Goal: Task Accomplishment & Management: Manage account settings

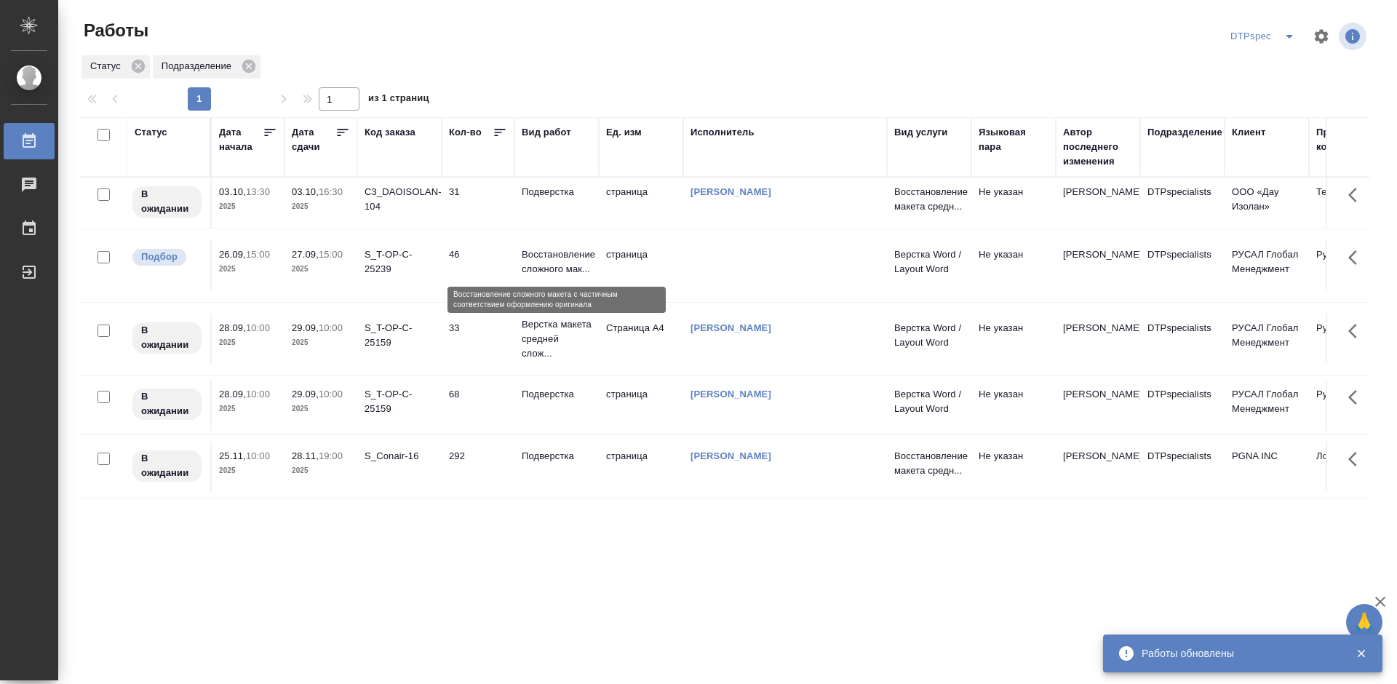
click at [578, 258] on p "Восстановление сложного мак..." at bounding box center [557, 261] width 70 height 29
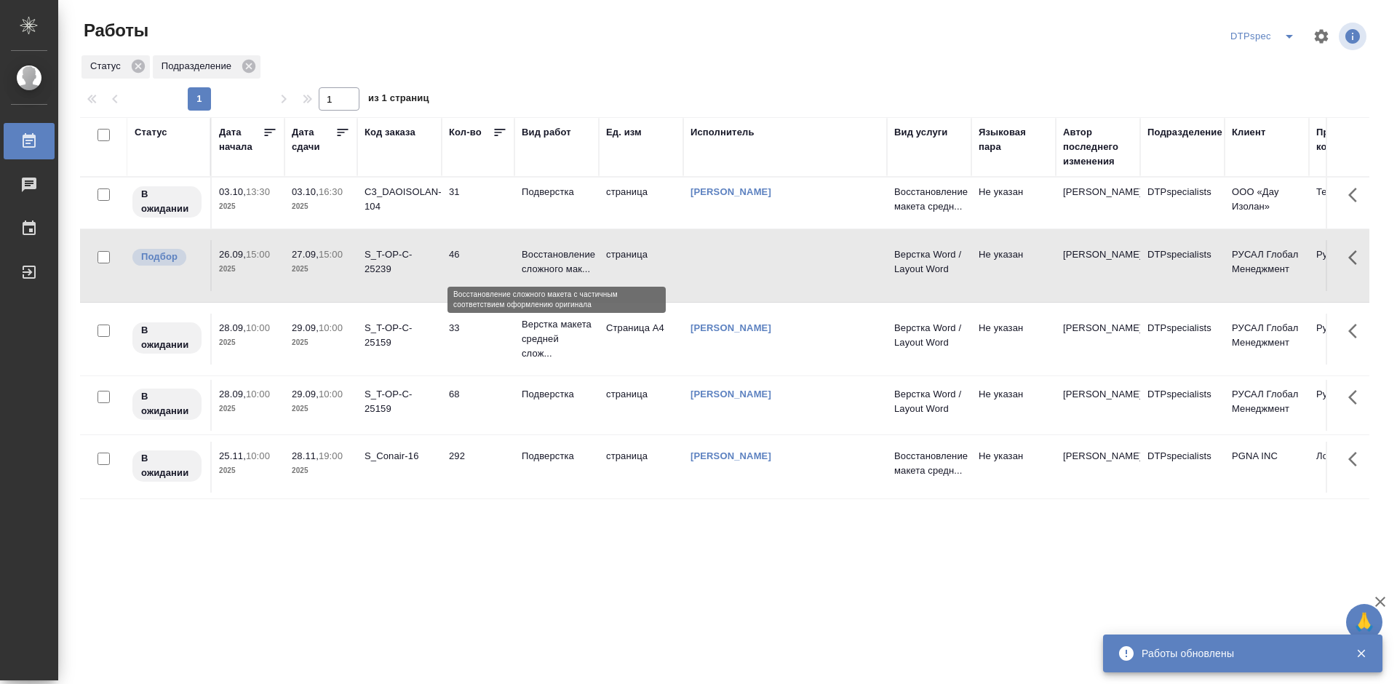
click at [578, 258] on p "Восстановление сложного мак..." at bounding box center [557, 261] width 70 height 29
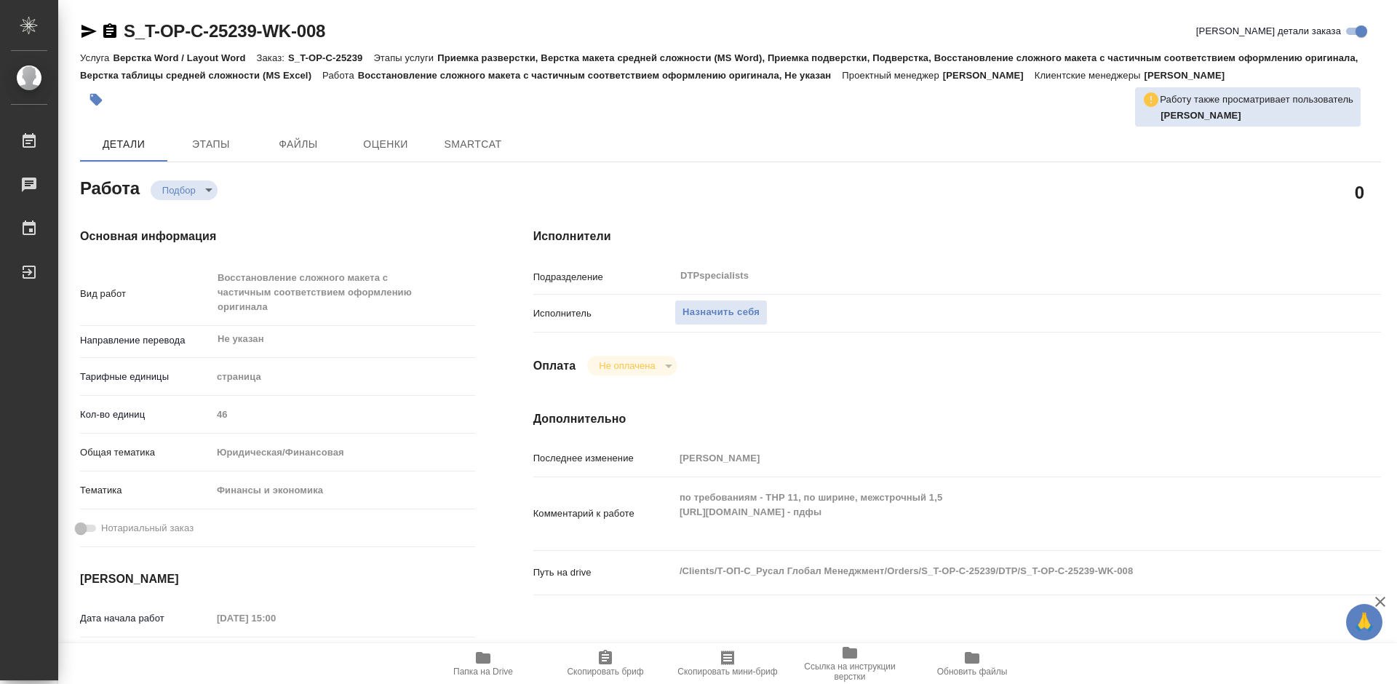
type textarea "x"
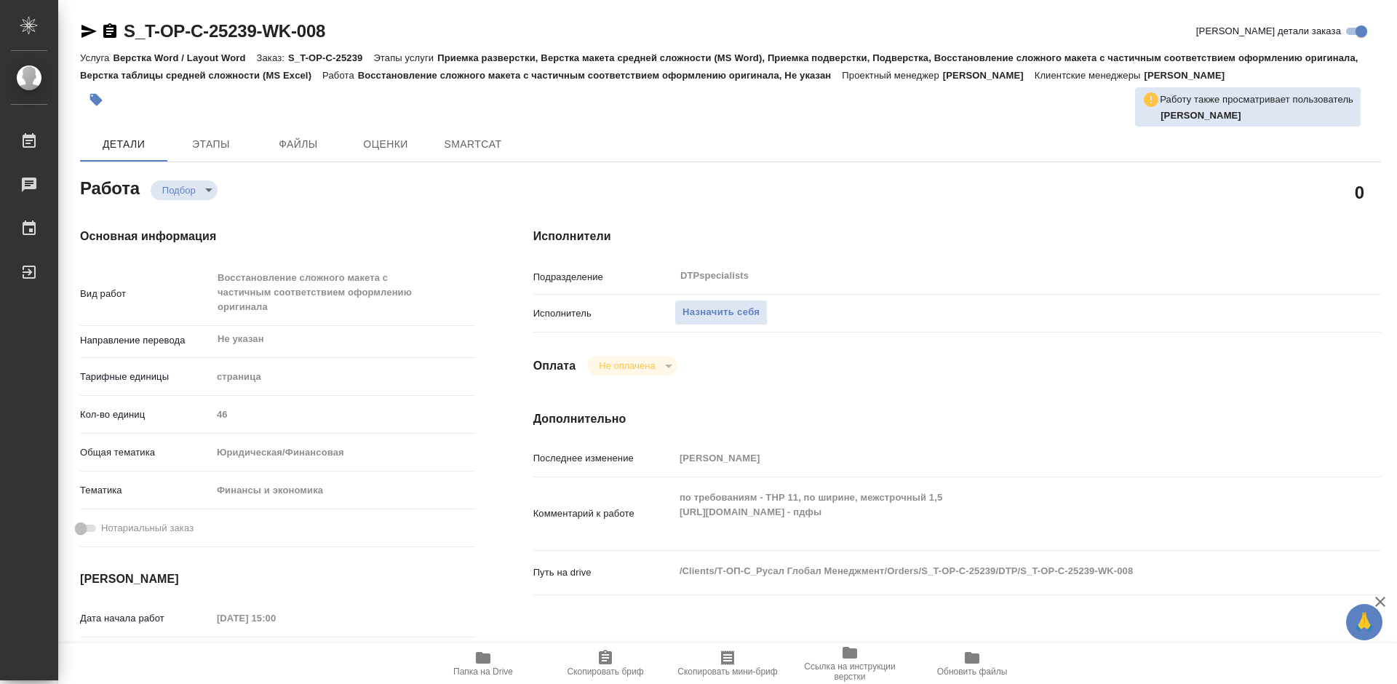
type textarea "x"
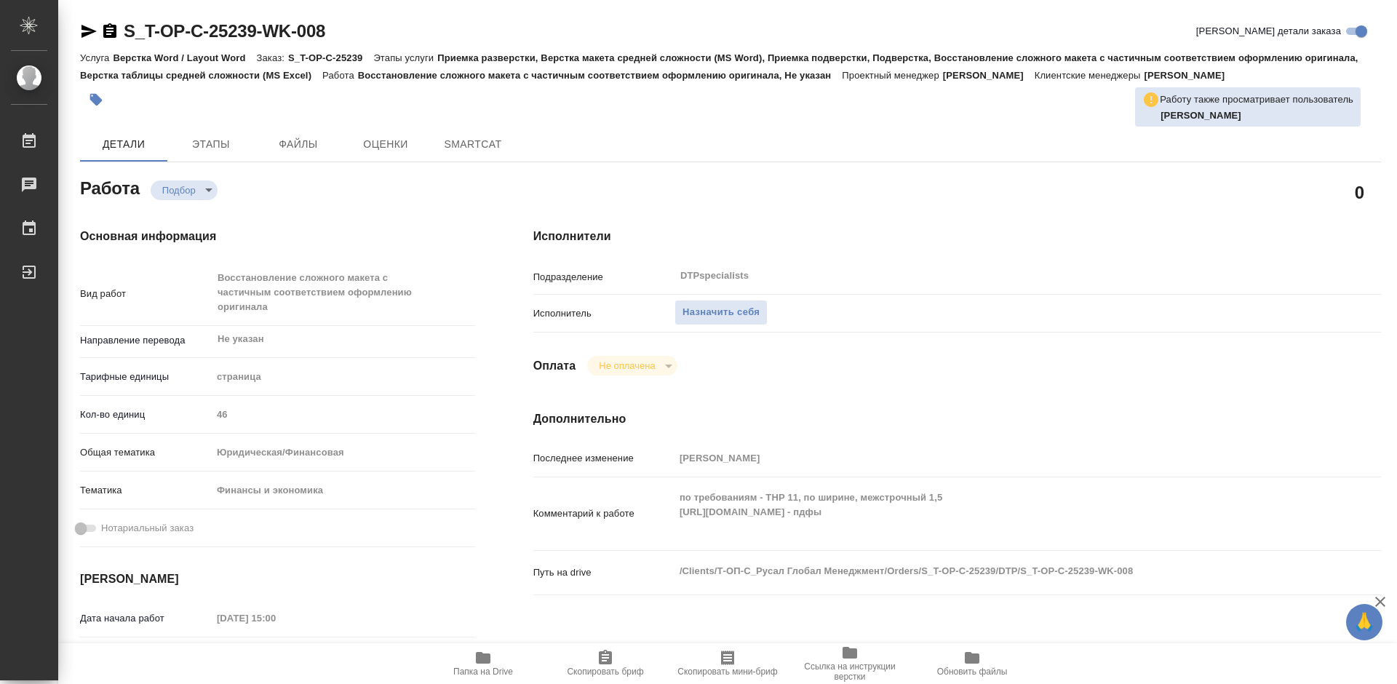
type textarea "x"
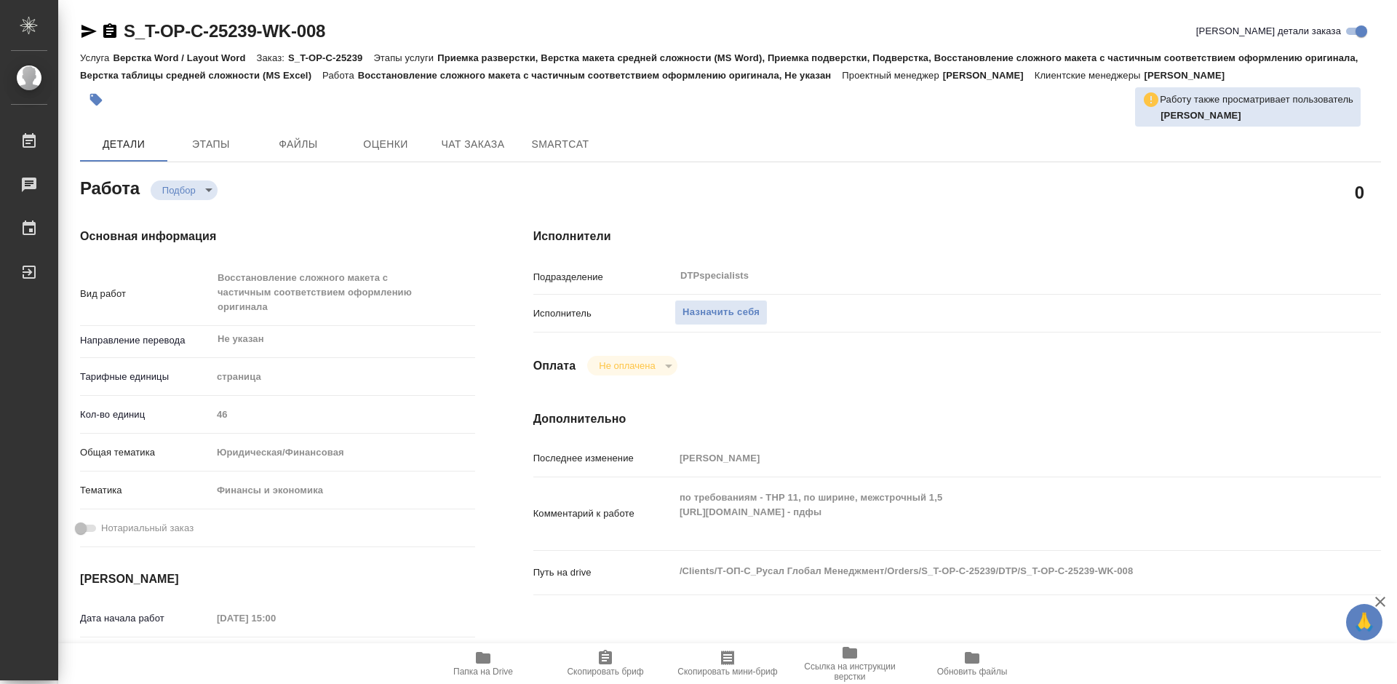
scroll to position [145, 0]
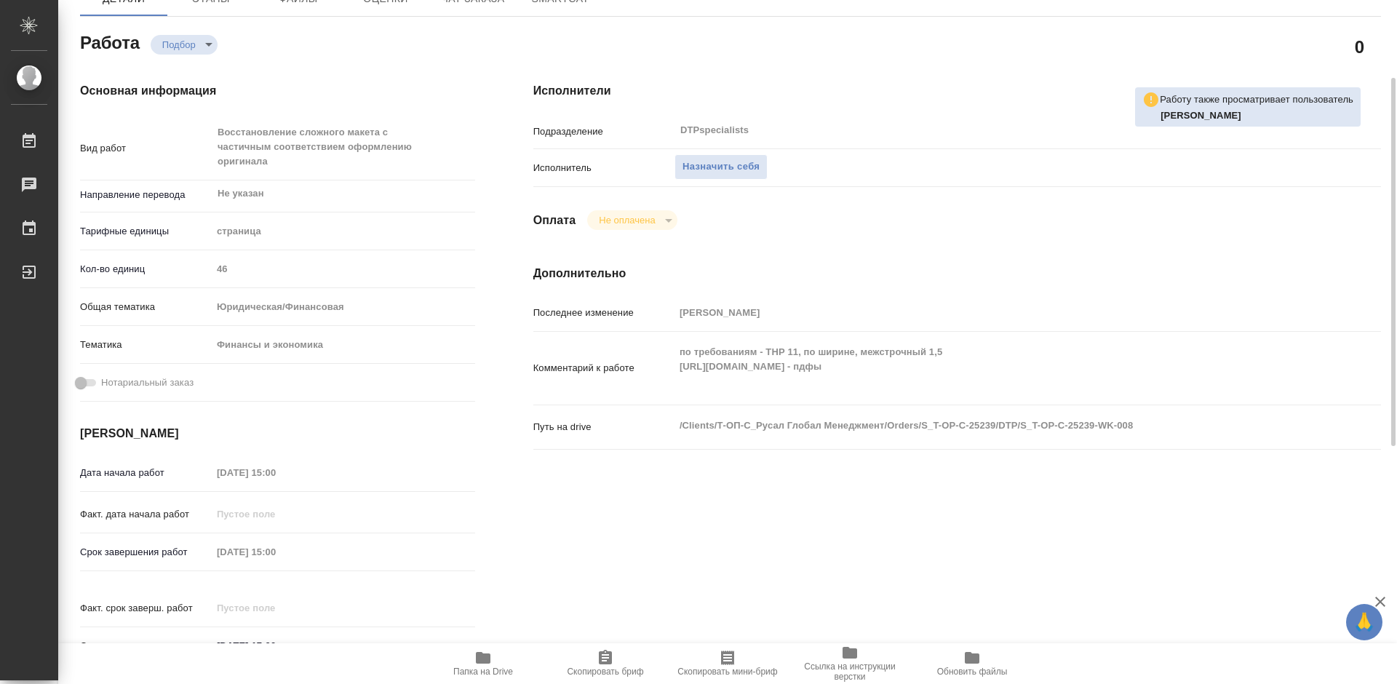
type textarea "x"
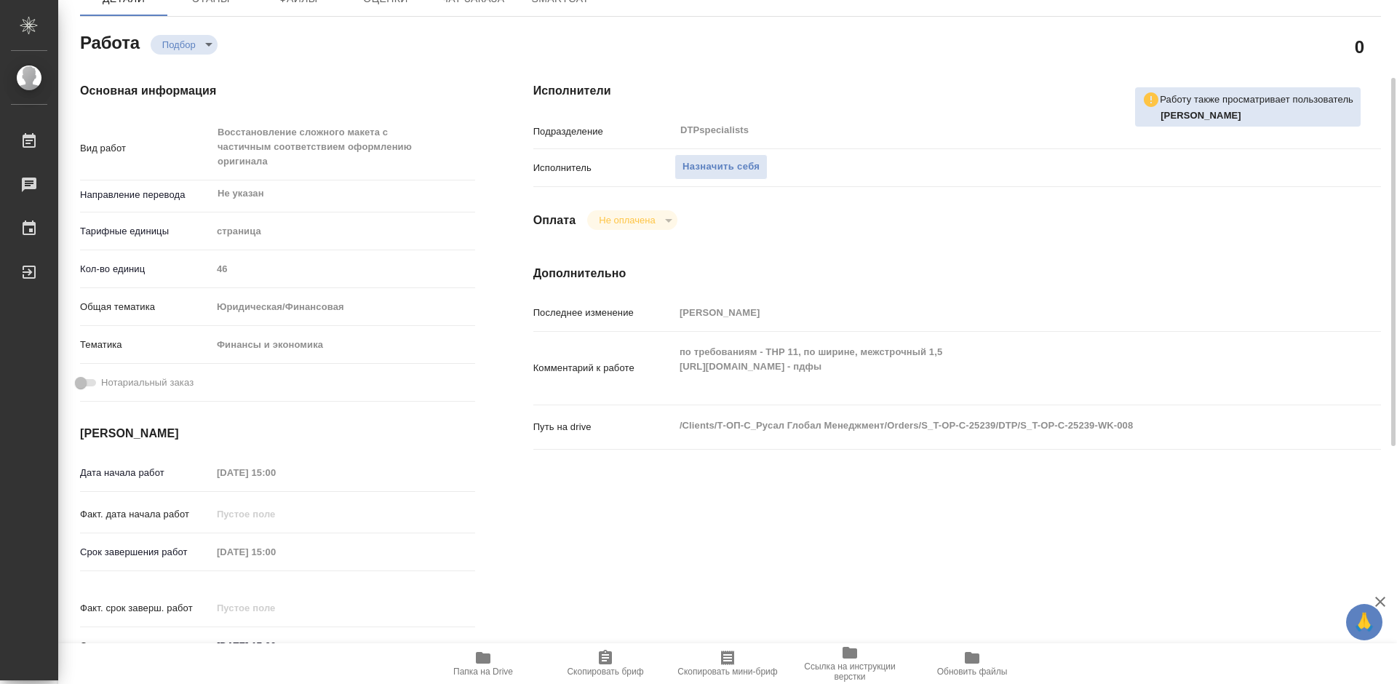
type textarea "x"
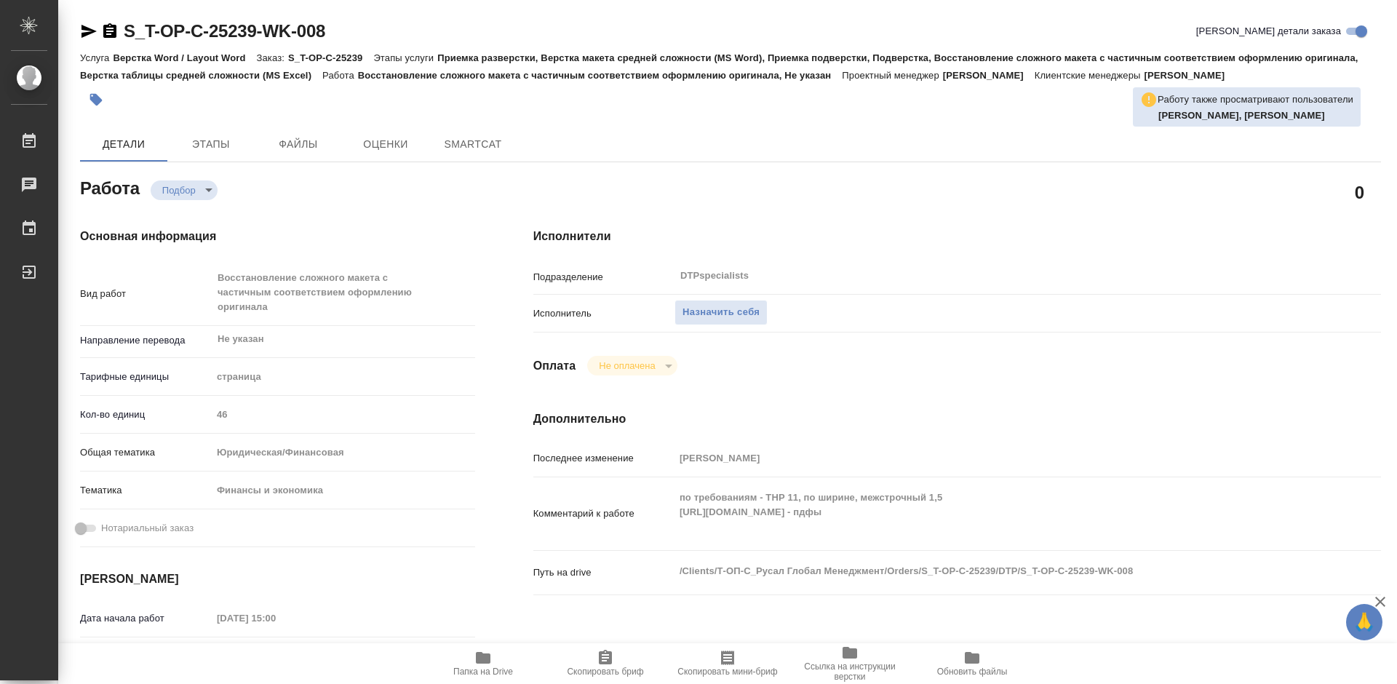
type textarea "x"
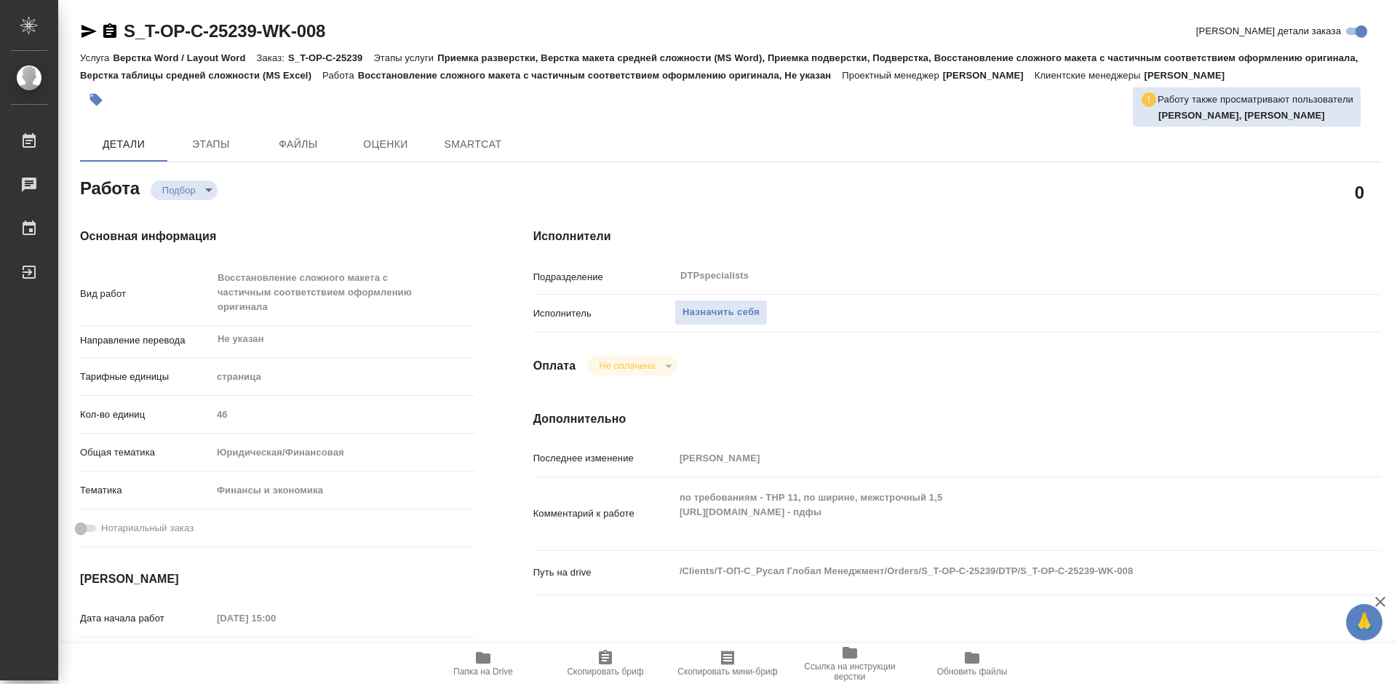
type textarea "x"
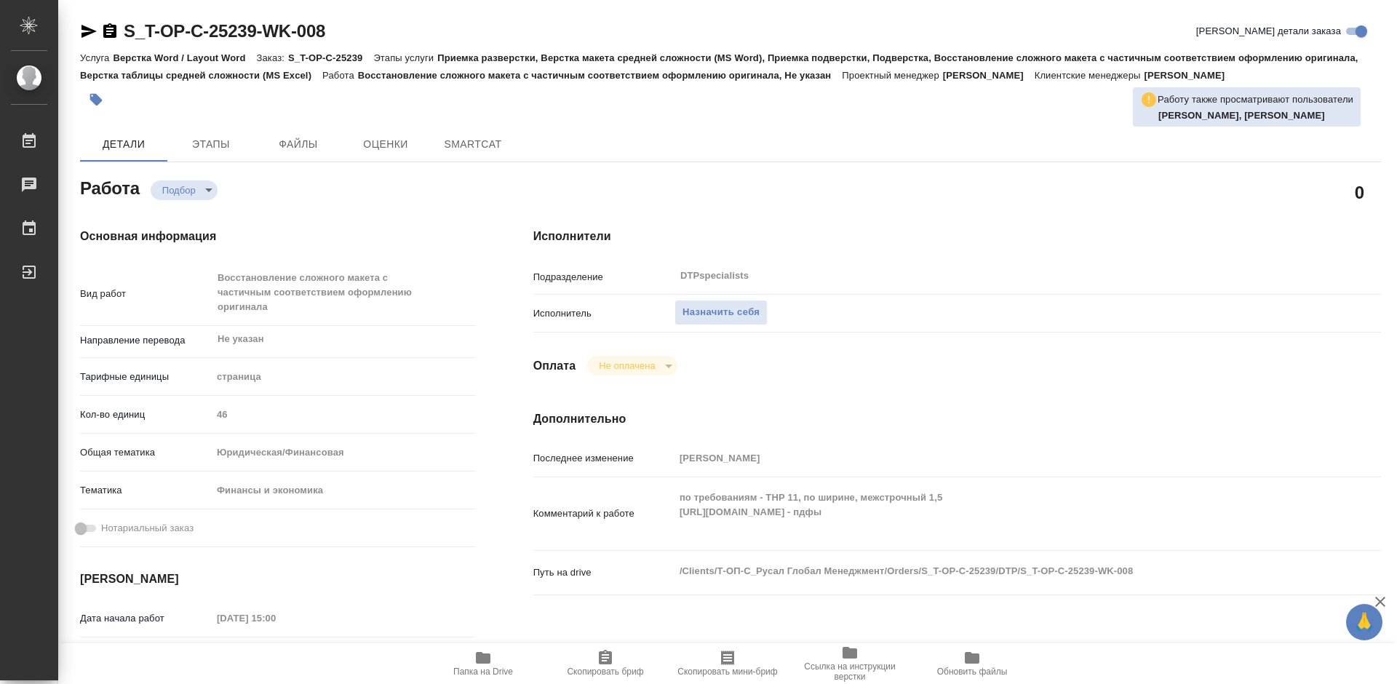
type textarea "x"
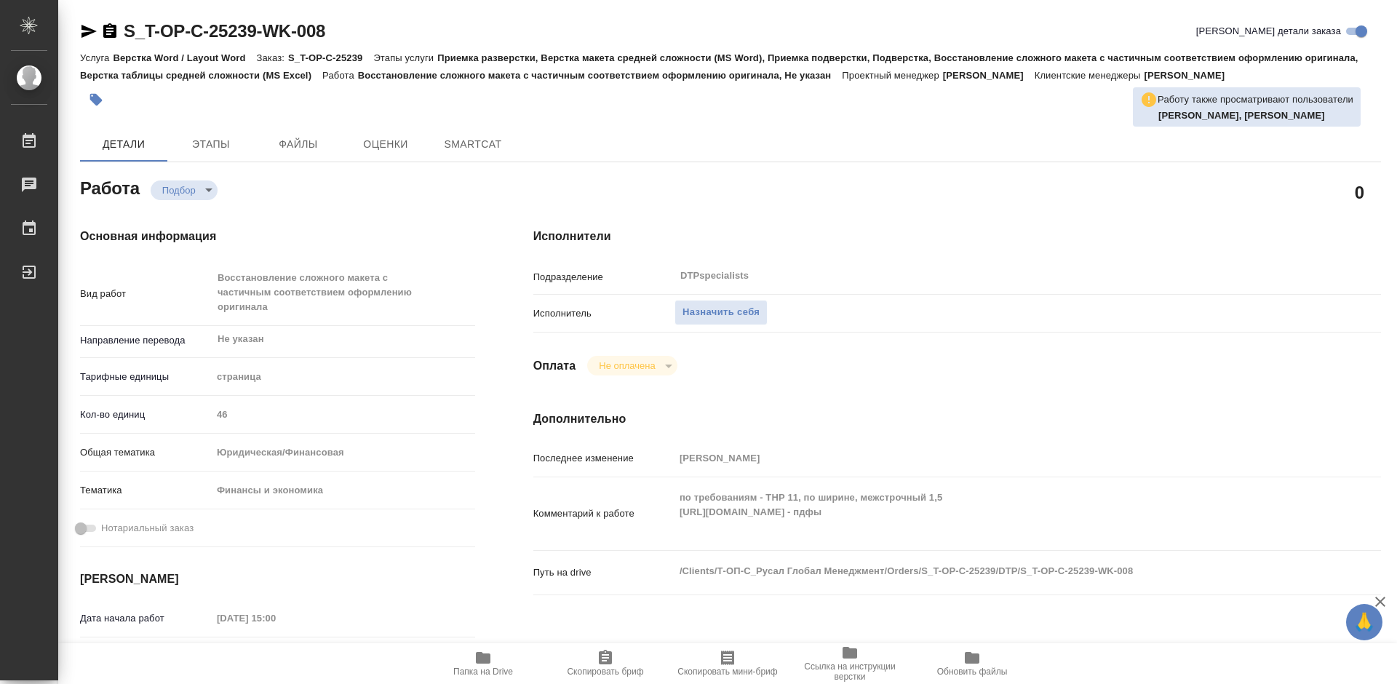
type textarea "x"
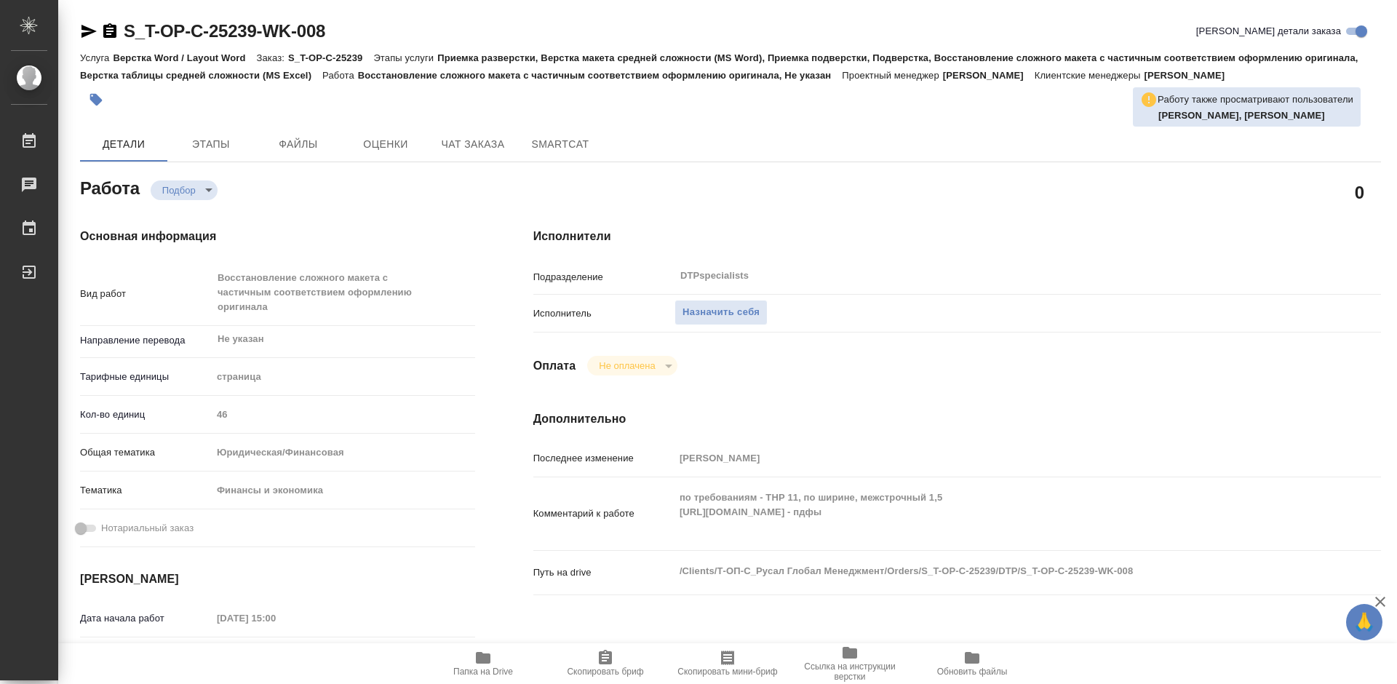
scroll to position [145, 0]
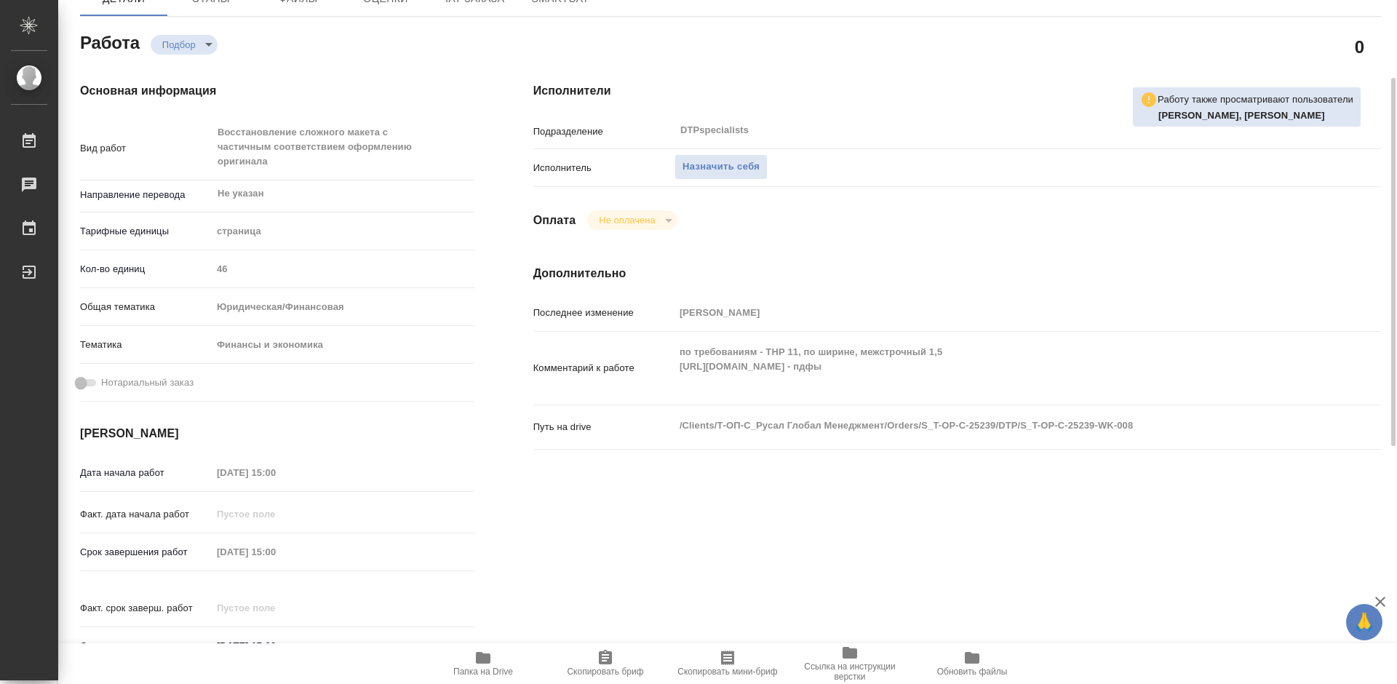
type textarea "x"
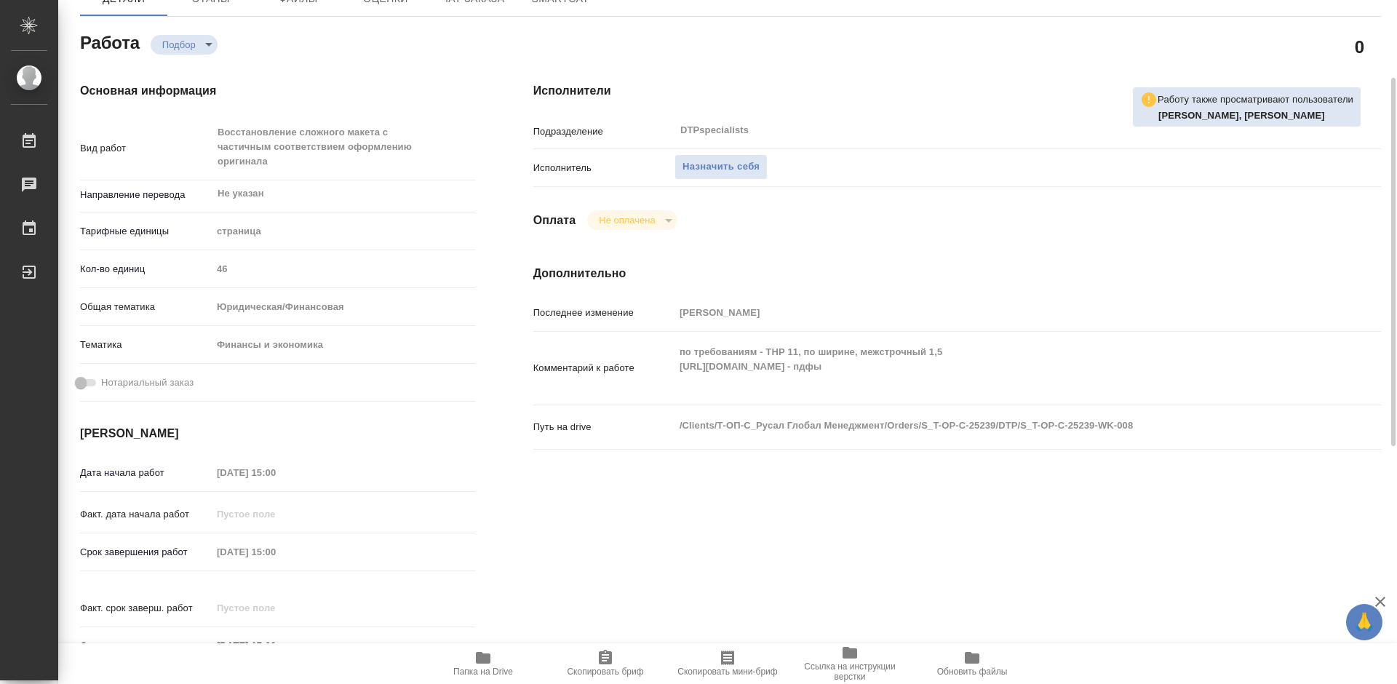
type textarea "x"
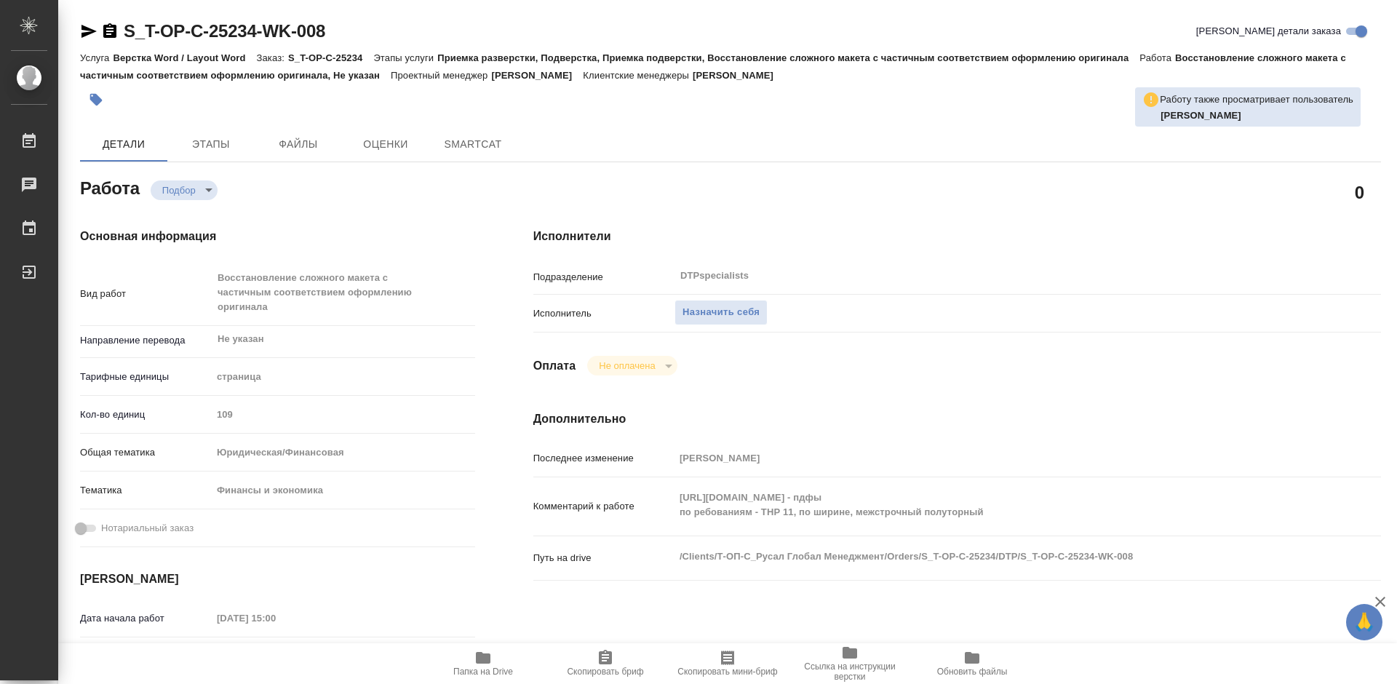
type textarea "x"
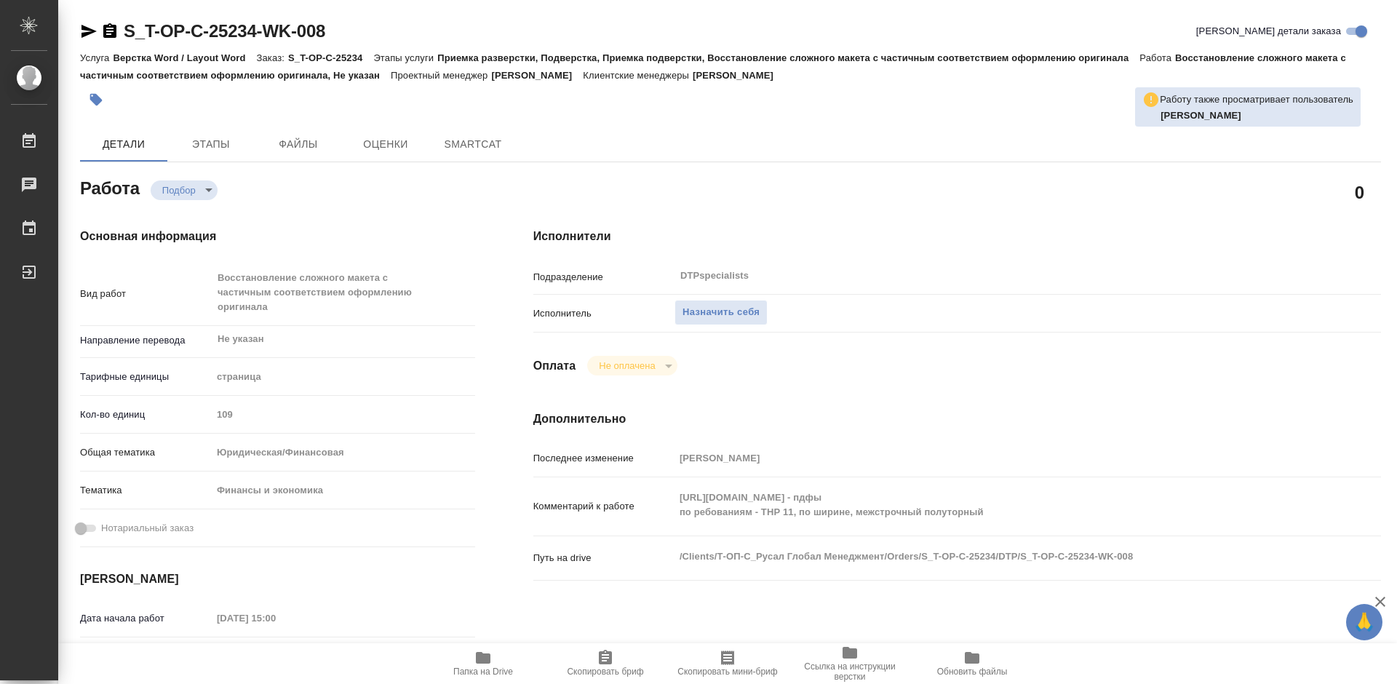
type textarea "x"
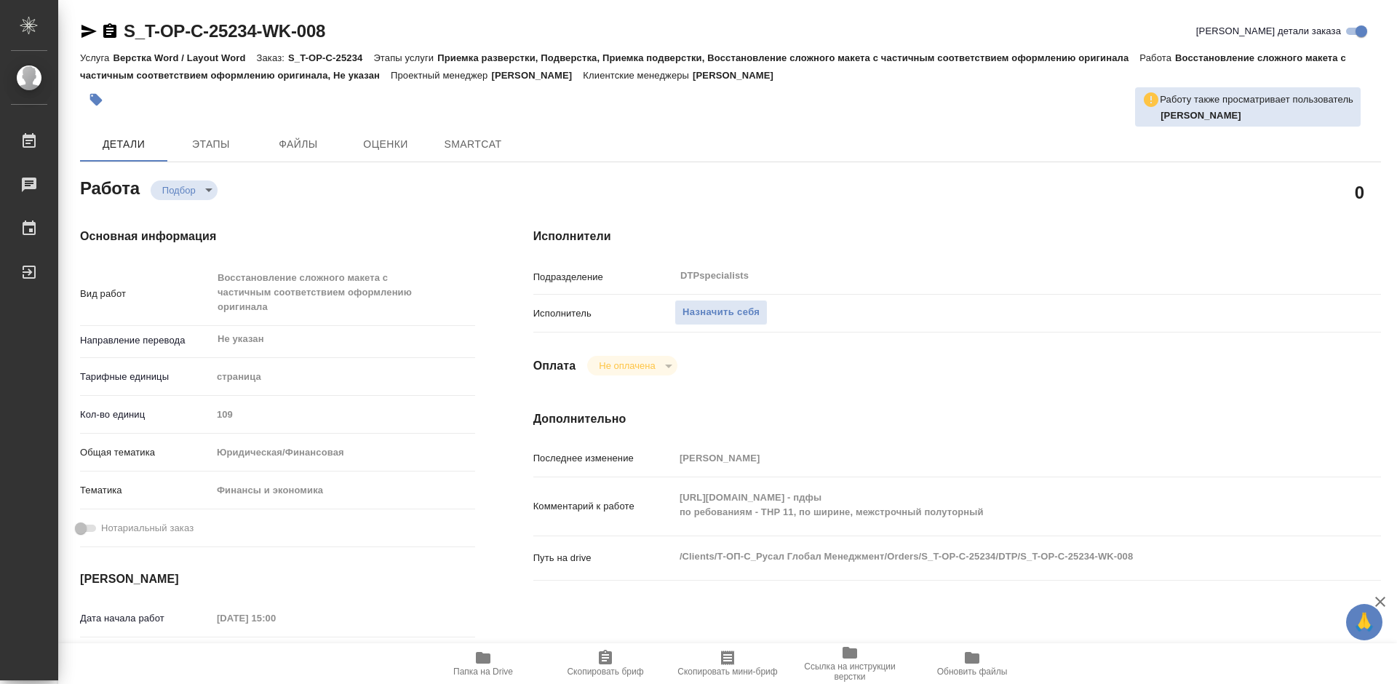
type textarea "x"
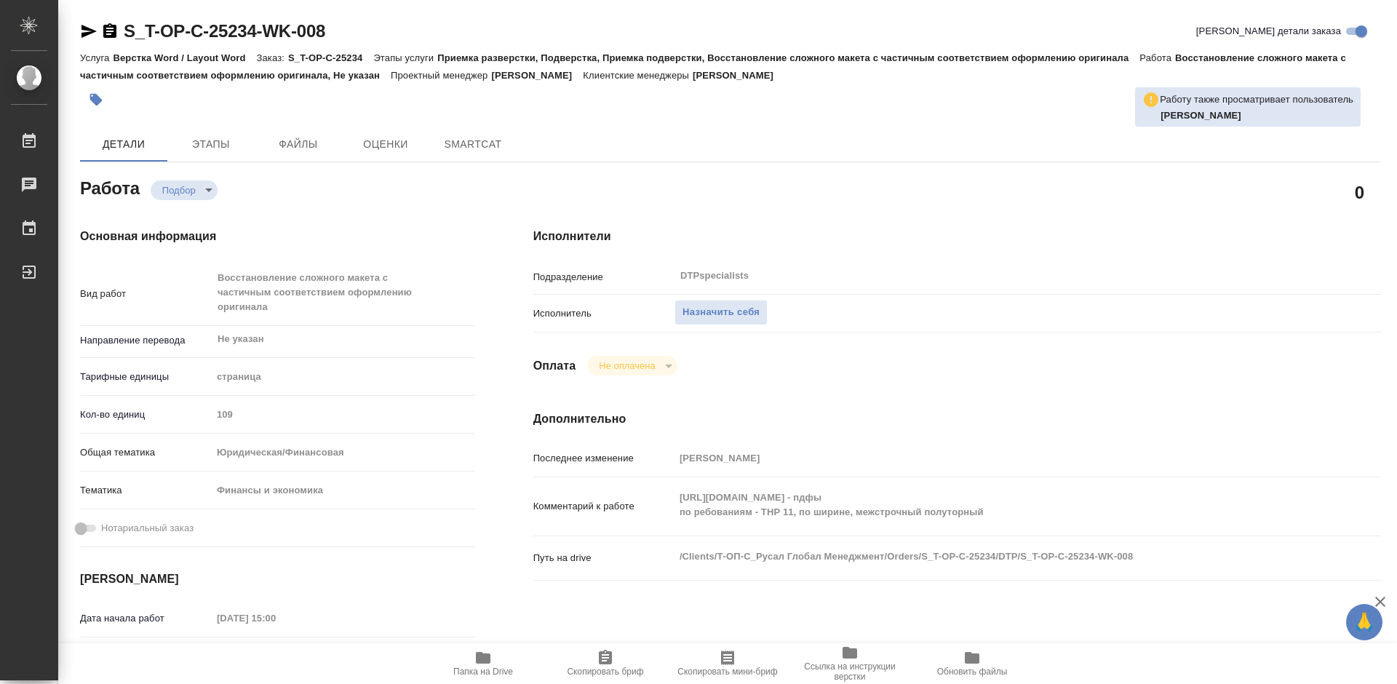
type textarea "x"
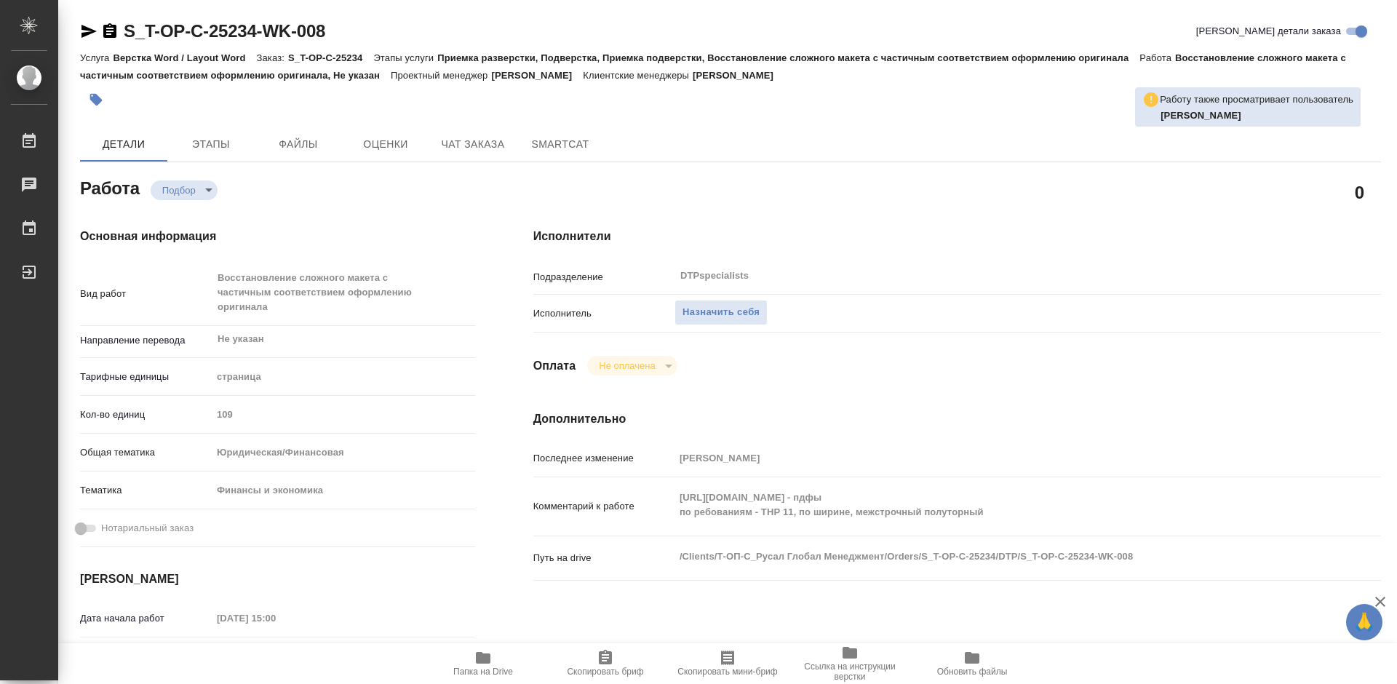
scroll to position [218, 0]
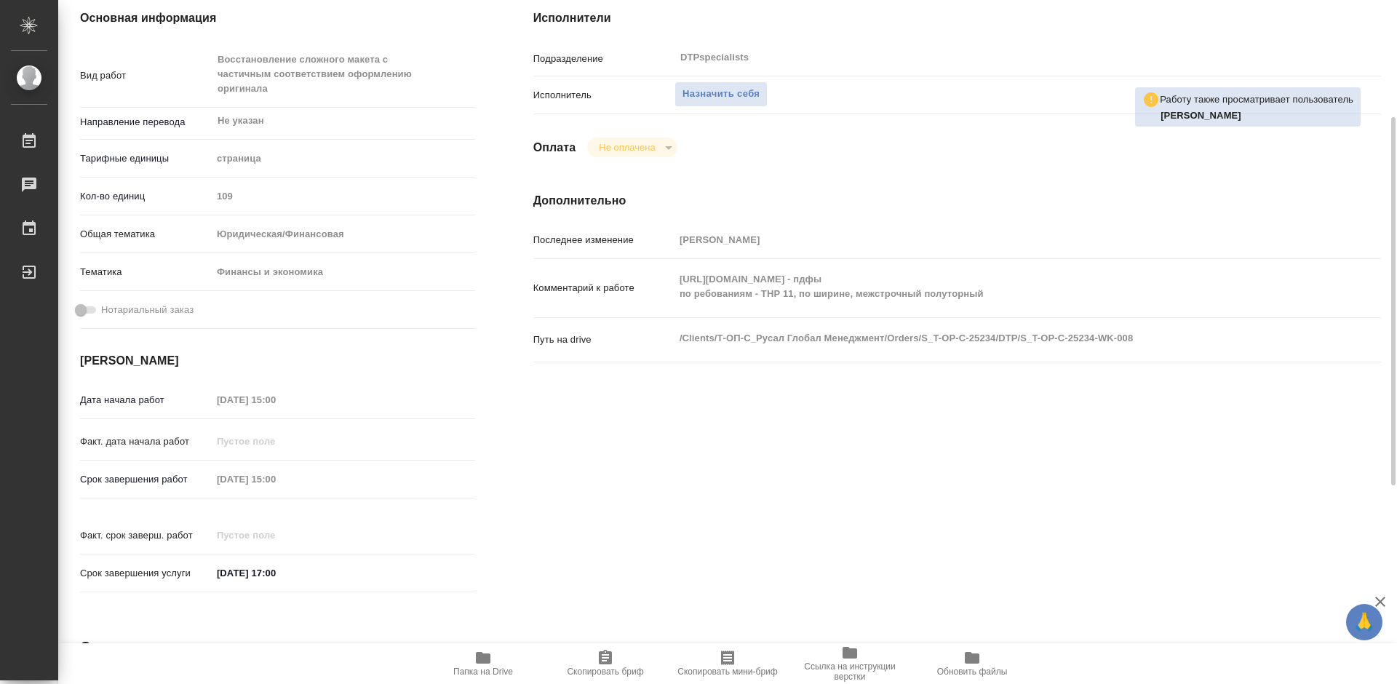
type textarea "x"
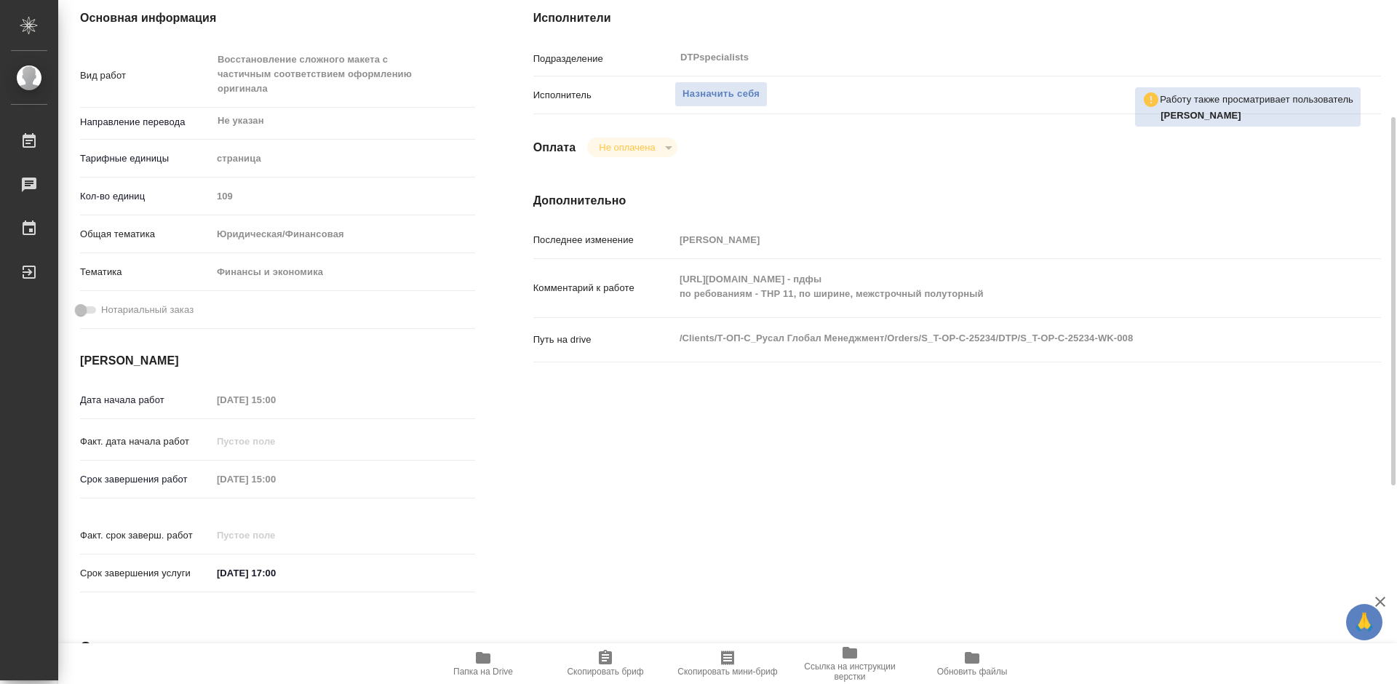
type input "recruiting"
type textarea "Восстановление сложного макета с частичным соответствием оформлению оригинала"
type textarea "x"
type input "Не указан"
type input "5a8b1489cc6b4906c91bfdb2"
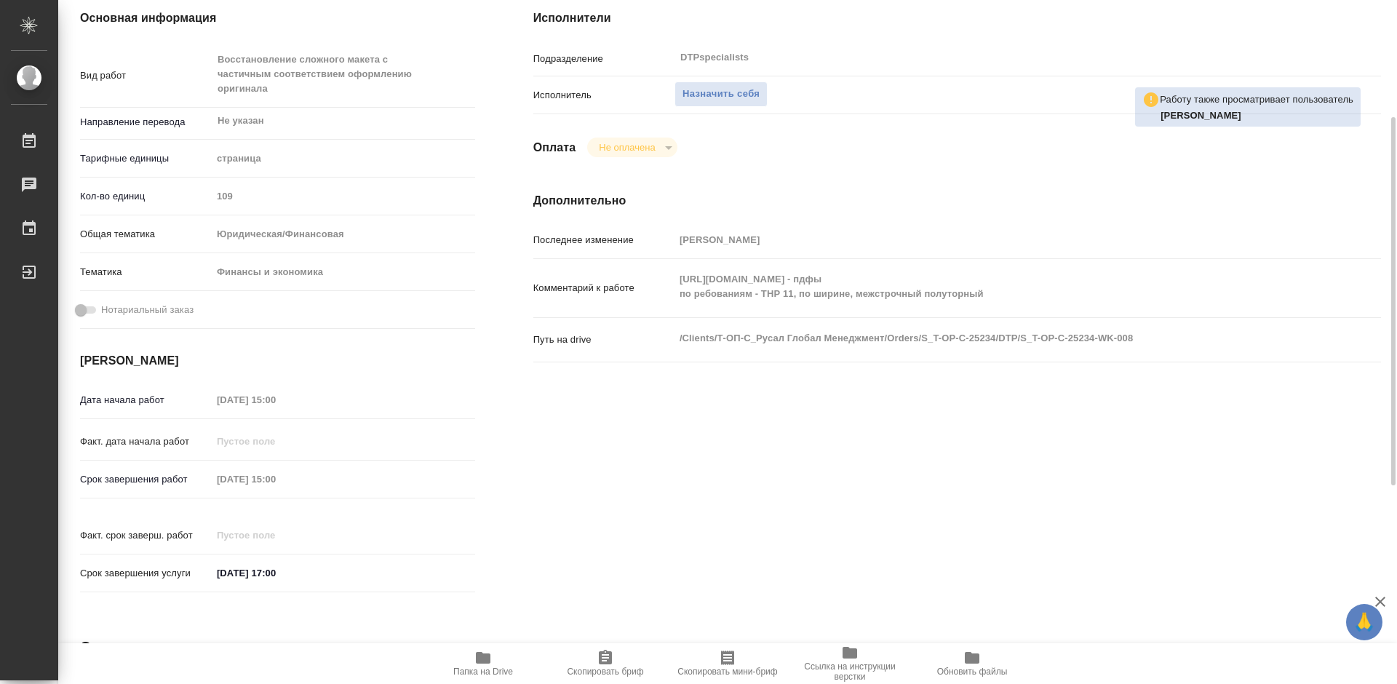
type input "109"
type input "yr-fn"
type input "5a8b8b956a9677013d343d3b"
type input "26.09.2025 15:00"
type input "29.09.2025 15:00"
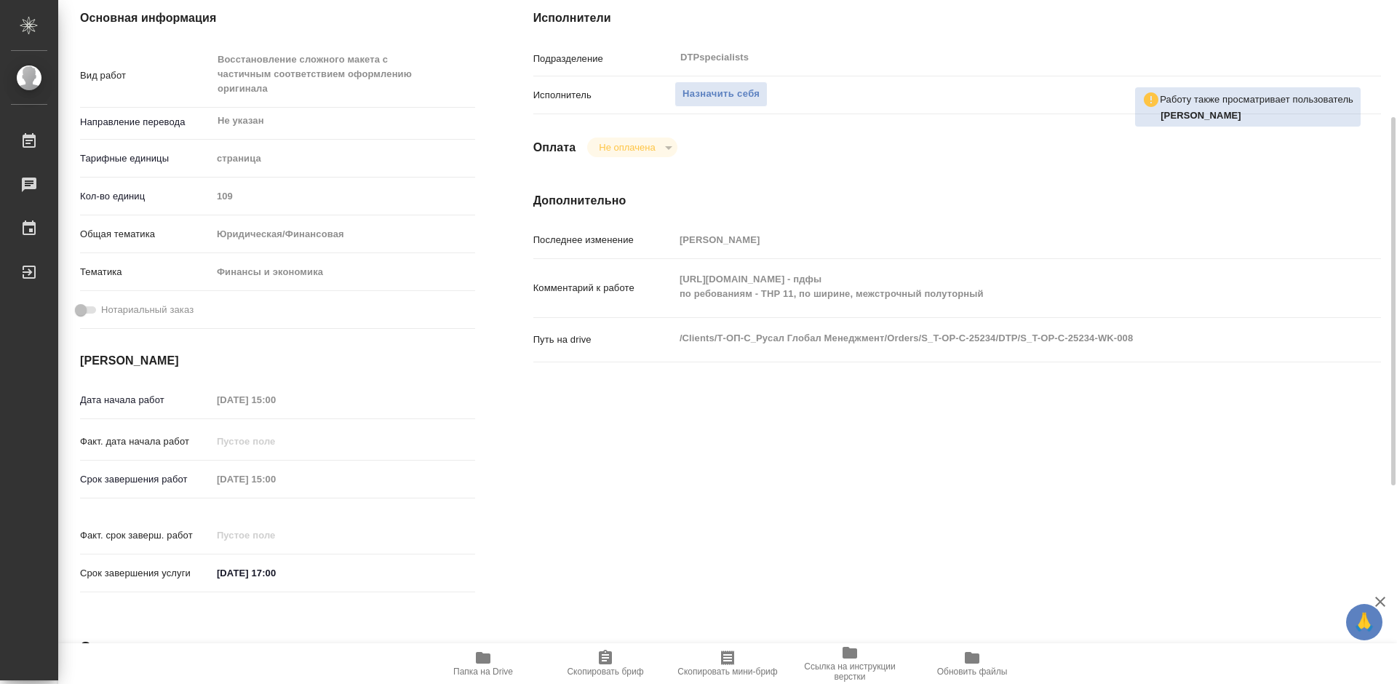
type input "15.10.2025 17:00"
type input "DTPspecialists"
type input "notPayed"
type input "[PERSON_NAME]"
type textarea "https://drive.awatera.com/s/MTzWYBNcBDq4jCT - пдфы по ребованиям - ТНР 11, по ш…"
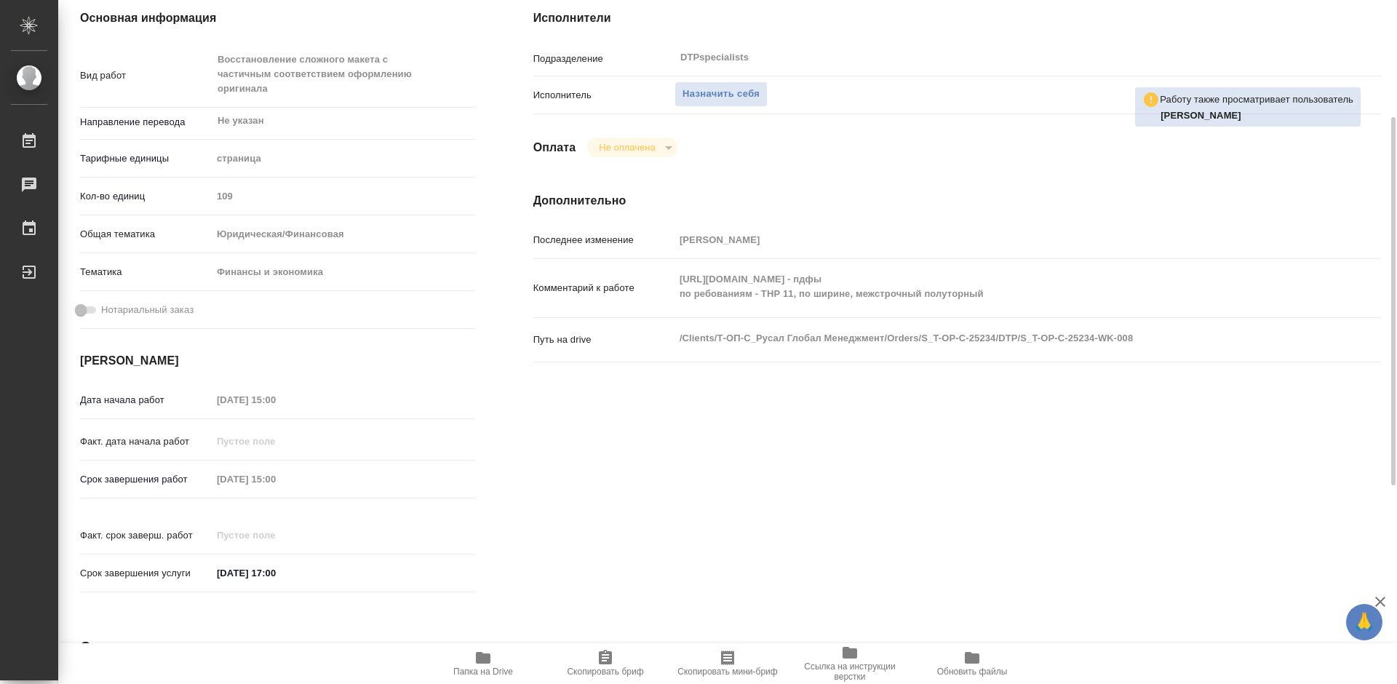
type textarea "x"
type textarea "/Clients/Т-ОП-С_Русал Глобал Менеджмент/Orders/S_T-OP-C-25234/DTP/S_T-OP-C-2523…"
type textarea "x"
type input "S_T-OP-C-25234"
type input "Т-ОП-С-46846"
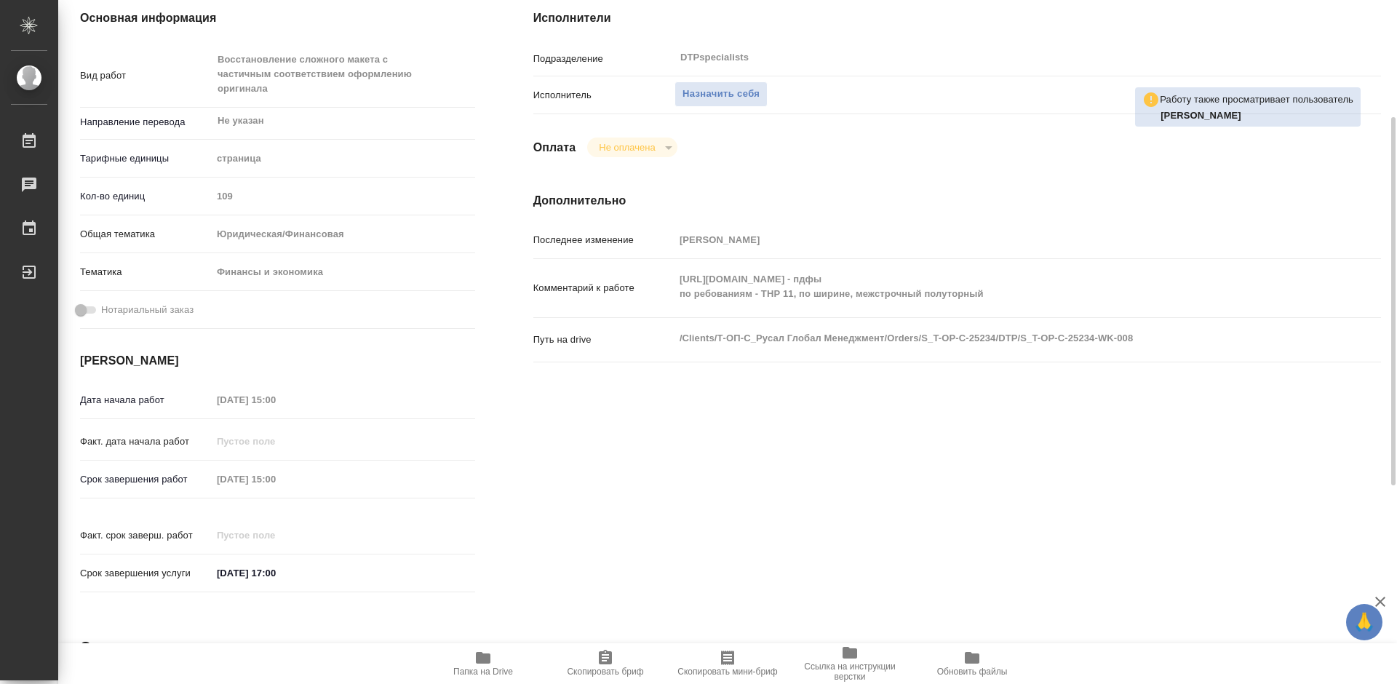
type input "Верстка Word / Layout Word"
type input "Приемка разверстки, Подверстка, Приемка подверстки, Восстановление сложного мак…"
type input "[PERSON_NAME]"
type input "Оксютович Ирина"
type input "/Clients/Т-ОП-С_Русал Глобал Менеджмент/Orders/S_T-OP-C-25234"
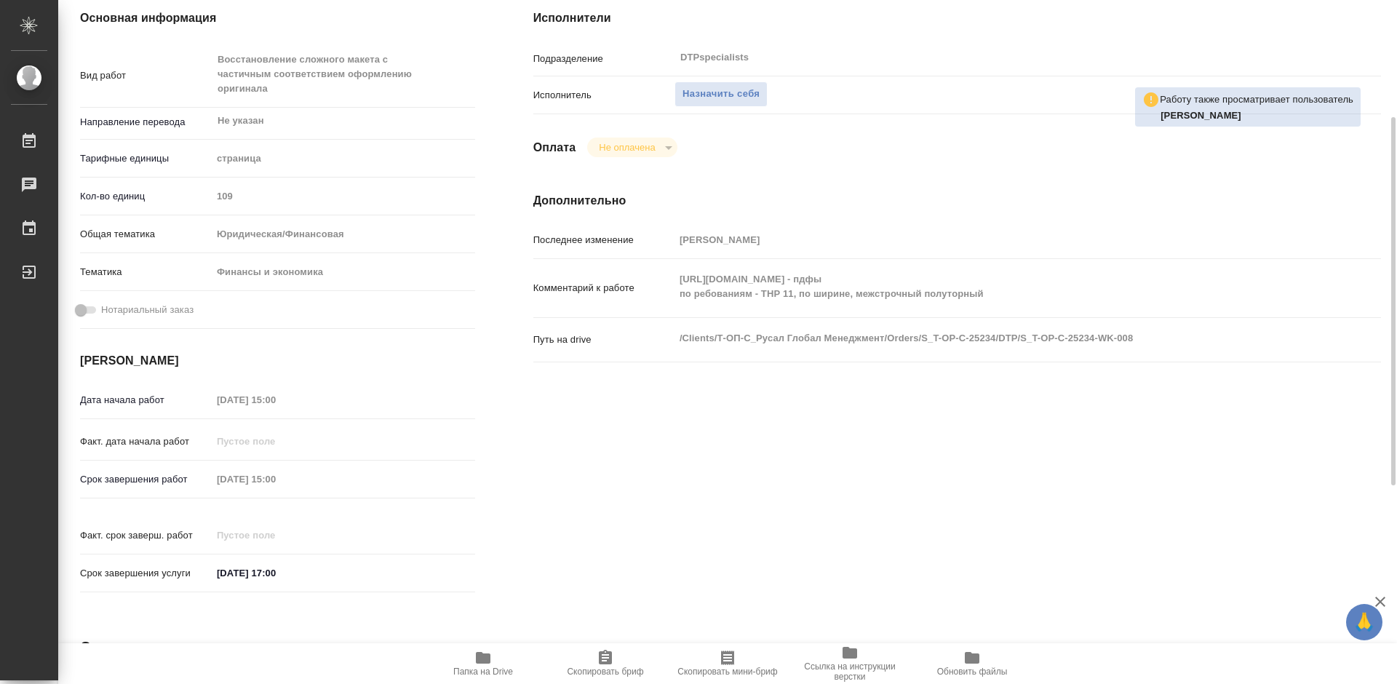
type textarea "x"
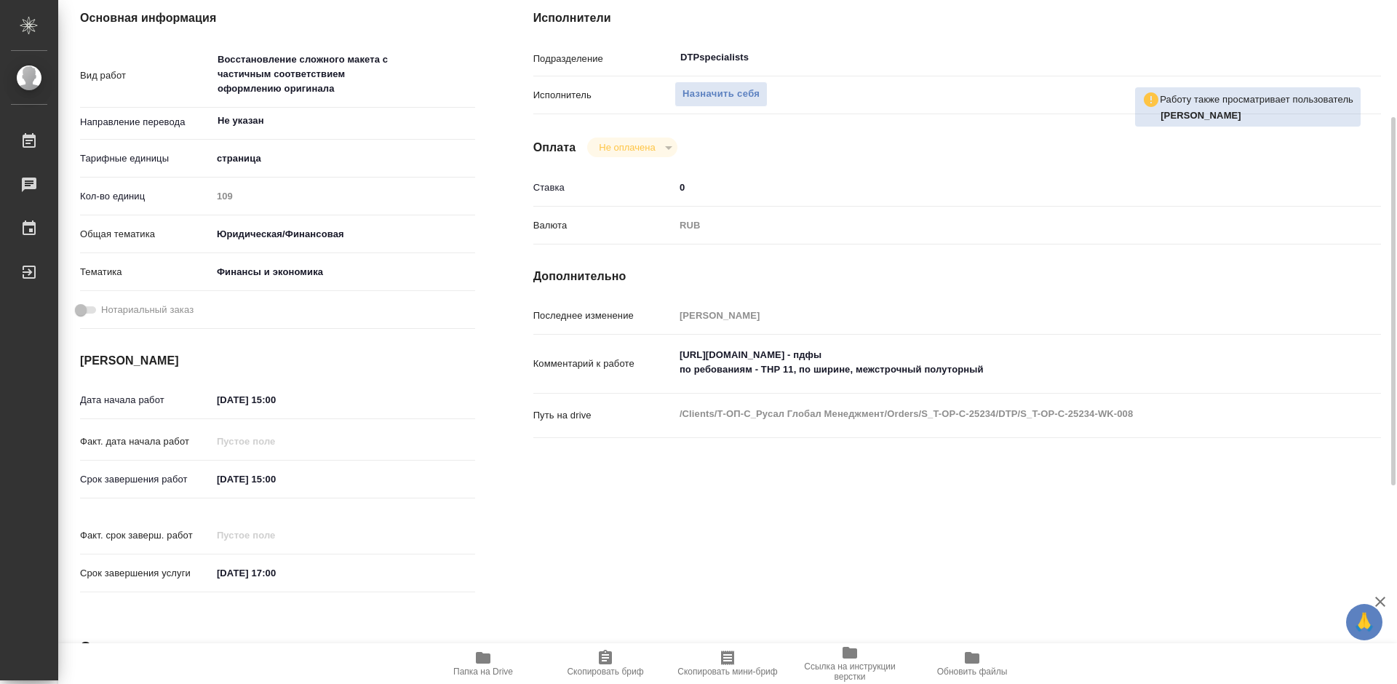
type textarea "x"
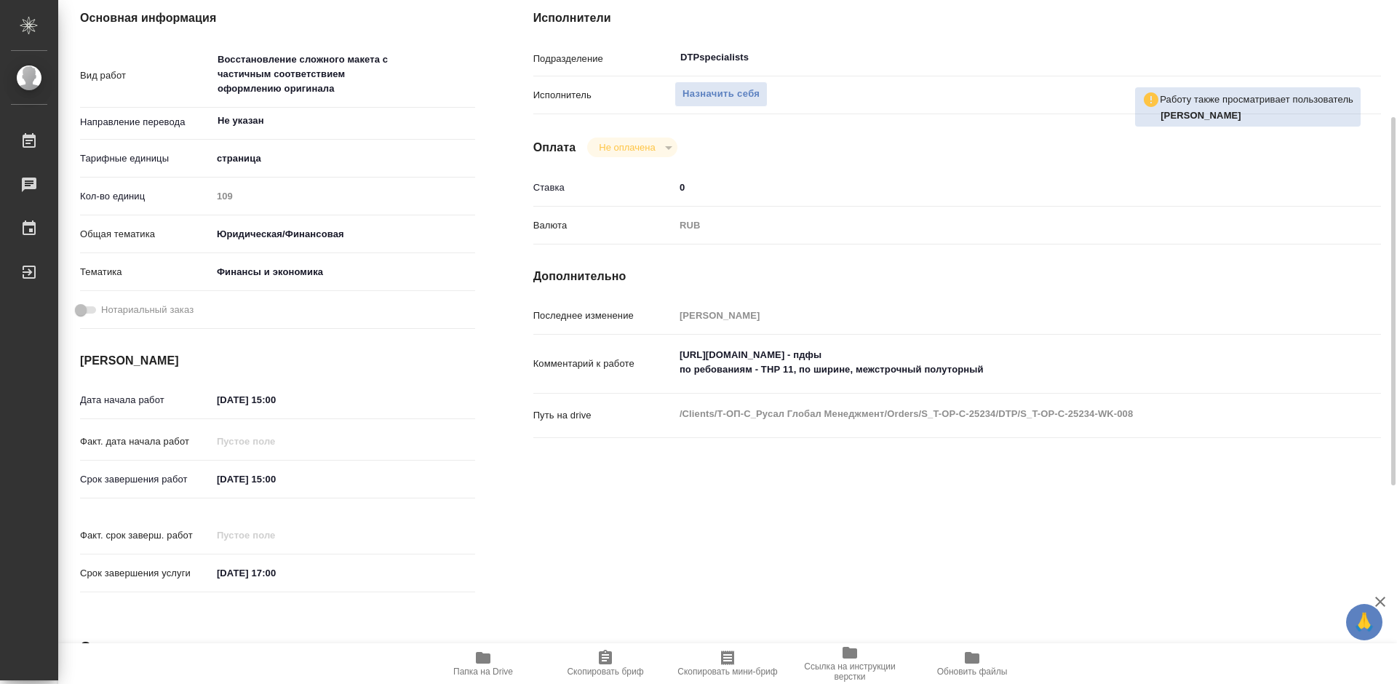
type textarea "x"
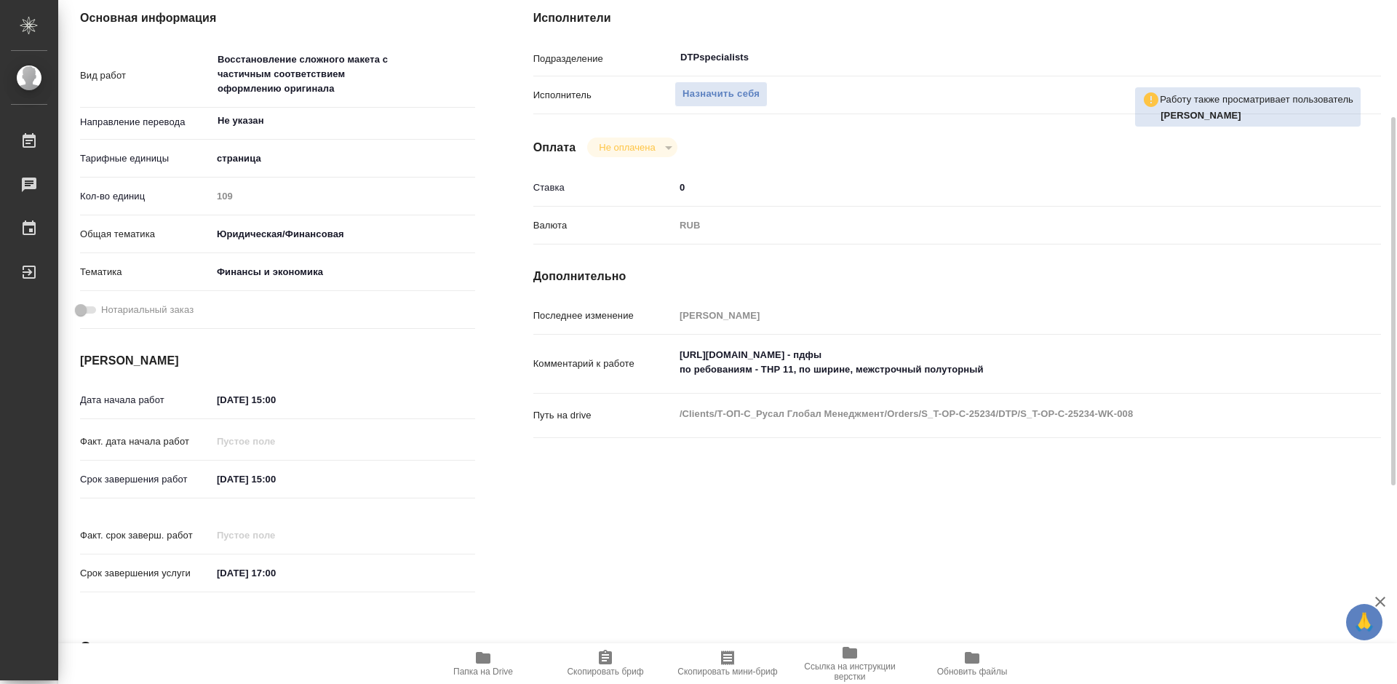
type textarea "x"
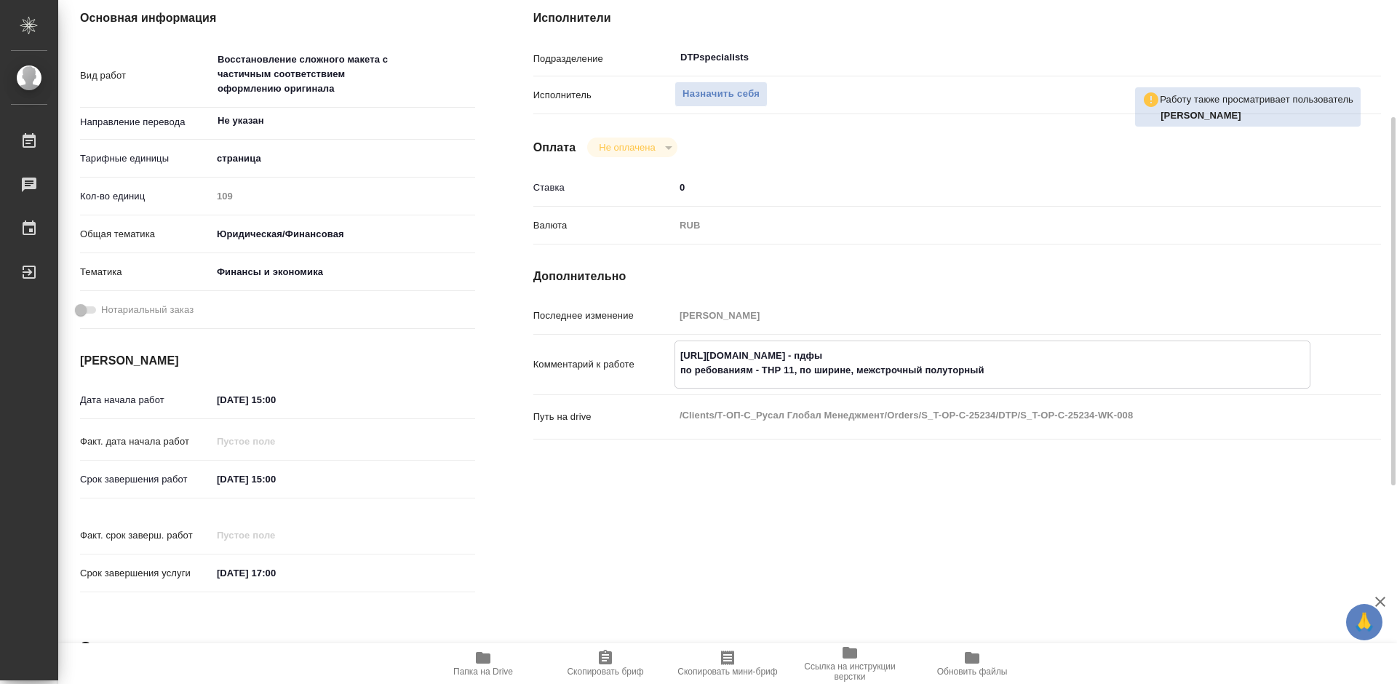
drag, startPoint x: 679, startPoint y: 356, endPoint x: 901, endPoint y: 359, distance: 221.2
click at [901, 359] on textarea "https://drive.awatera.com/s/MTzWYBNcBDq4jCT - пдфы по ребованиям - ТНР 11, по ш…" at bounding box center [992, 362] width 634 height 39
type textarea "x"
click at [731, 89] on span "Назначить себя" at bounding box center [720, 94] width 77 height 17
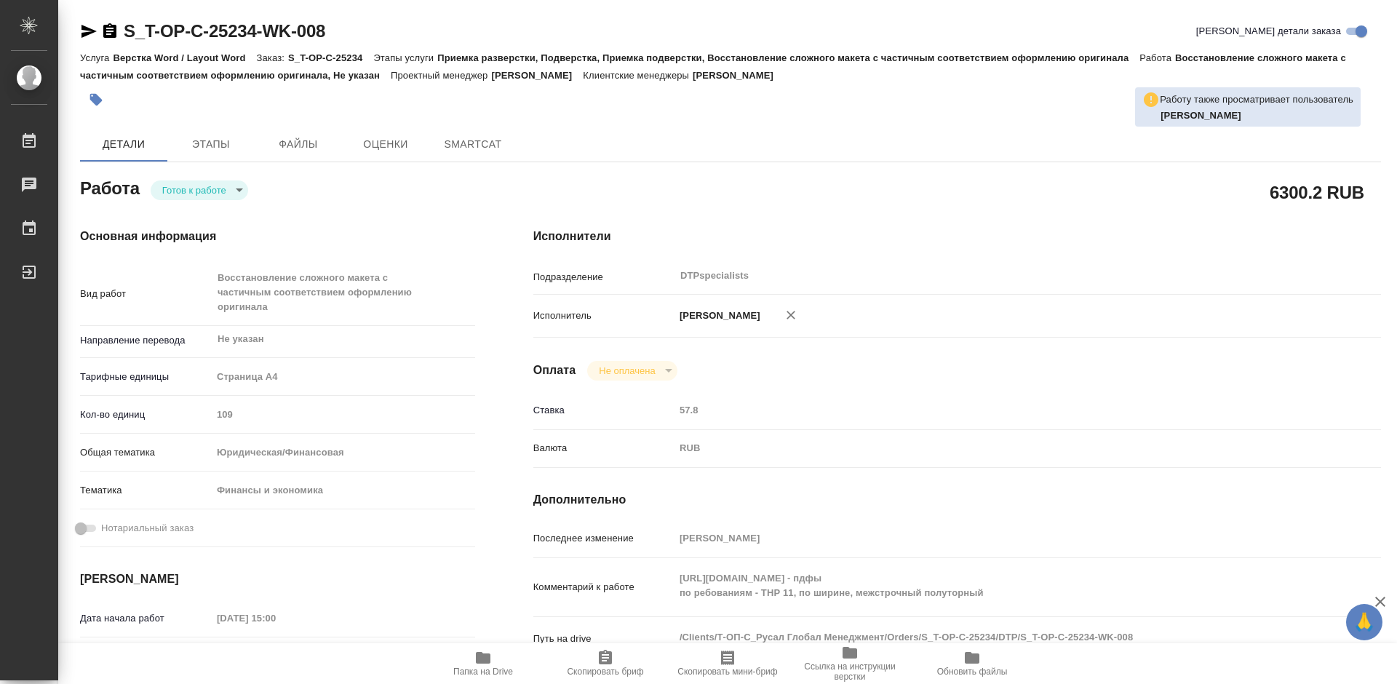
type textarea "x"
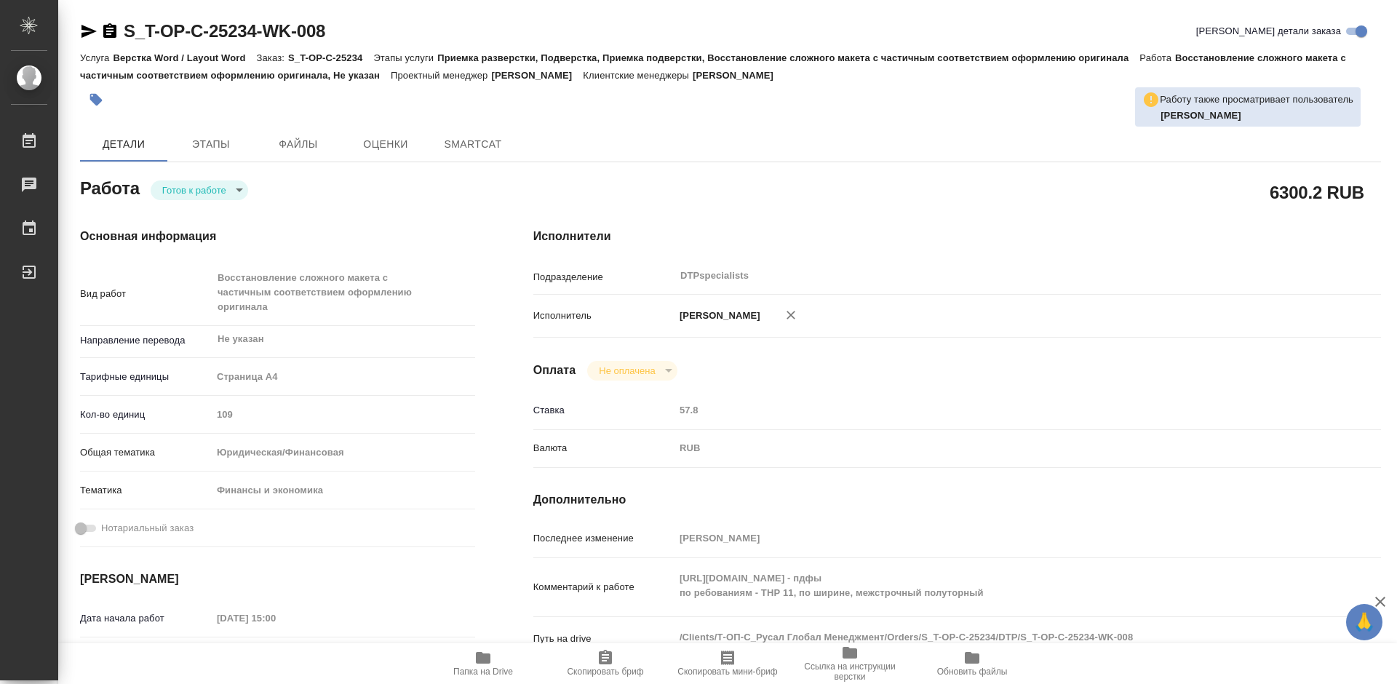
type textarea "x"
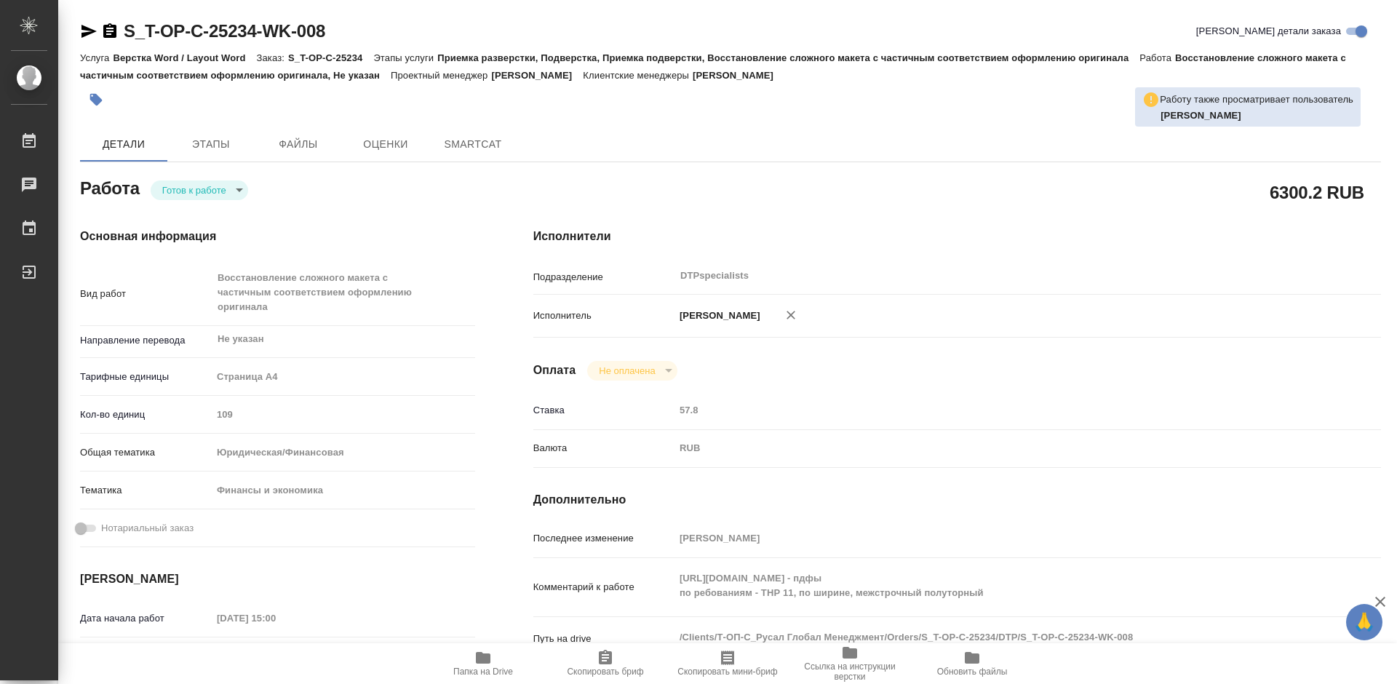
type textarea "x"
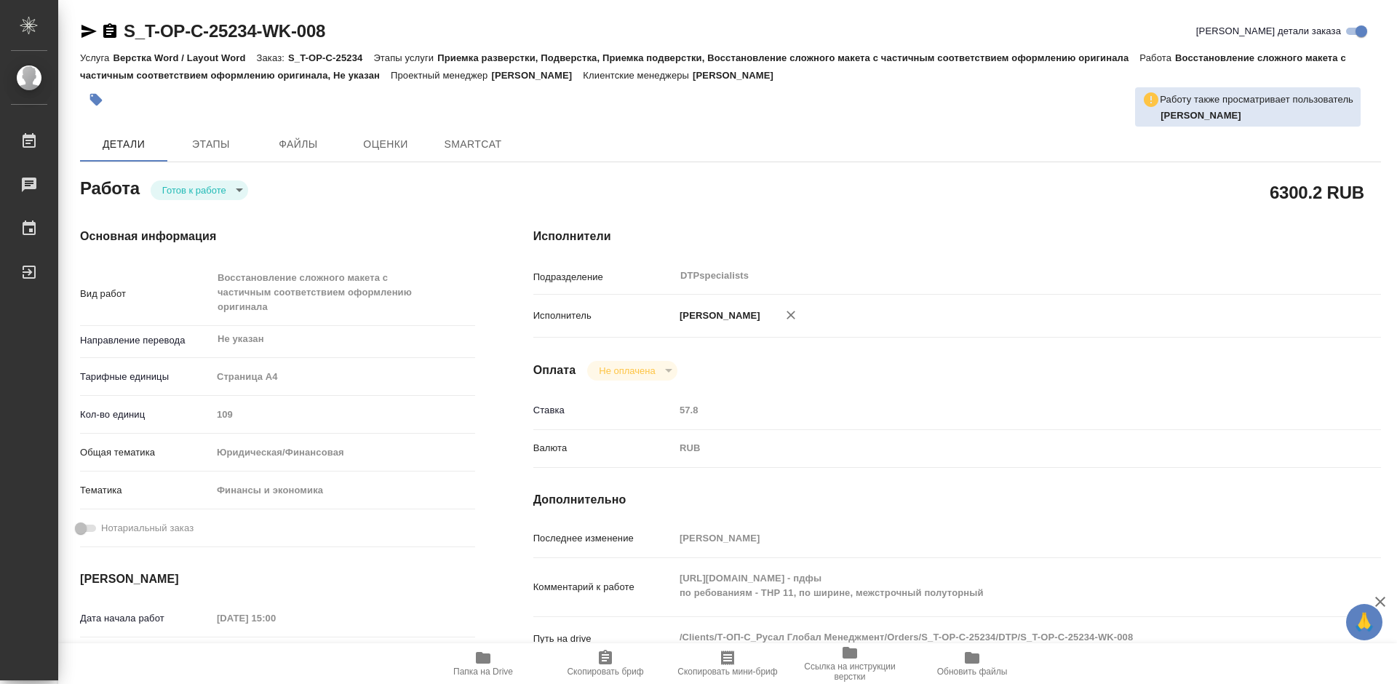
type textarea "x"
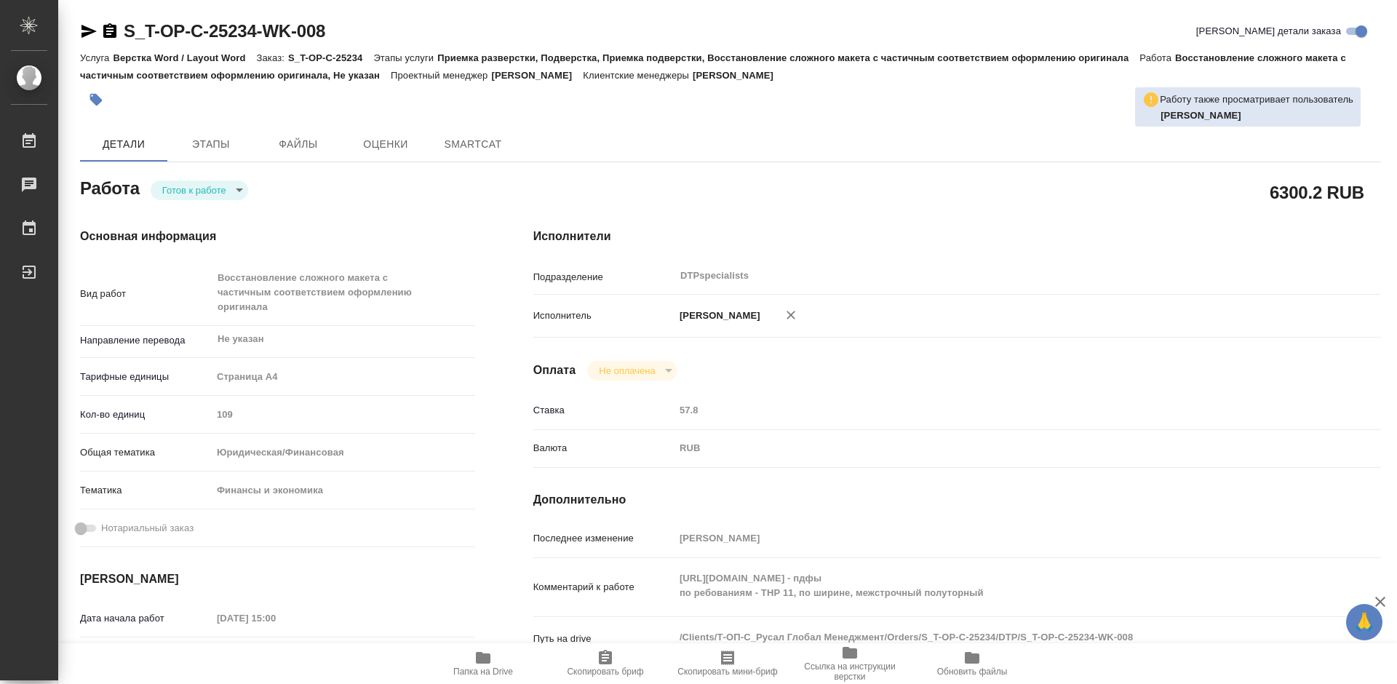
type textarea "x"
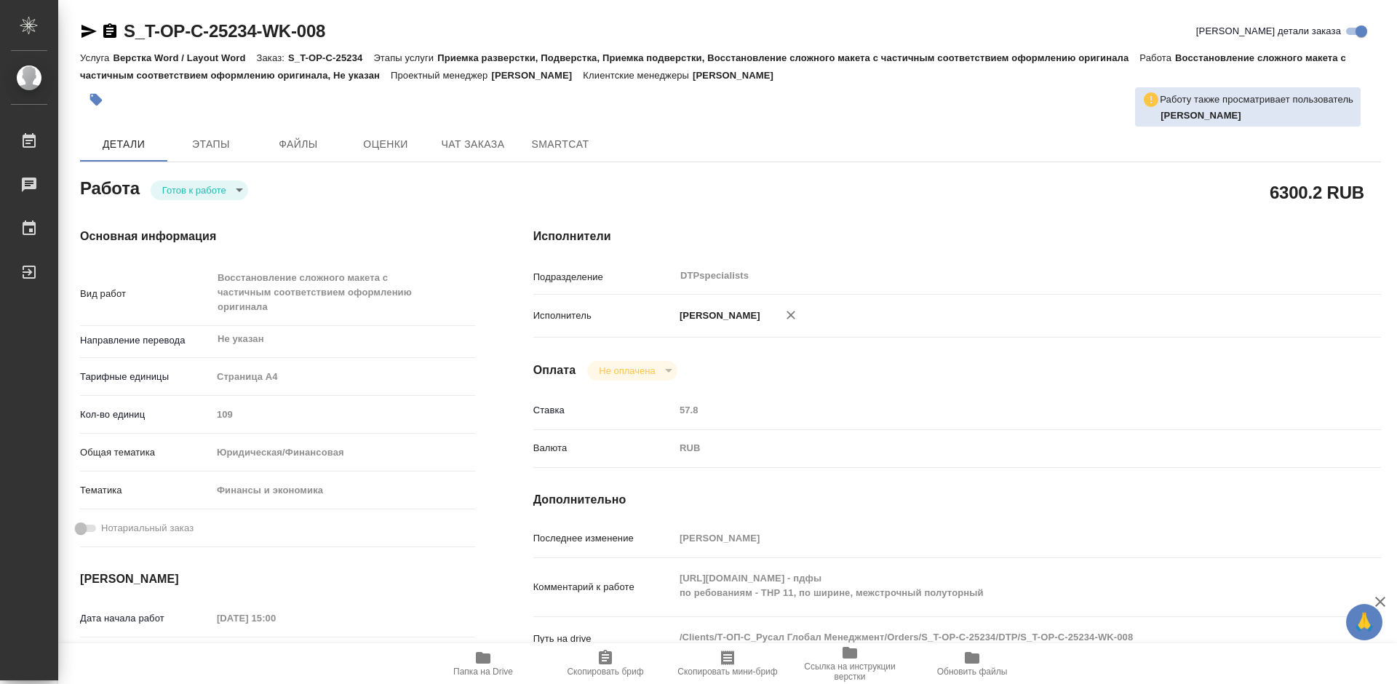
type textarea "x"
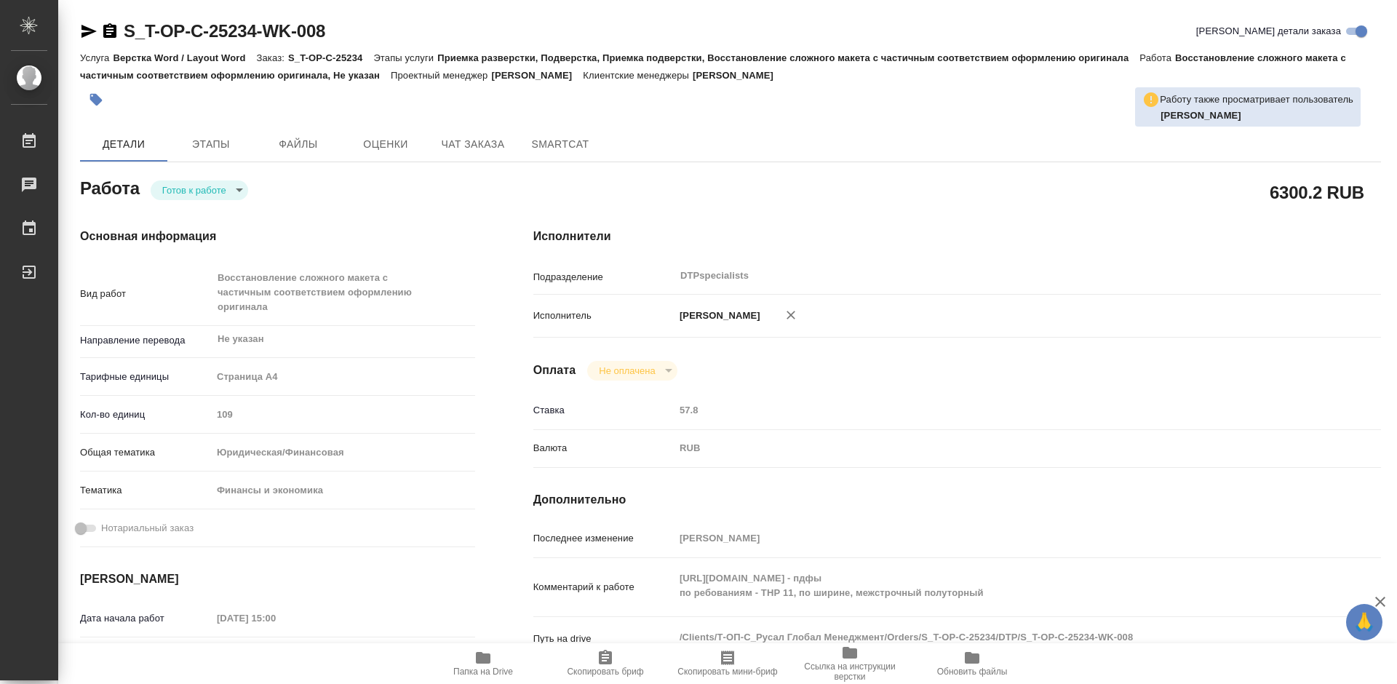
type textarea "x"
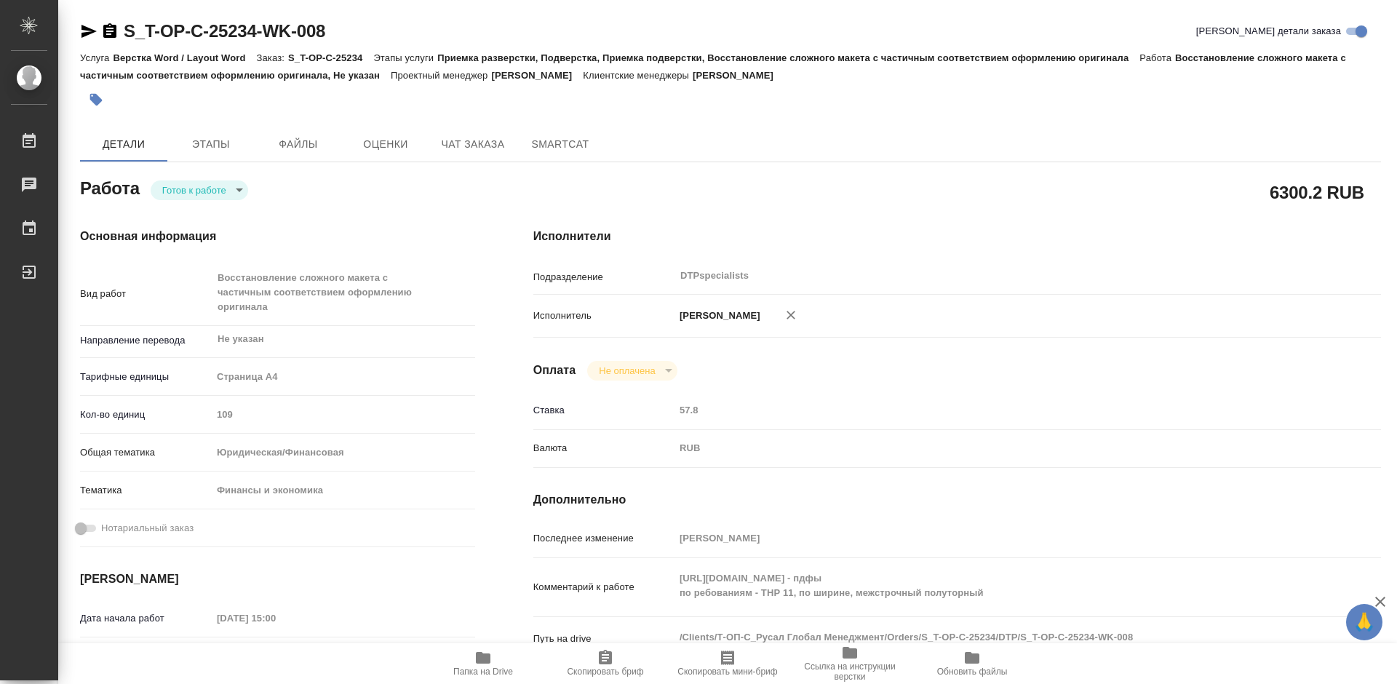
click at [199, 186] on body "🙏 .cls-1 fill:#fff; AWATERA Работы 0 Чаты График Выйти S_T-OP-C-25234-WK-008 Кр…" at bounding box center [698, 342] width 1397 height 684
click at [193, 191] on button "В работе" at bounding box center [186, 190] width 48 height 16
type textarea "x"
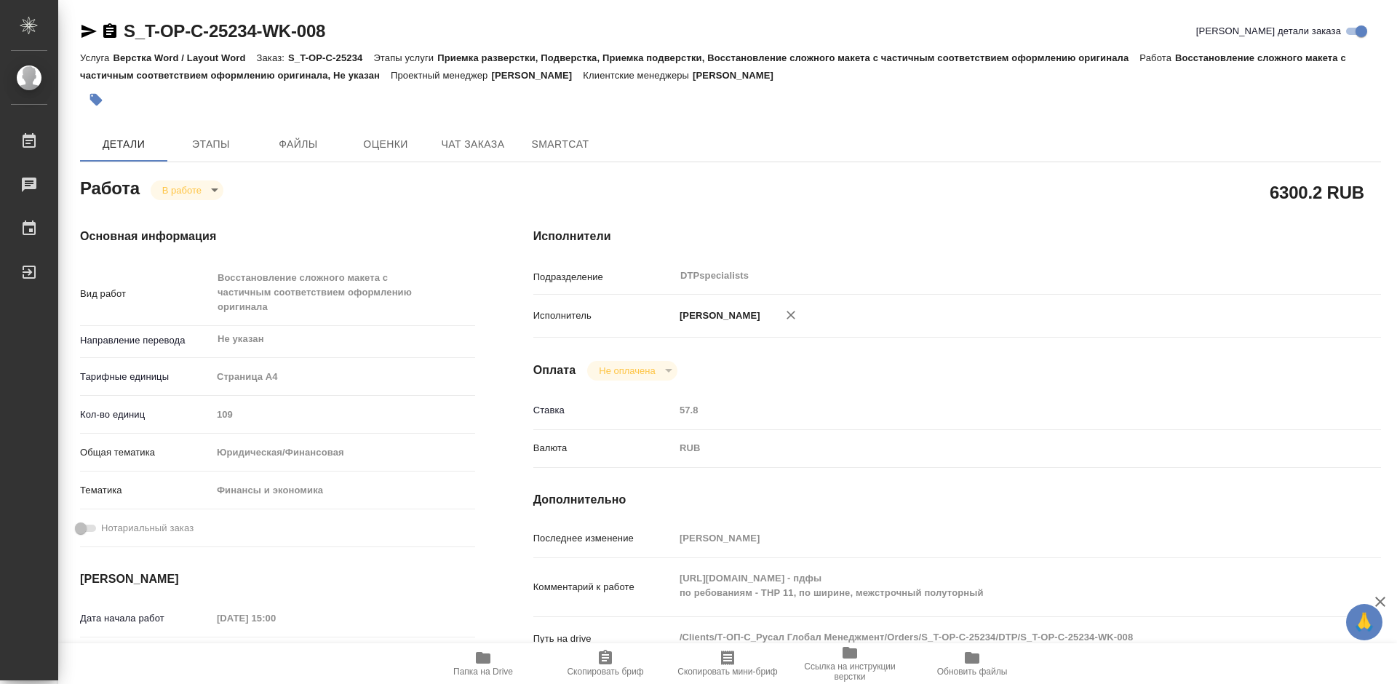
type textarea "x"
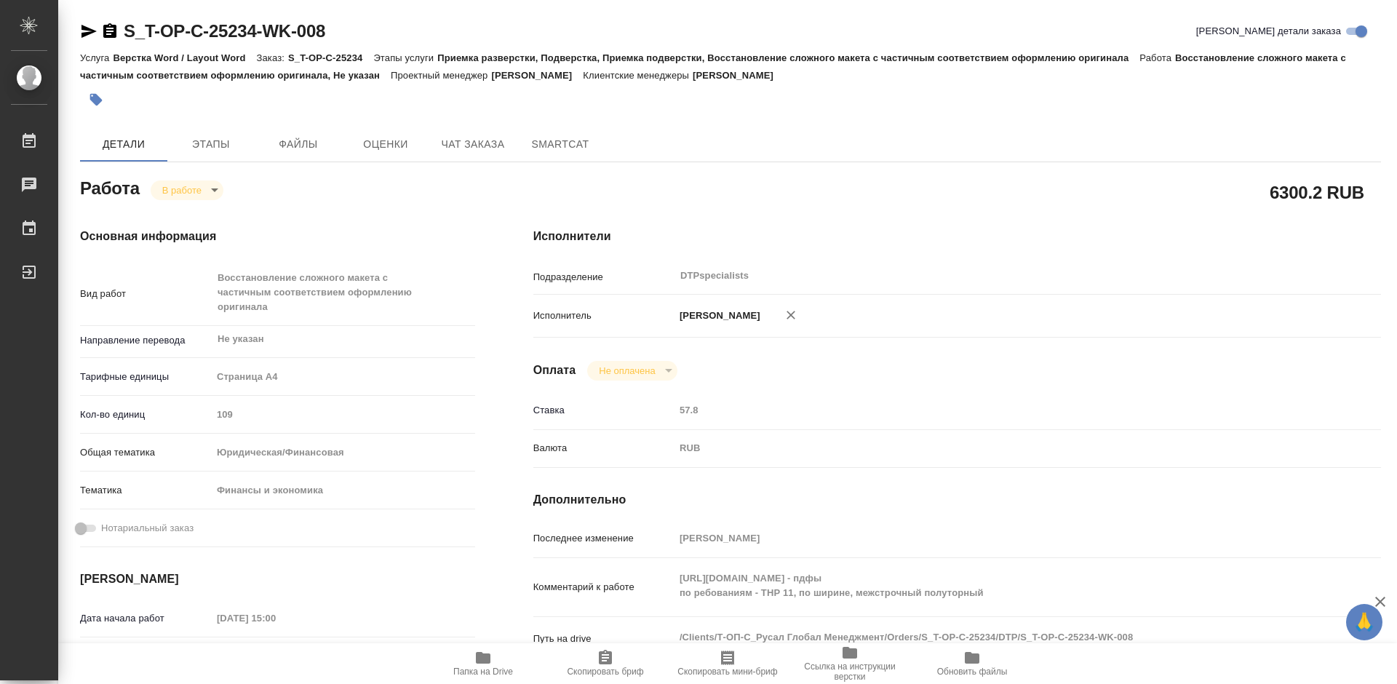
type textarea "x"
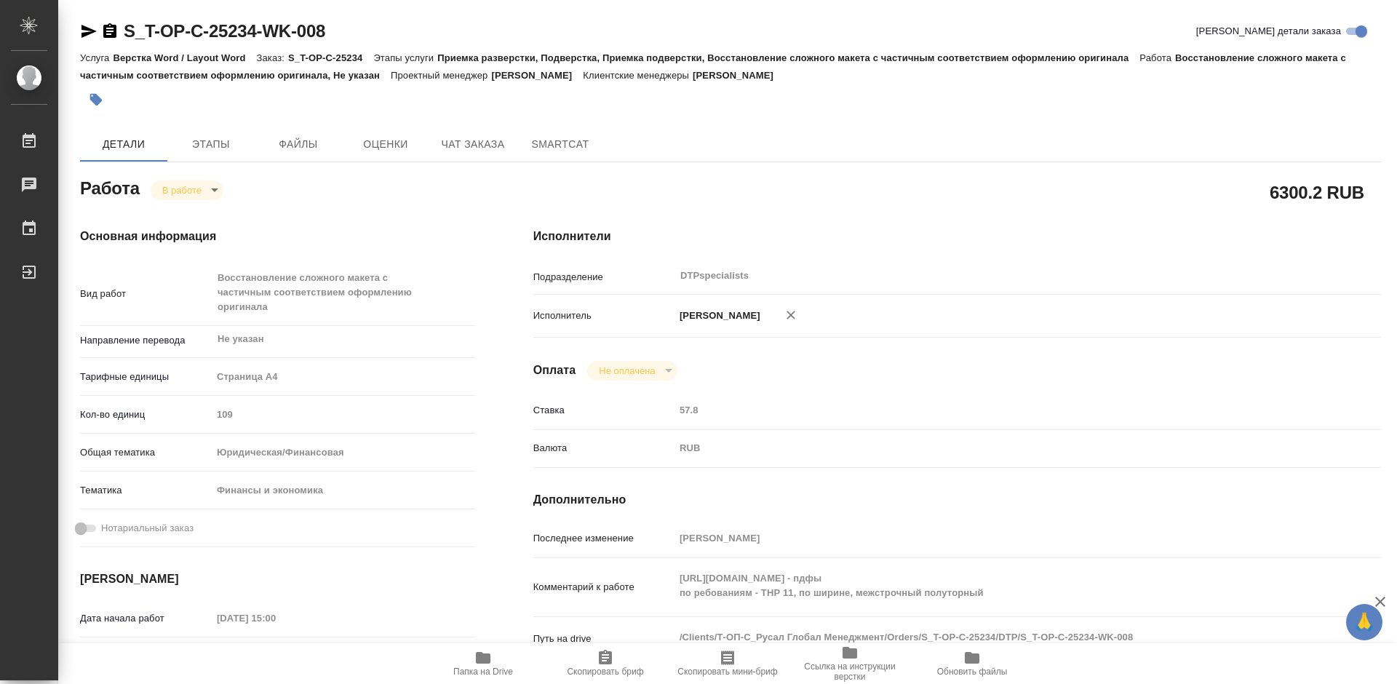
type textarea "x"
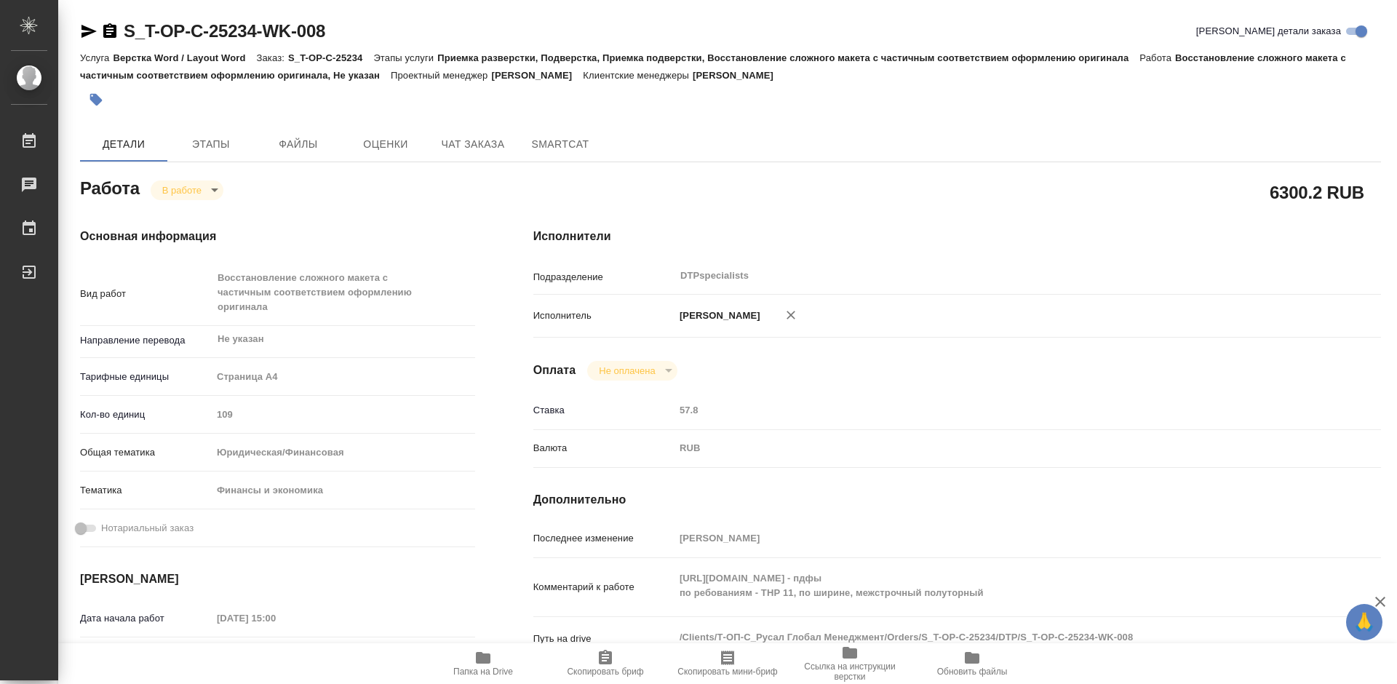
type textarea "x"
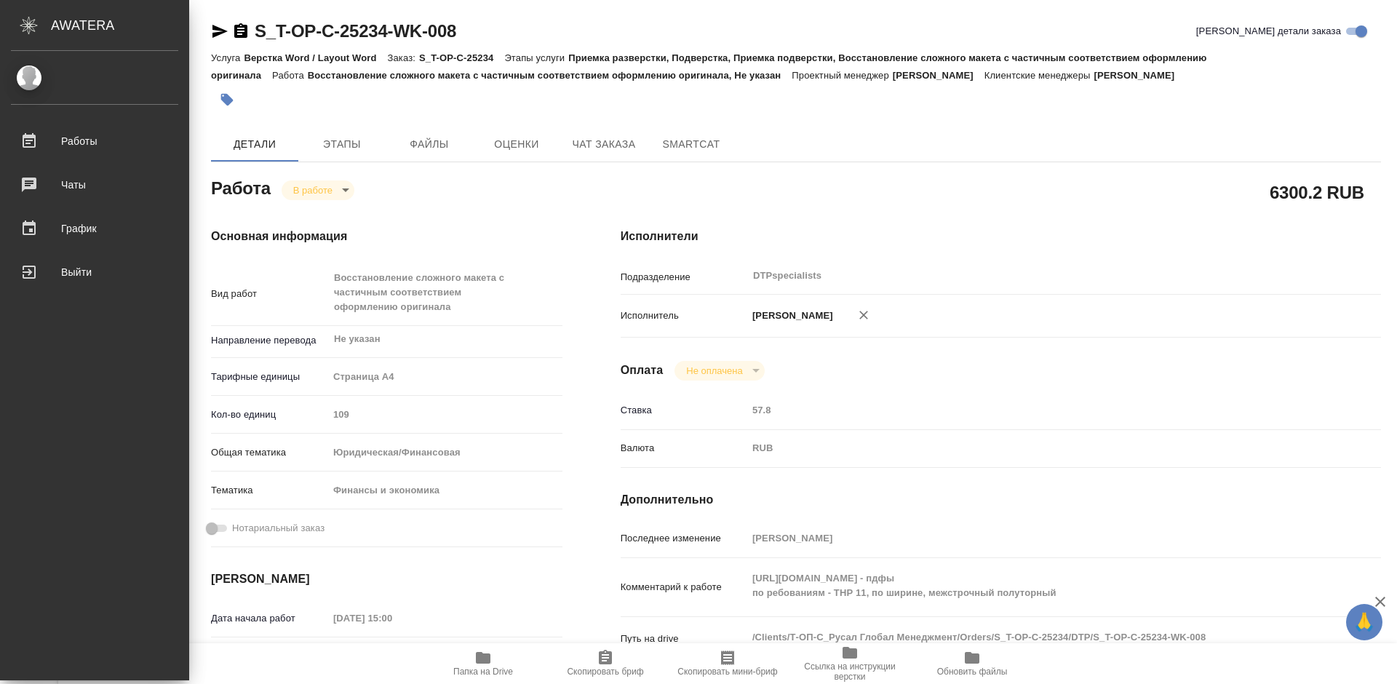
type textarea "x"
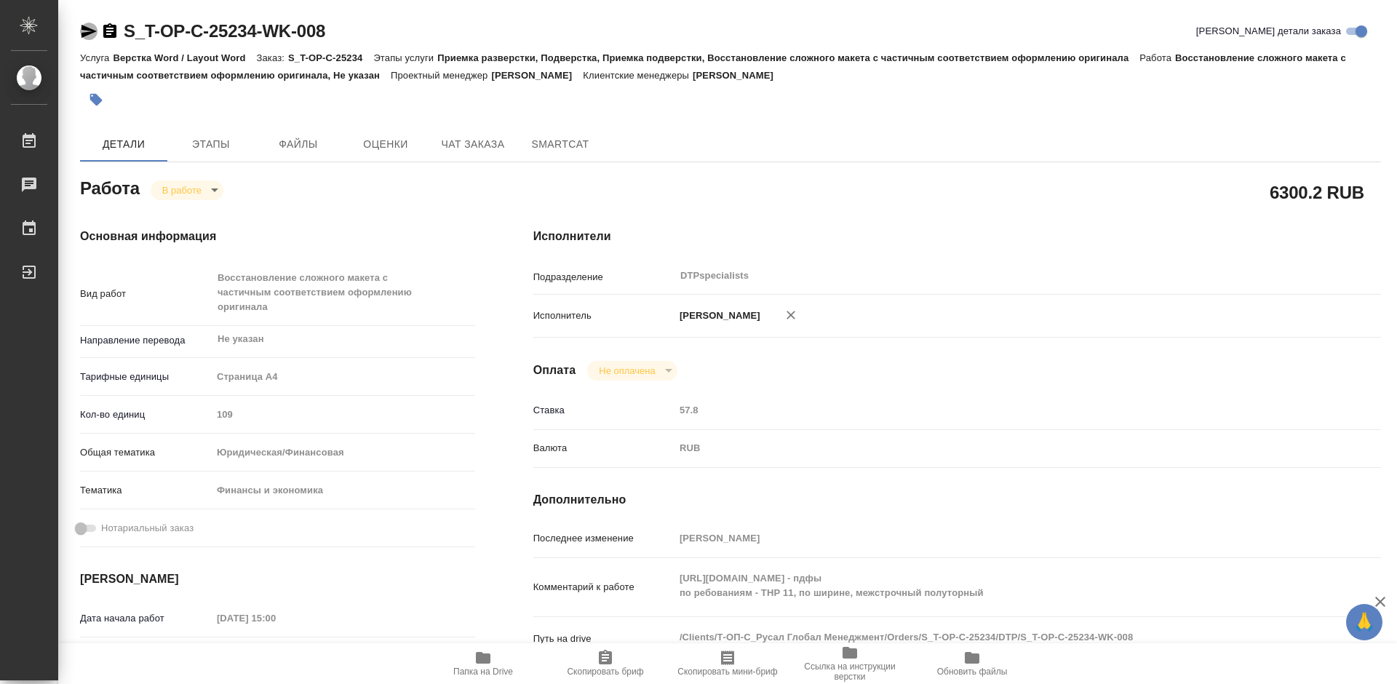
click at [94, 35] on icon "button" at bounding box center [88, 31] width 17 height 17
click at [115, 33] on icon "button" at bounding box center [109, 30] width 13 height 15
click at [117, 38] on icon "button" at bounding box center [109, 31] width 17 height 17
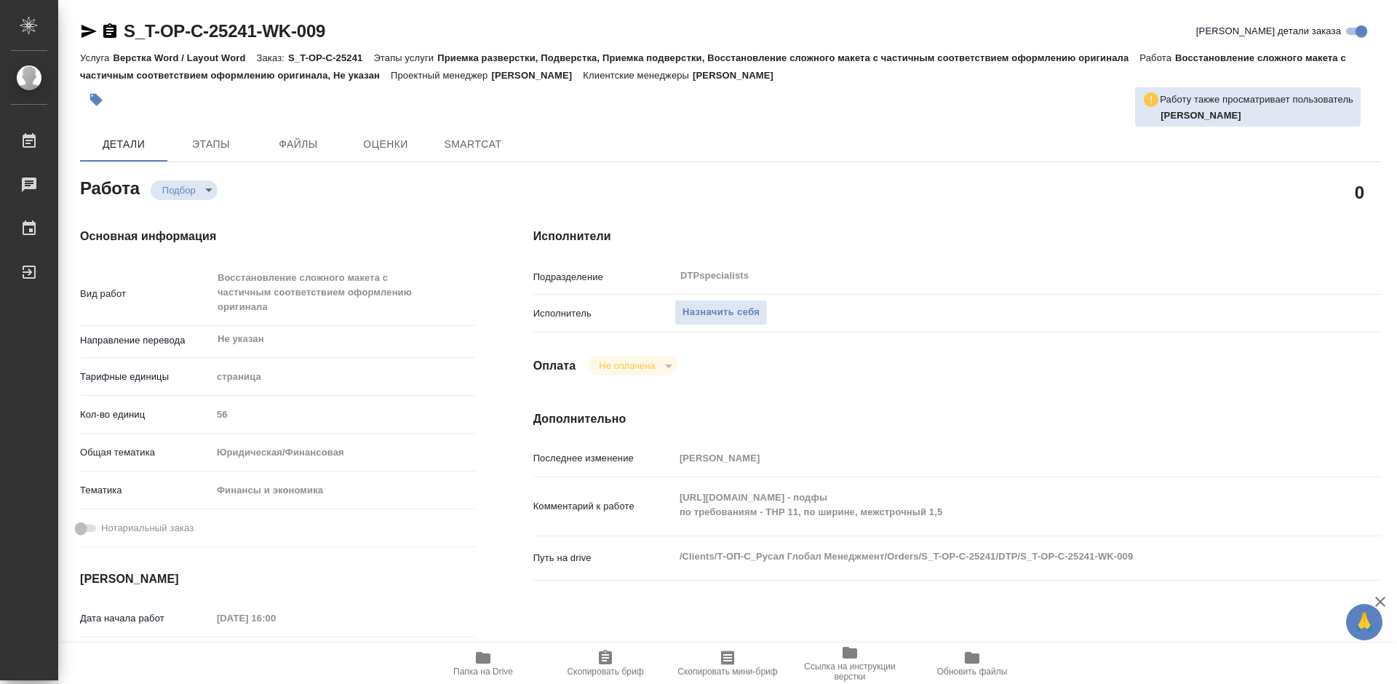
type textarea "x"
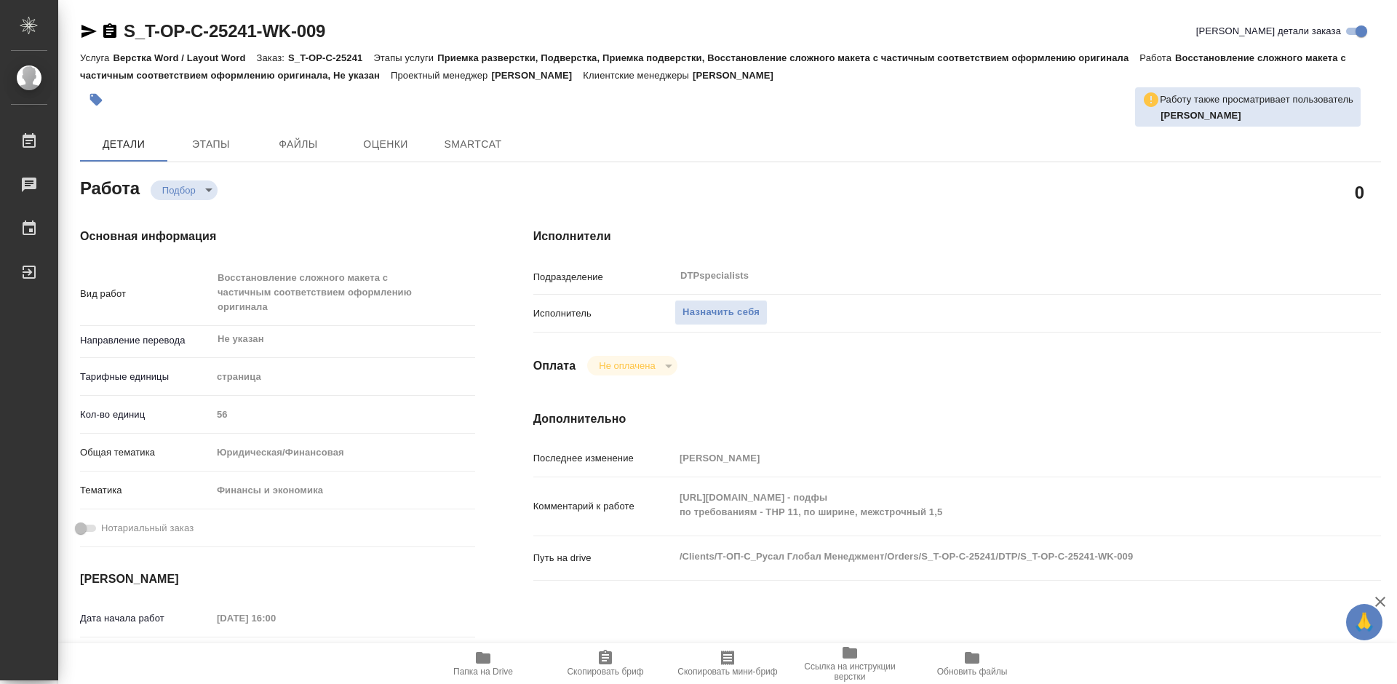
type textarea "x"
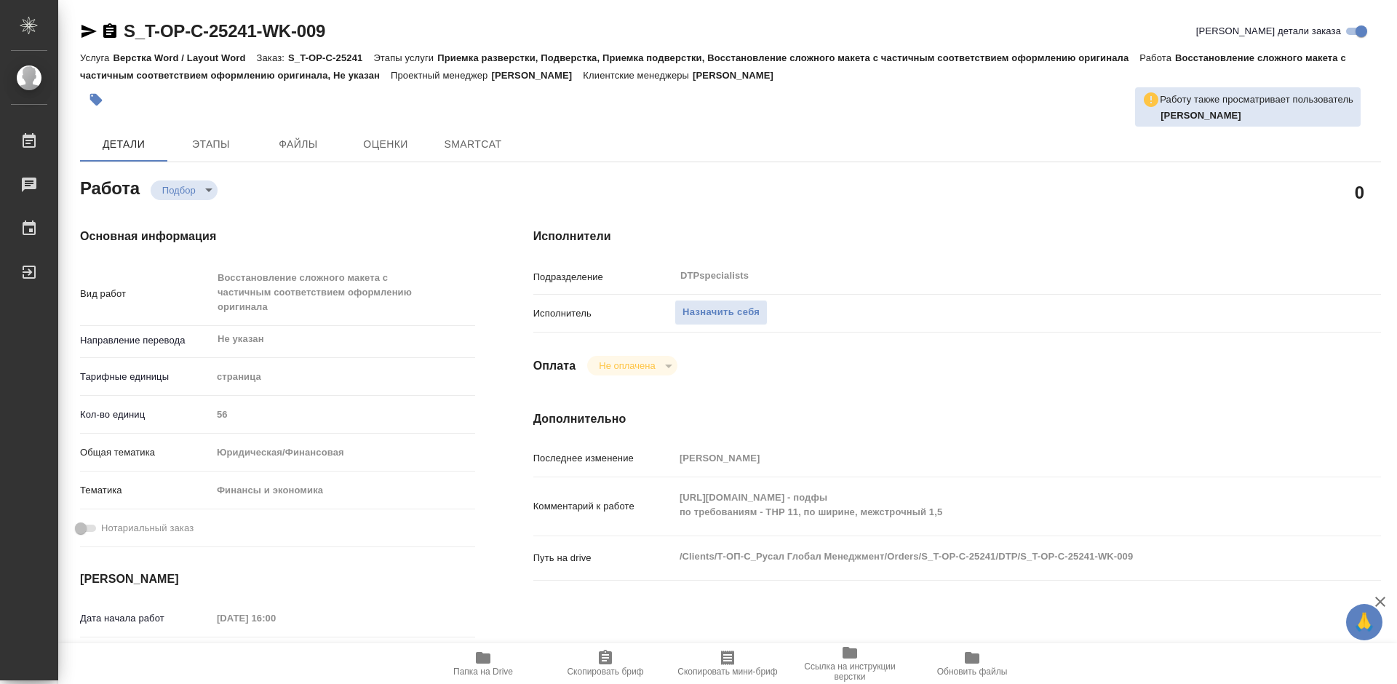
type textarea "x"
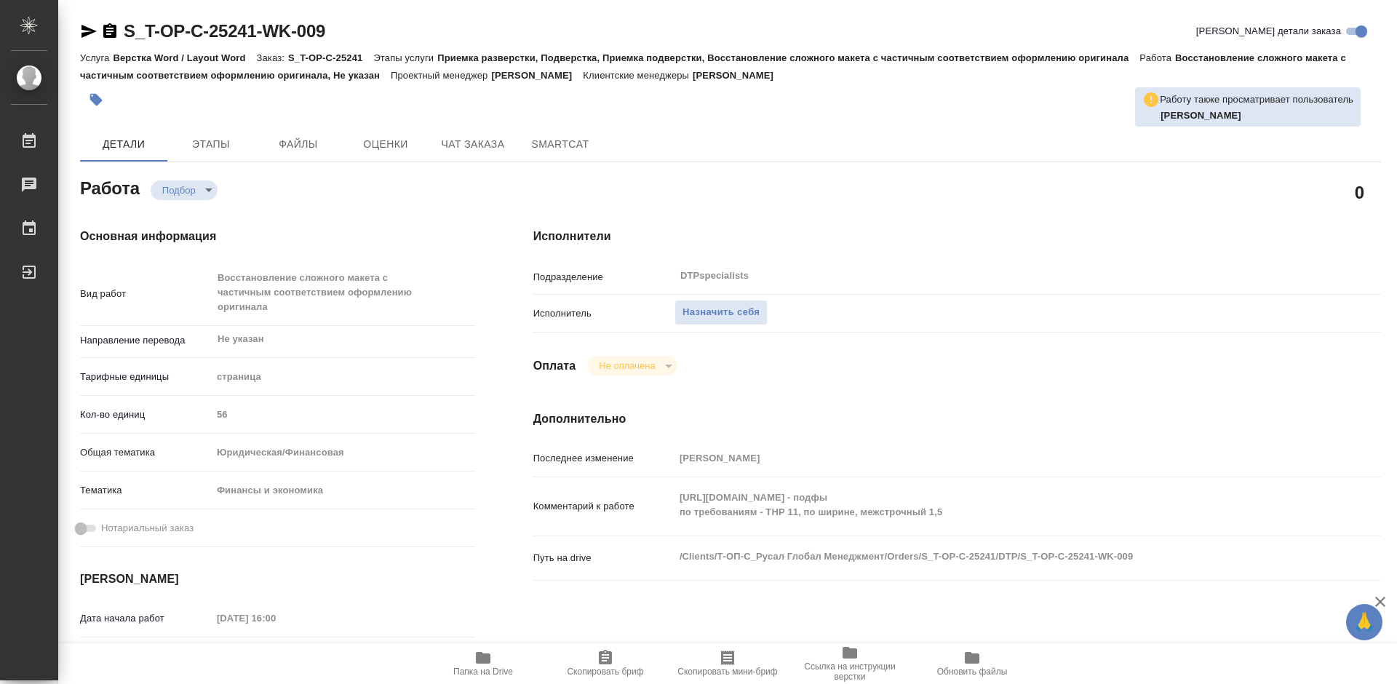
type textarea "x"
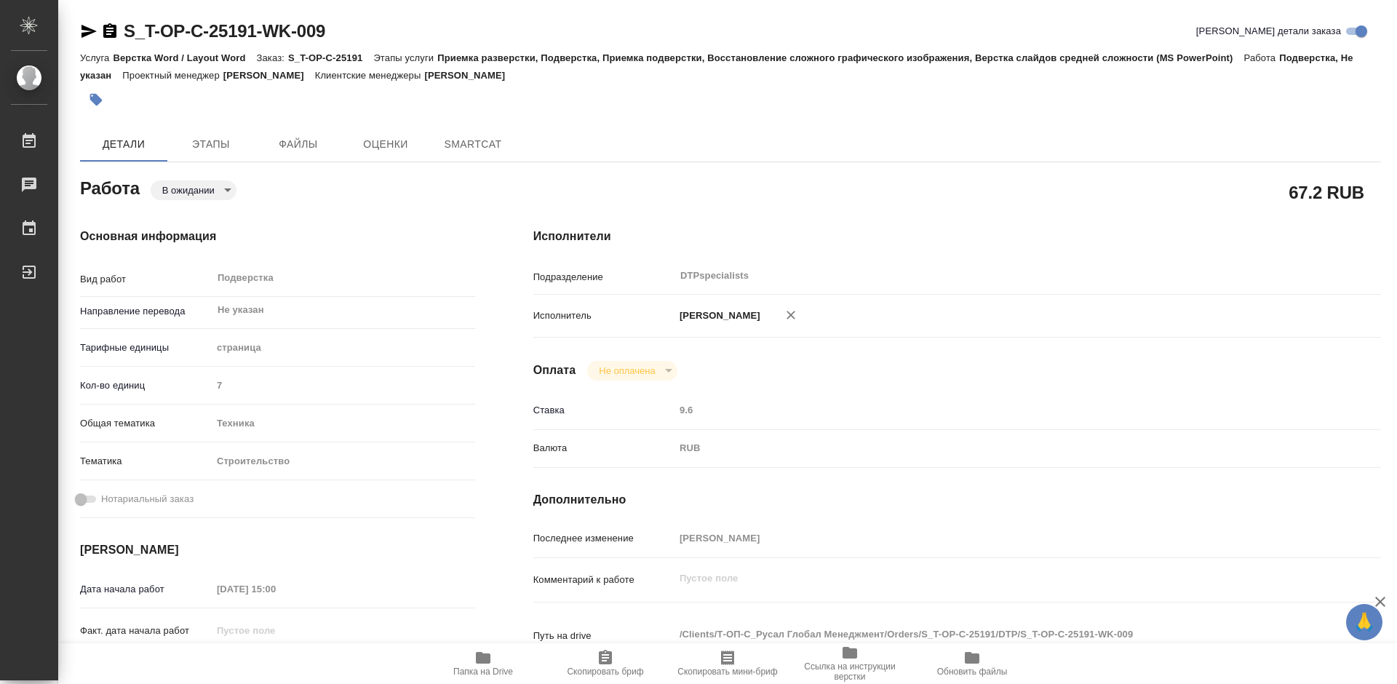
type textarea "x"
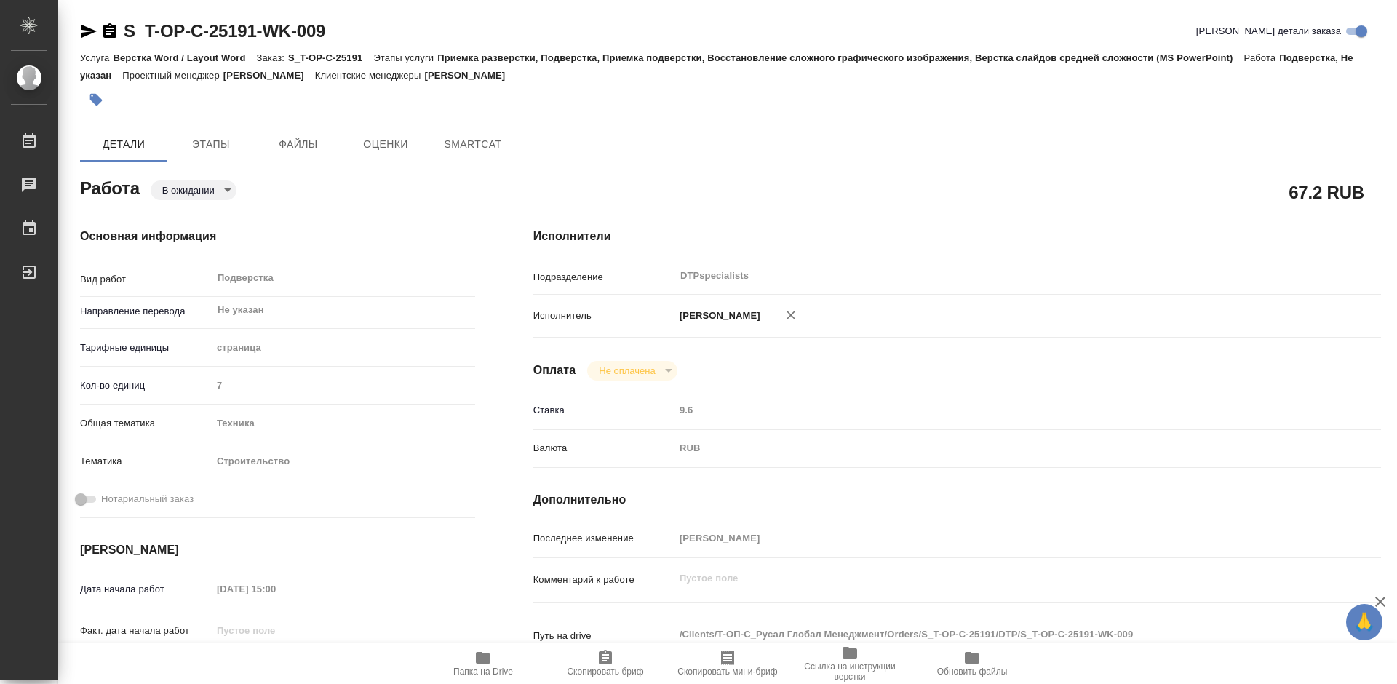
type textarea "x"
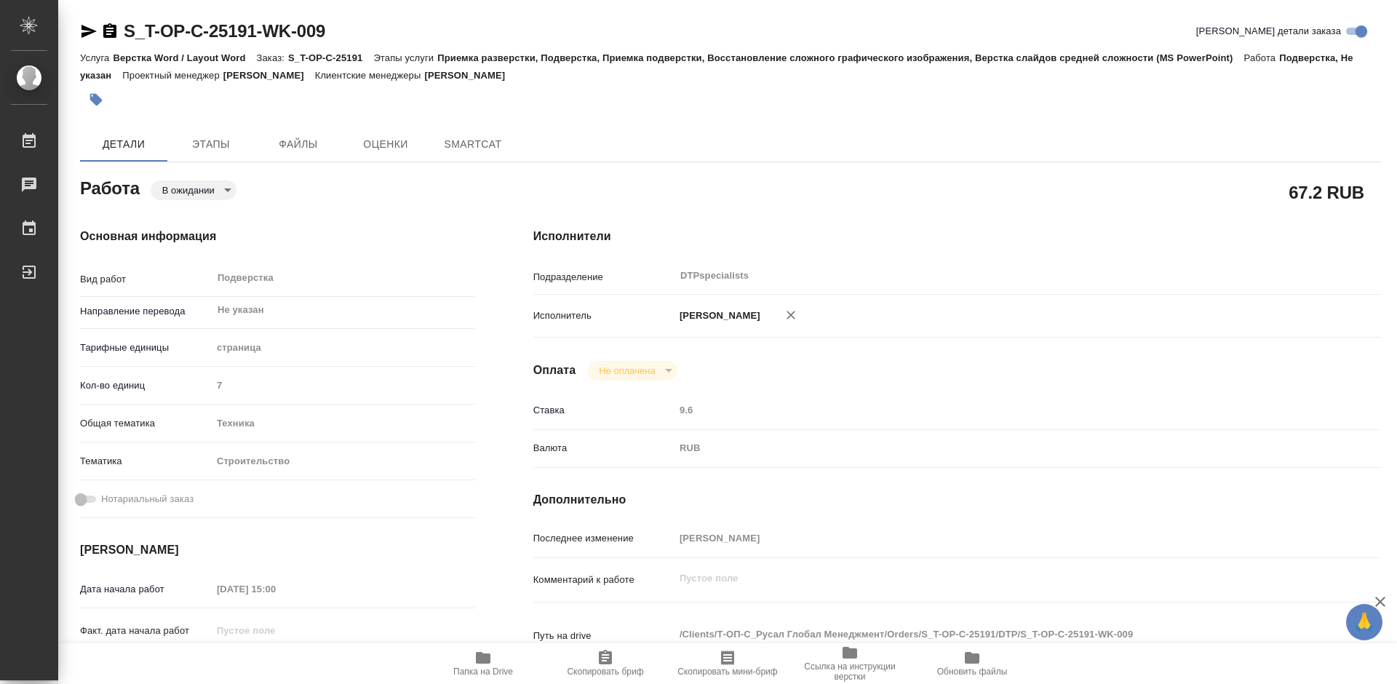
type textarea "x"
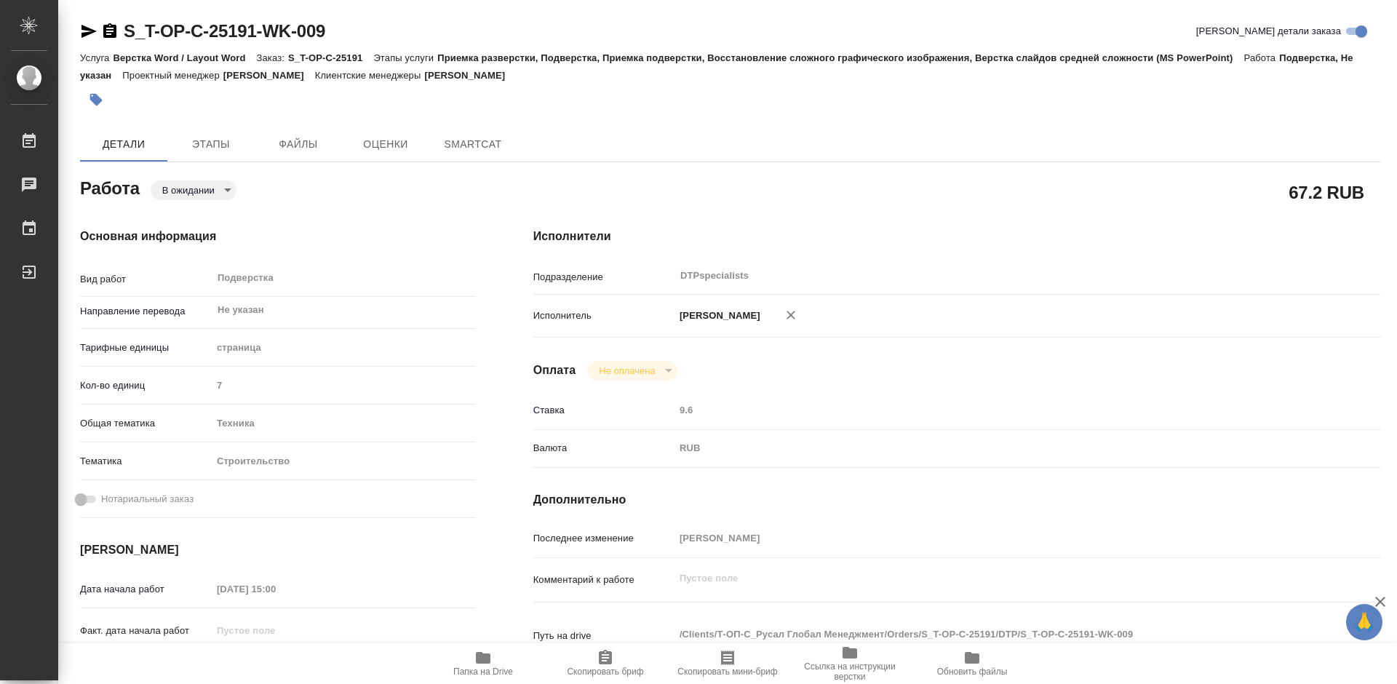
type textarea "x"
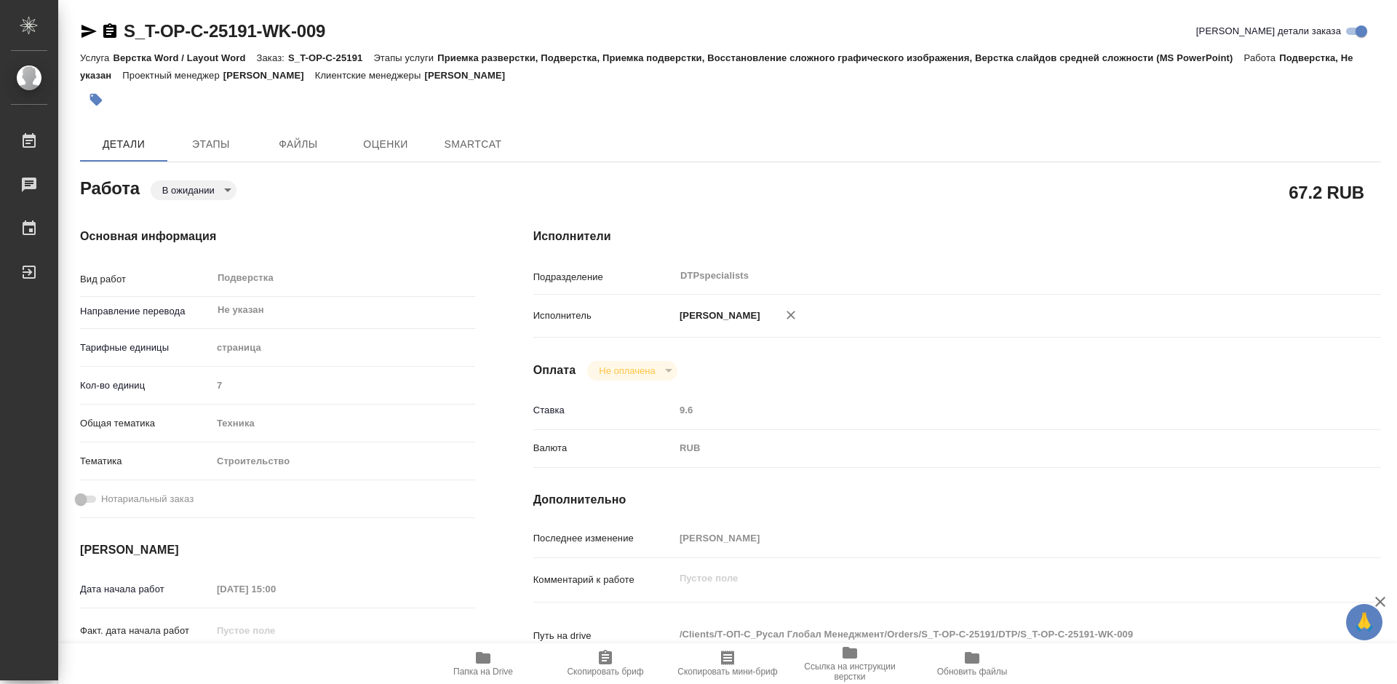
type textarea "x"
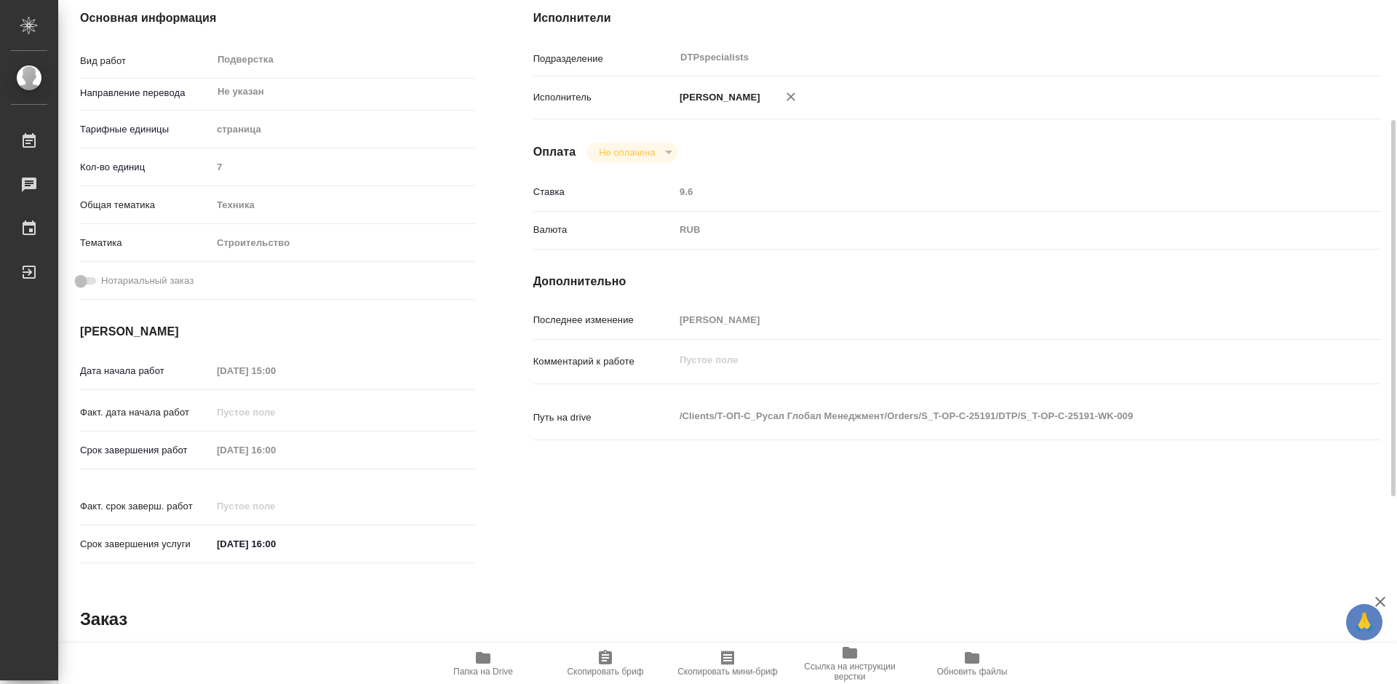
scroll to position [364, 0]
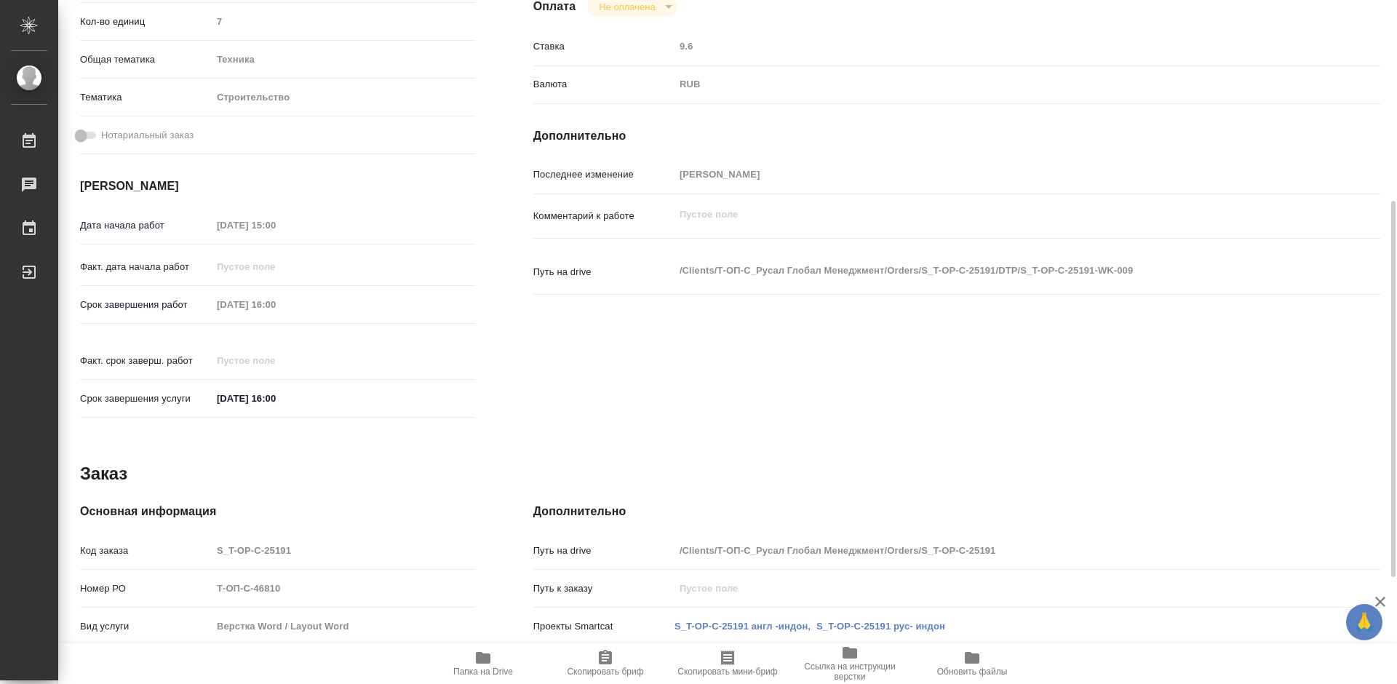
type textarea "x"
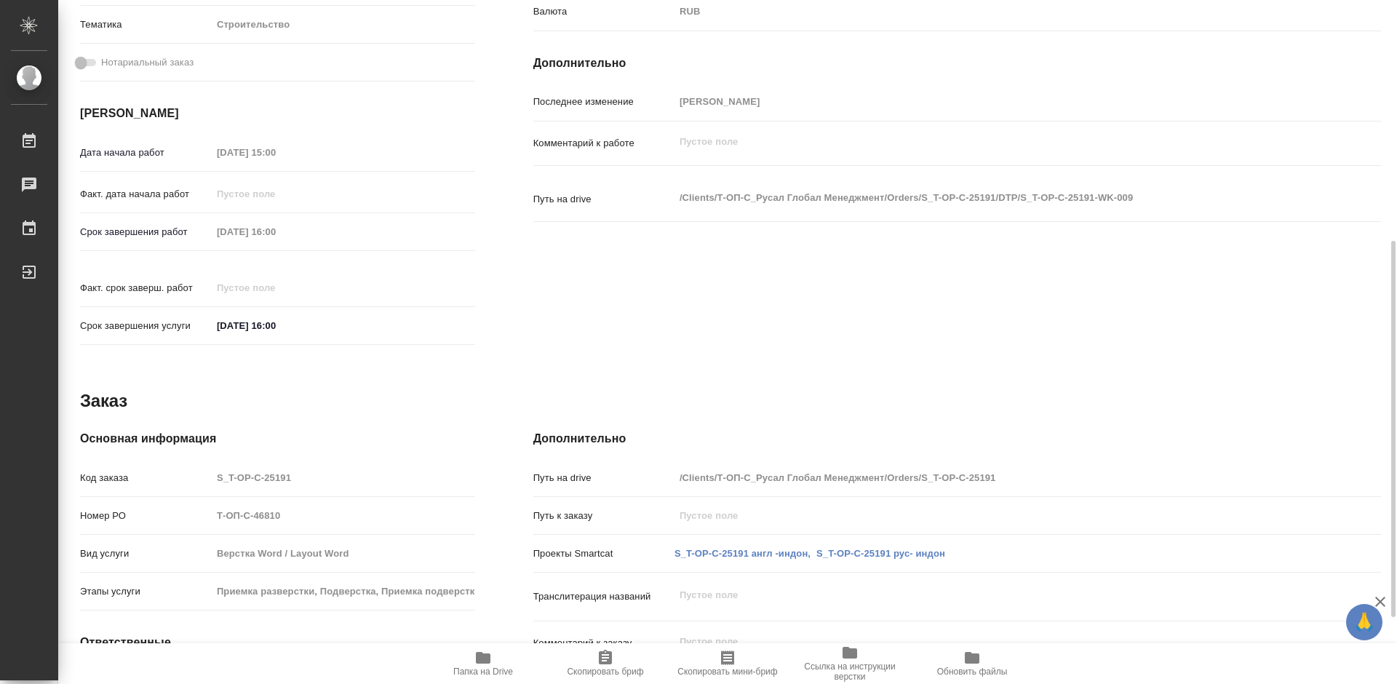
scroll to position [145, 0]
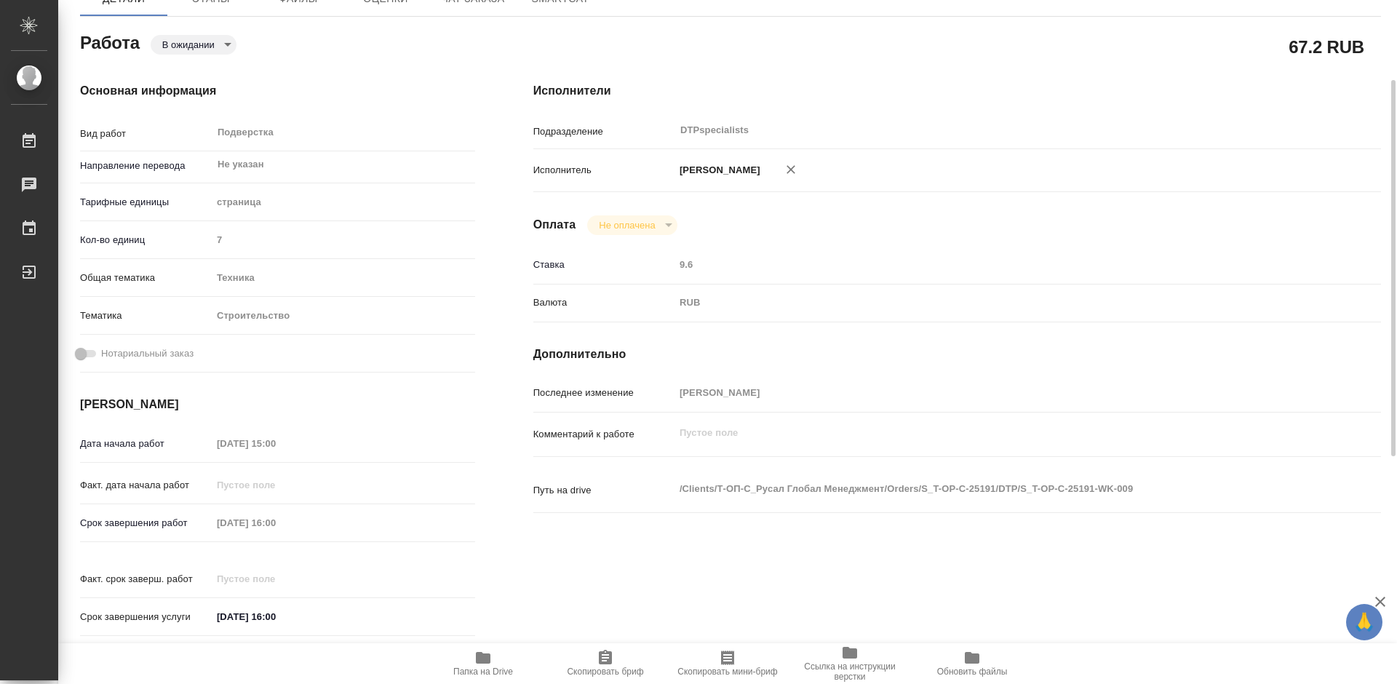
type textarea "x"
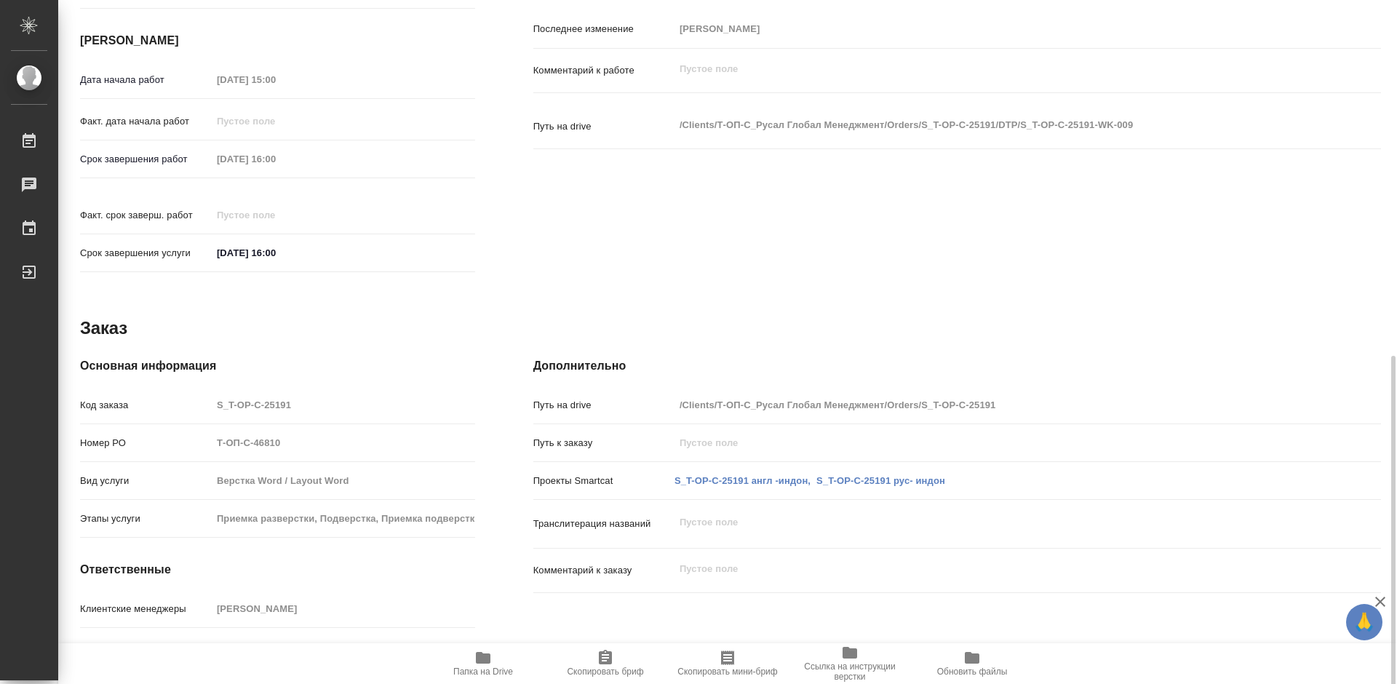
scroll to position [557, 0]
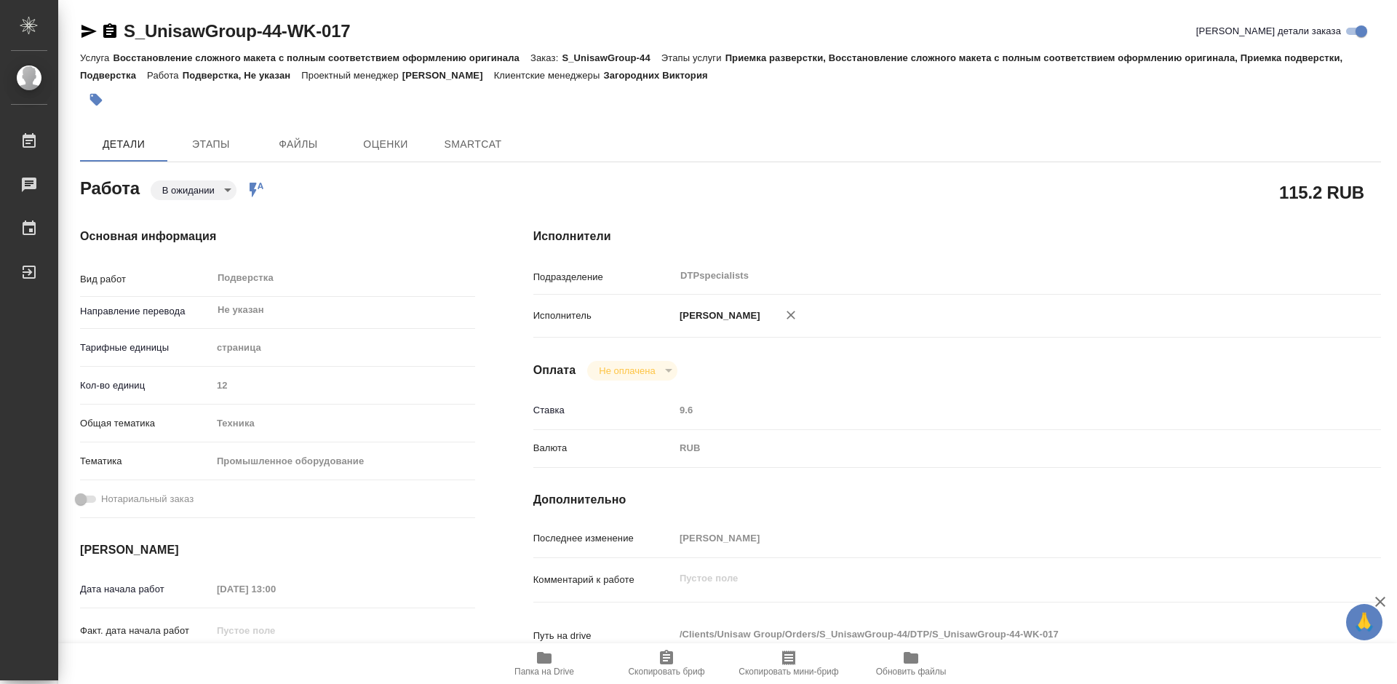
type textarea "x"
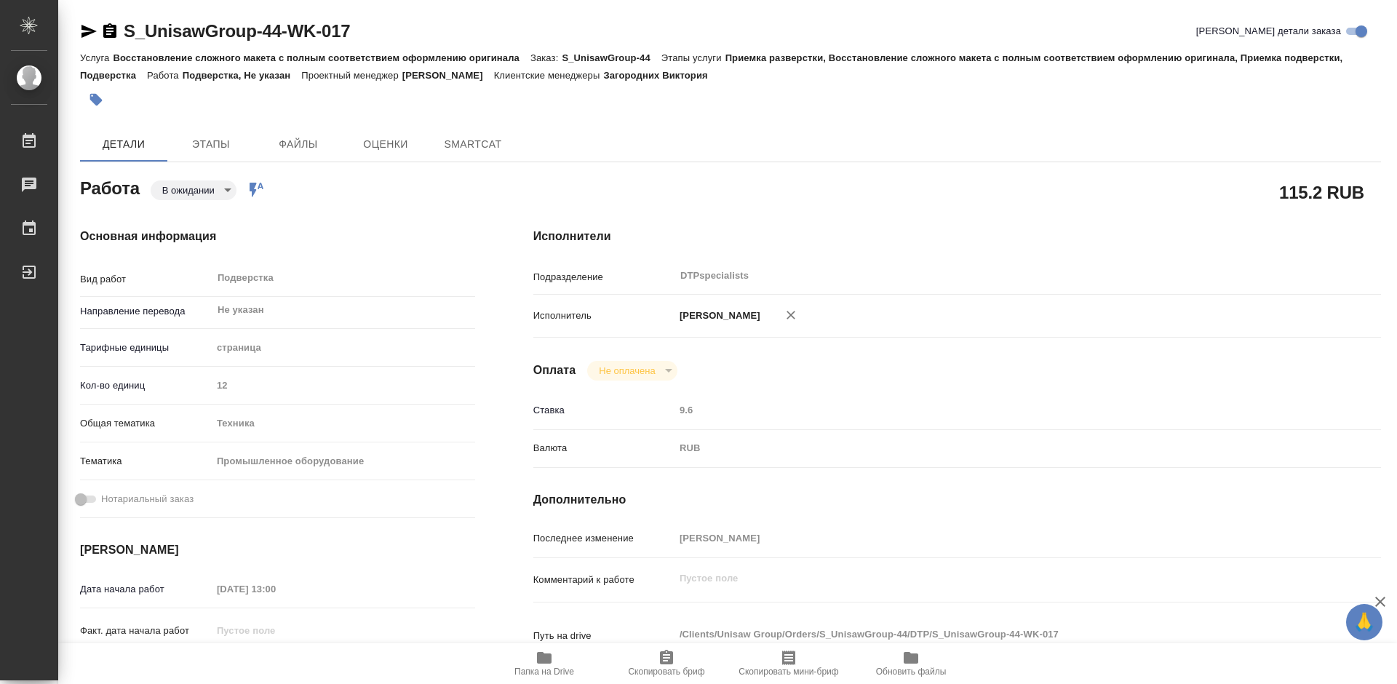
type textarea "x"
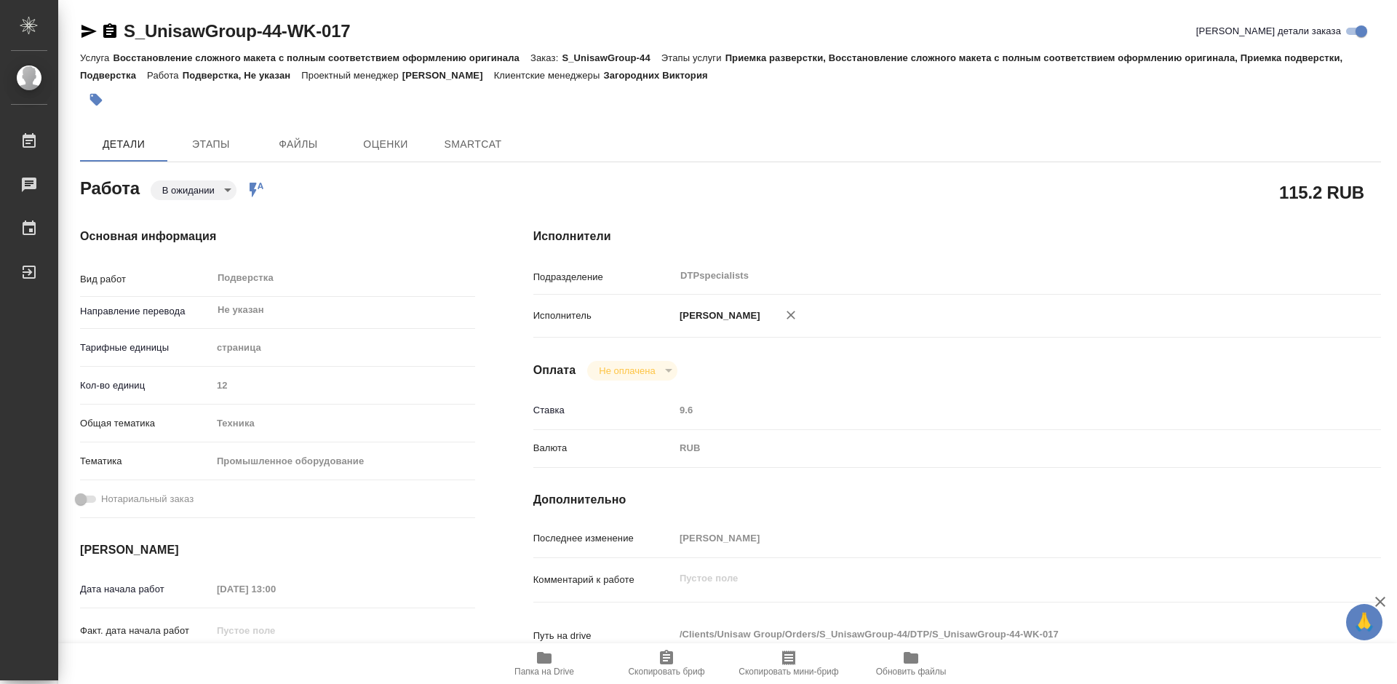
type textarea "x"
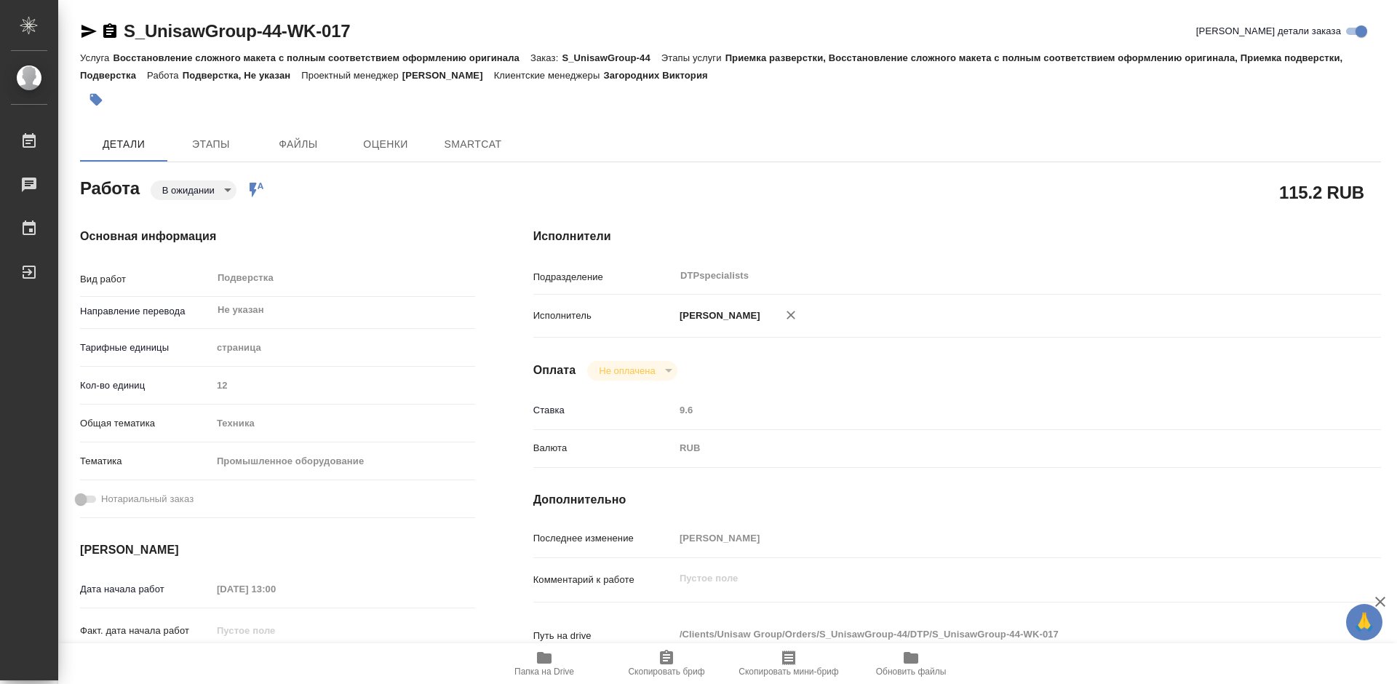
type textarea "x"
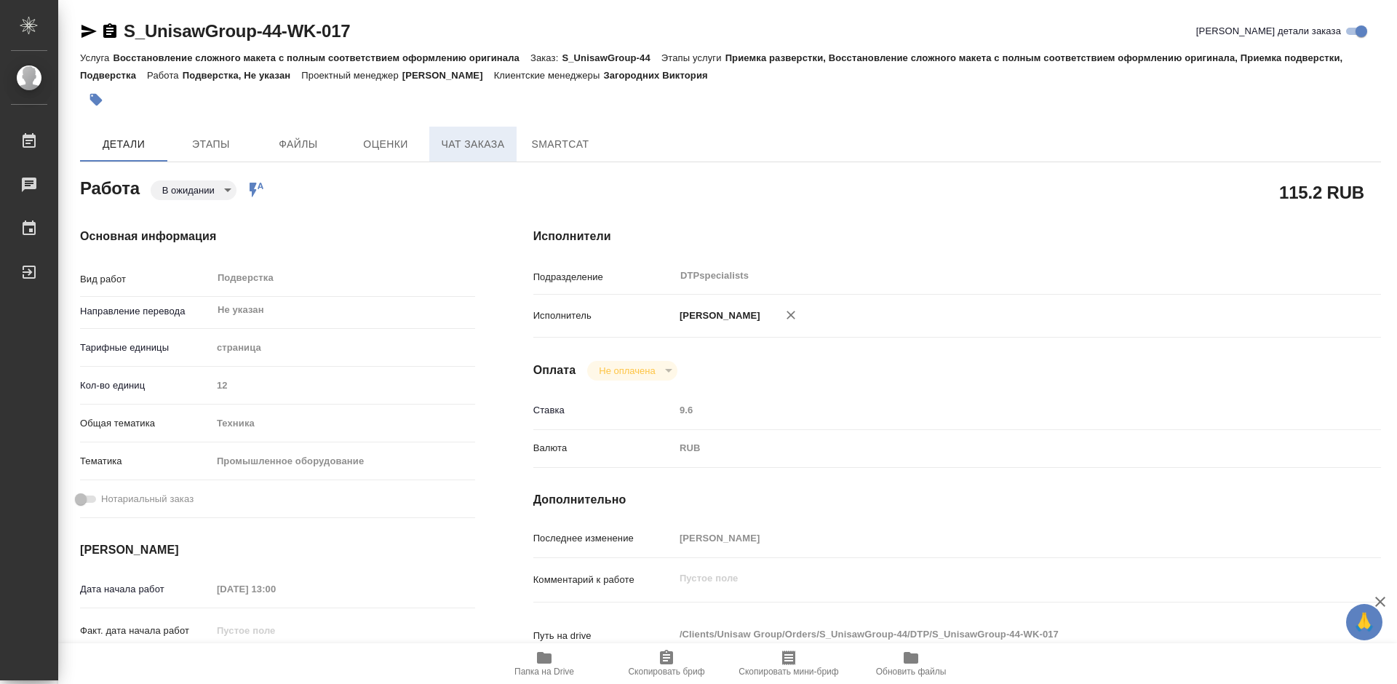
type textarea "x"
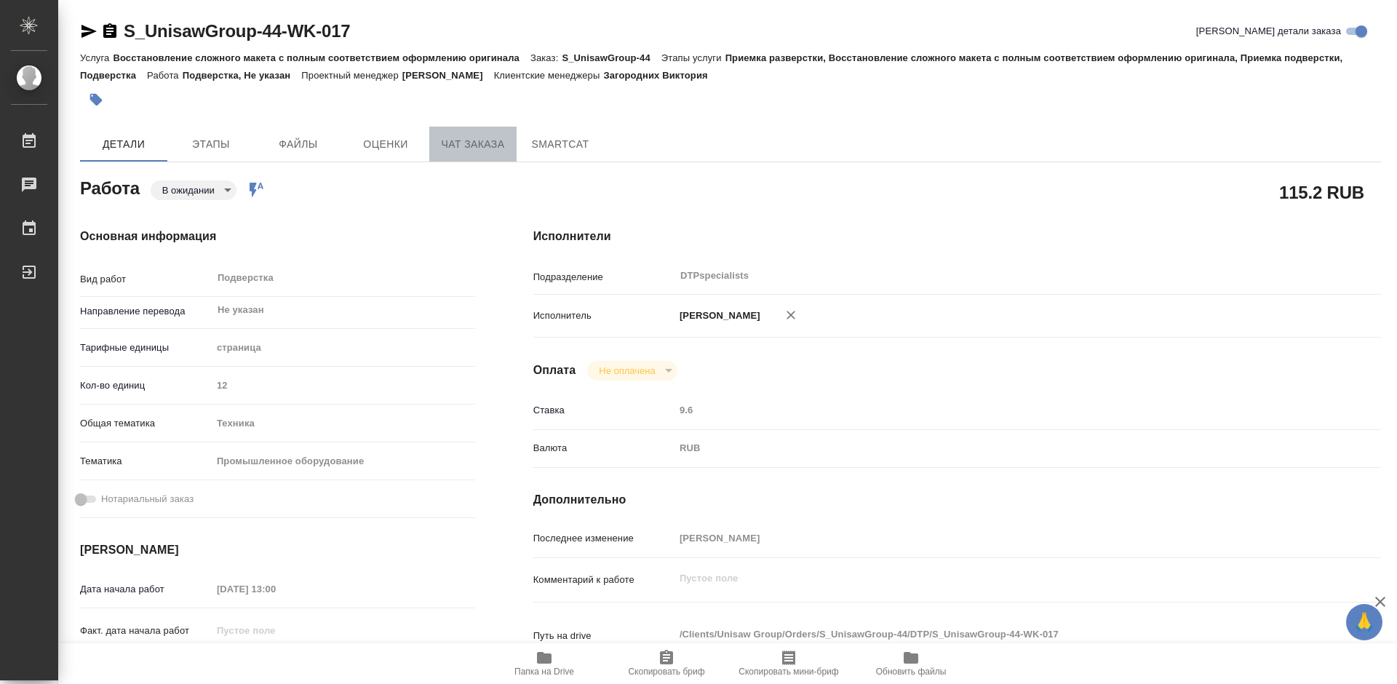
click at [476, 143] on span "Чат заказа" at bounding box center [473, 144] width 70 height 18
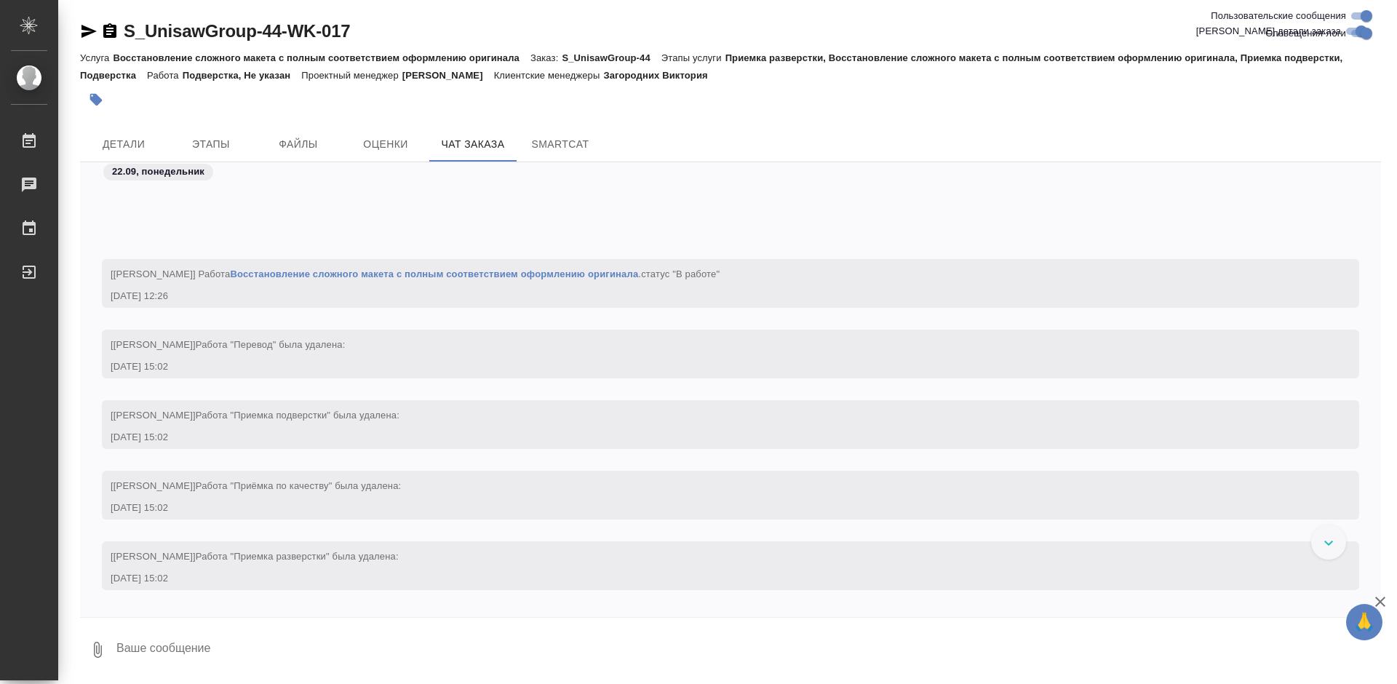
scroll to position [3002, 0]
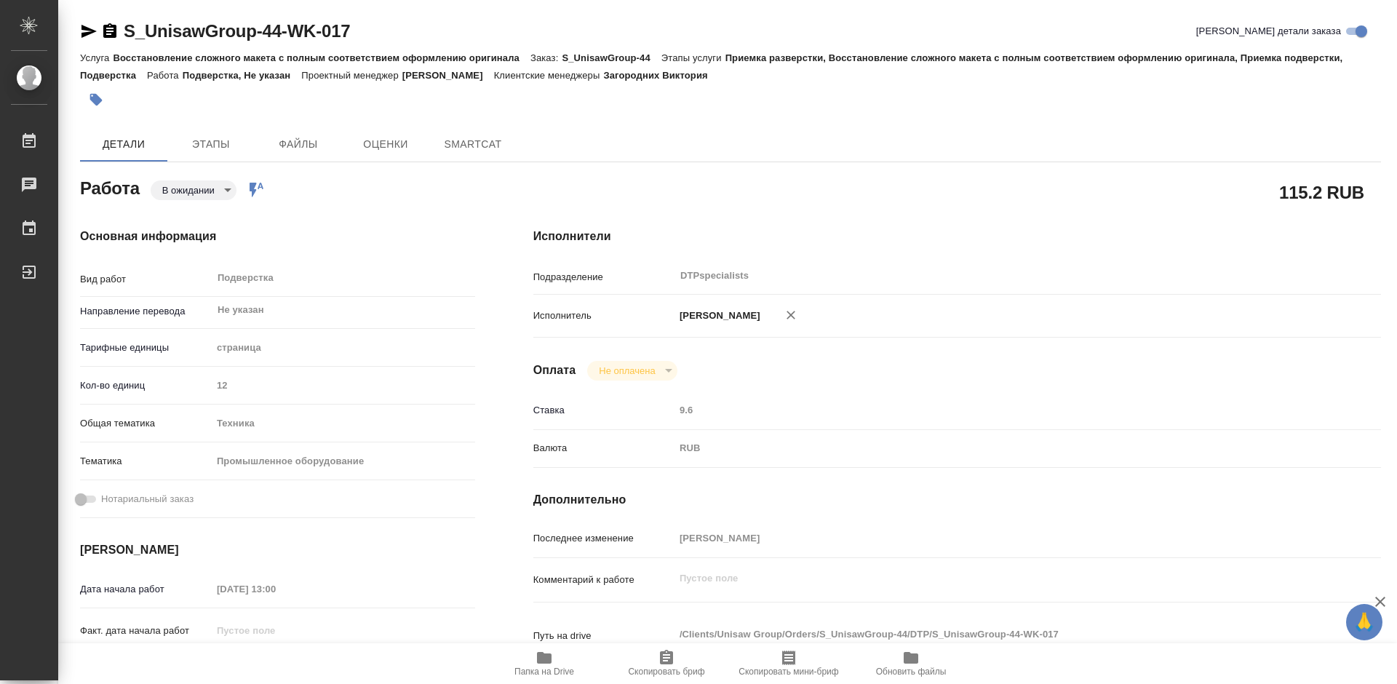
type textarea "x"
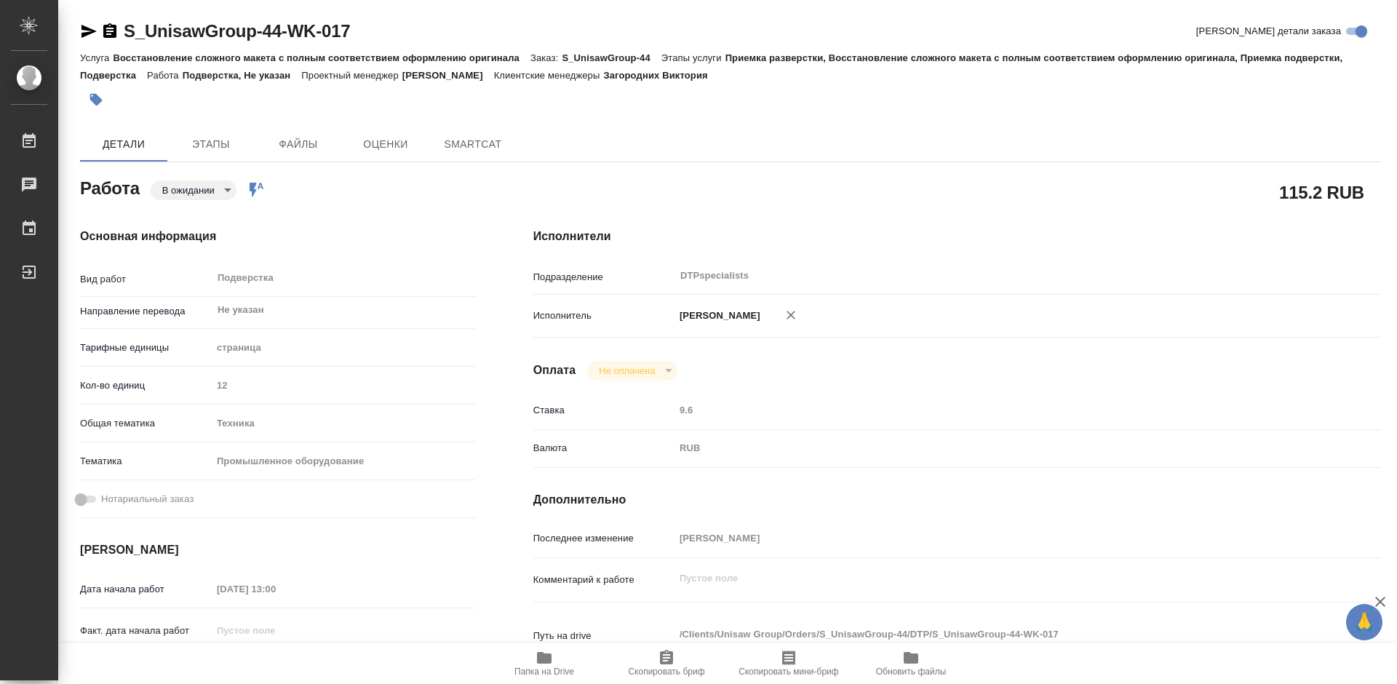
type textarea "x"
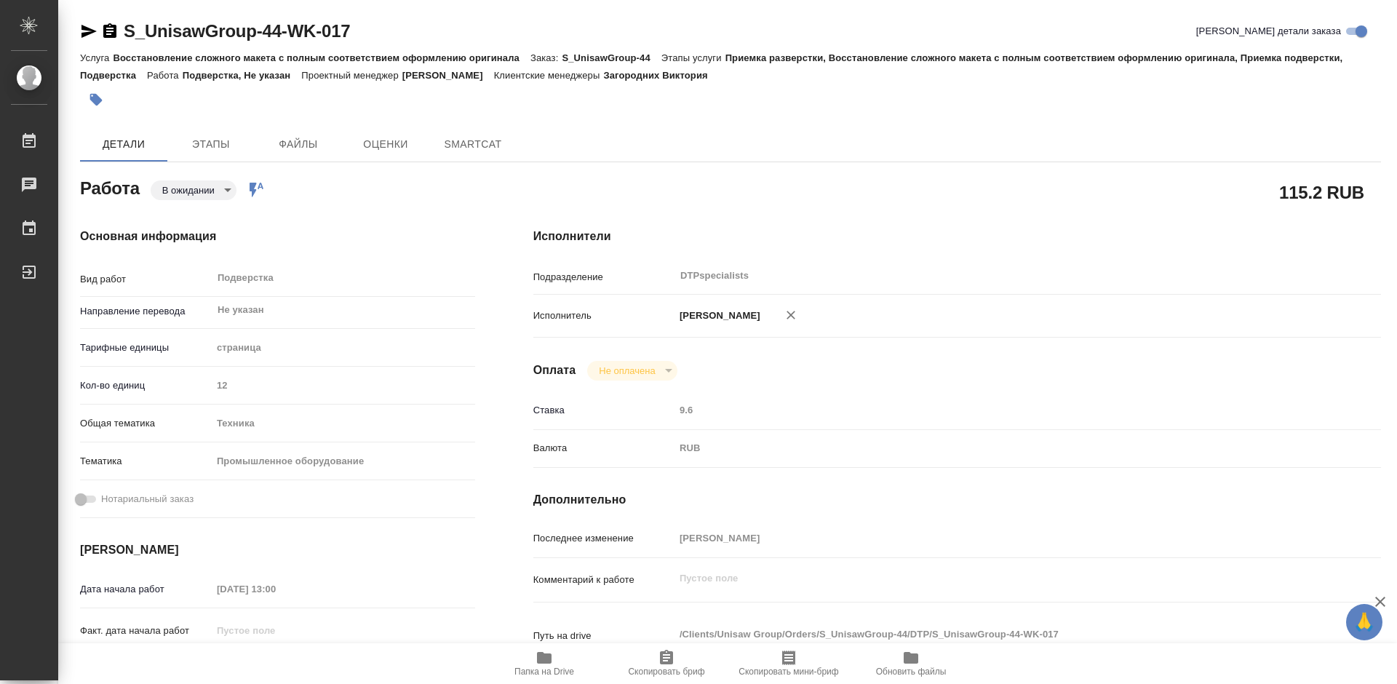
type textarea "x"
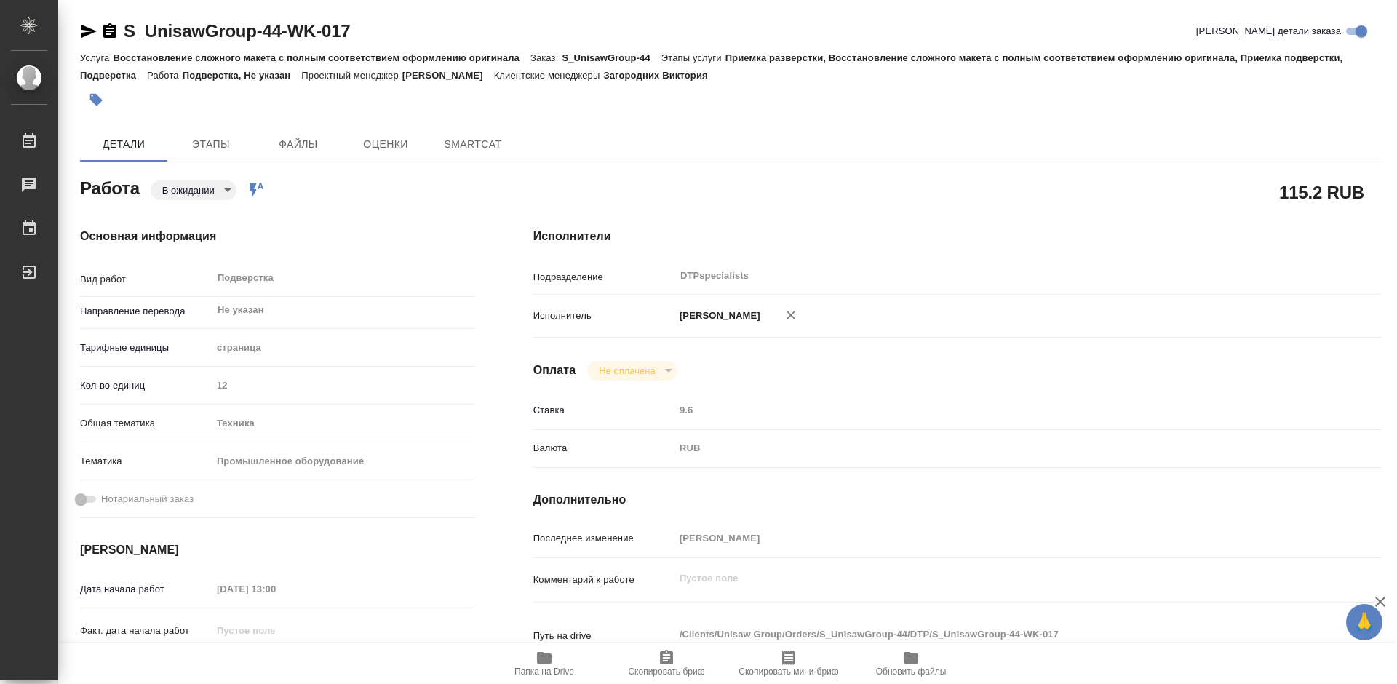
type textarea "x"
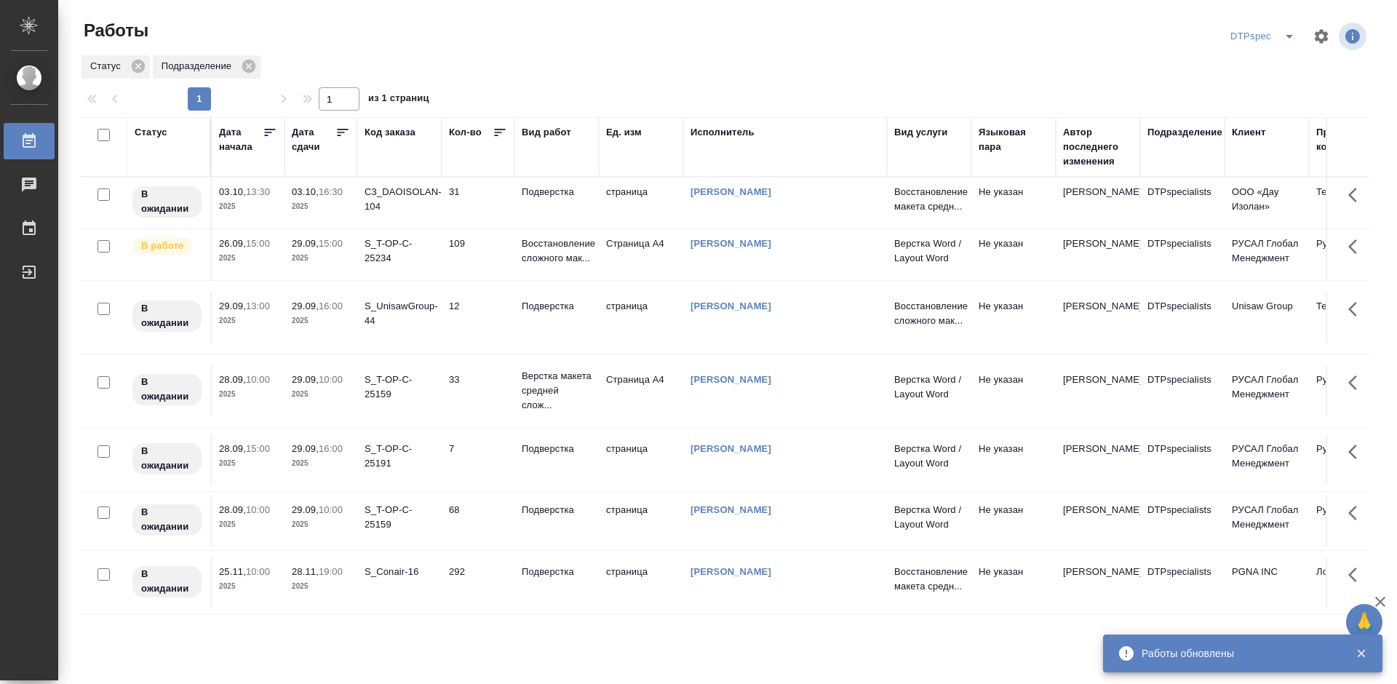
click at [339, 133] on icon at bounding box center [342, 132] width 15 height 15
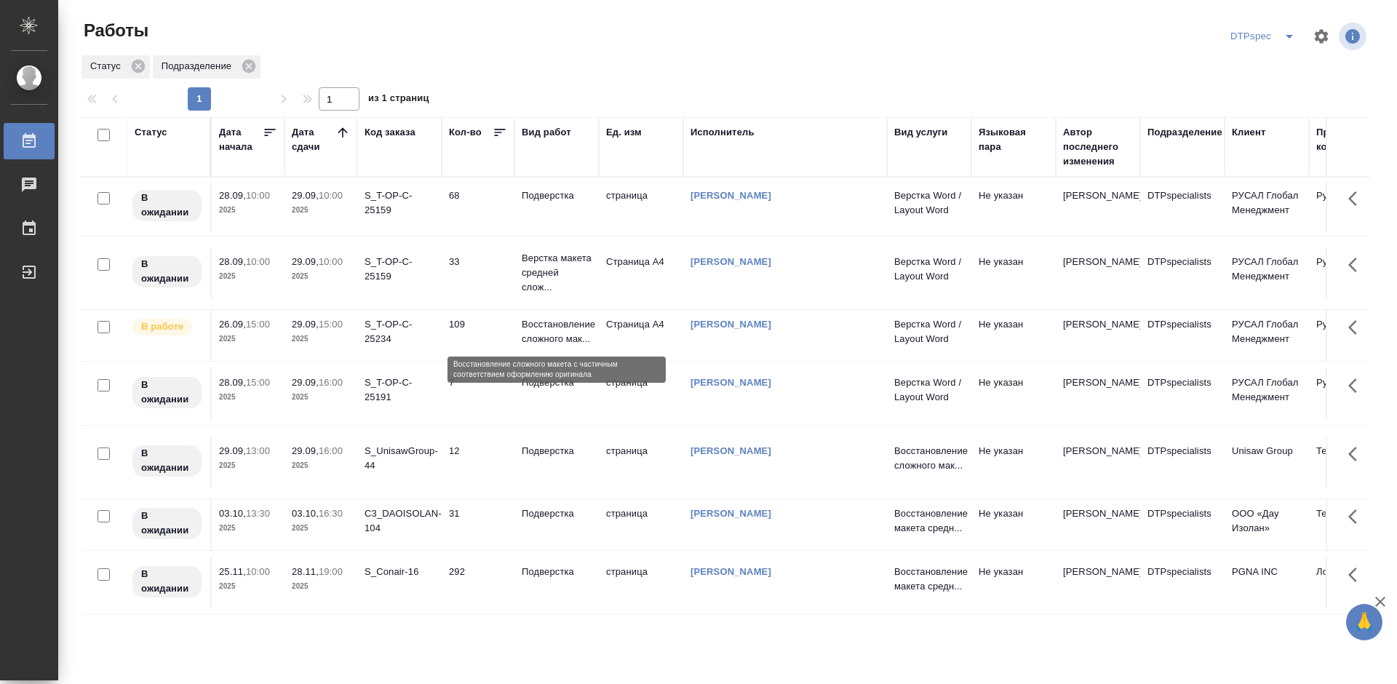
click at [551, 328] on p "Восстановление сложного мак..." at bounding box center [557, 331] width 70 height 29
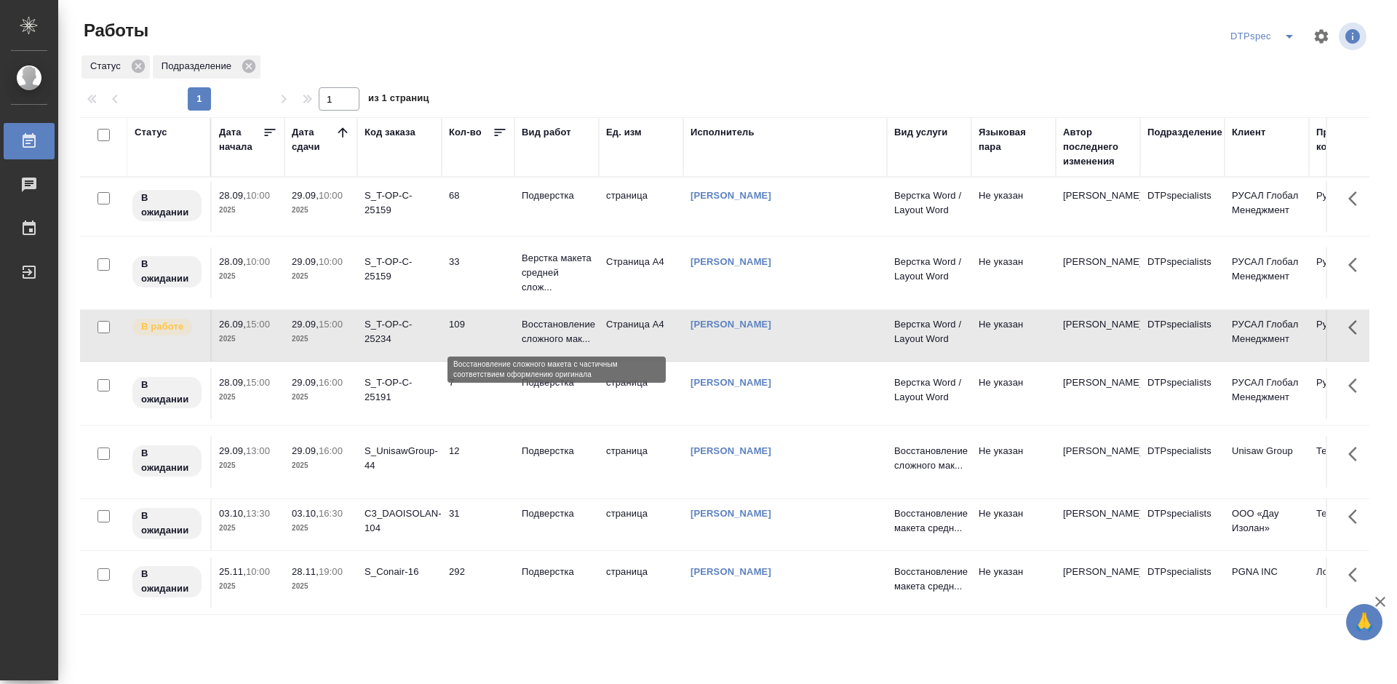
click at [551, 328] on p "Восстановление сложного мак..." at bounding box center [557, 331] width 70 height 29
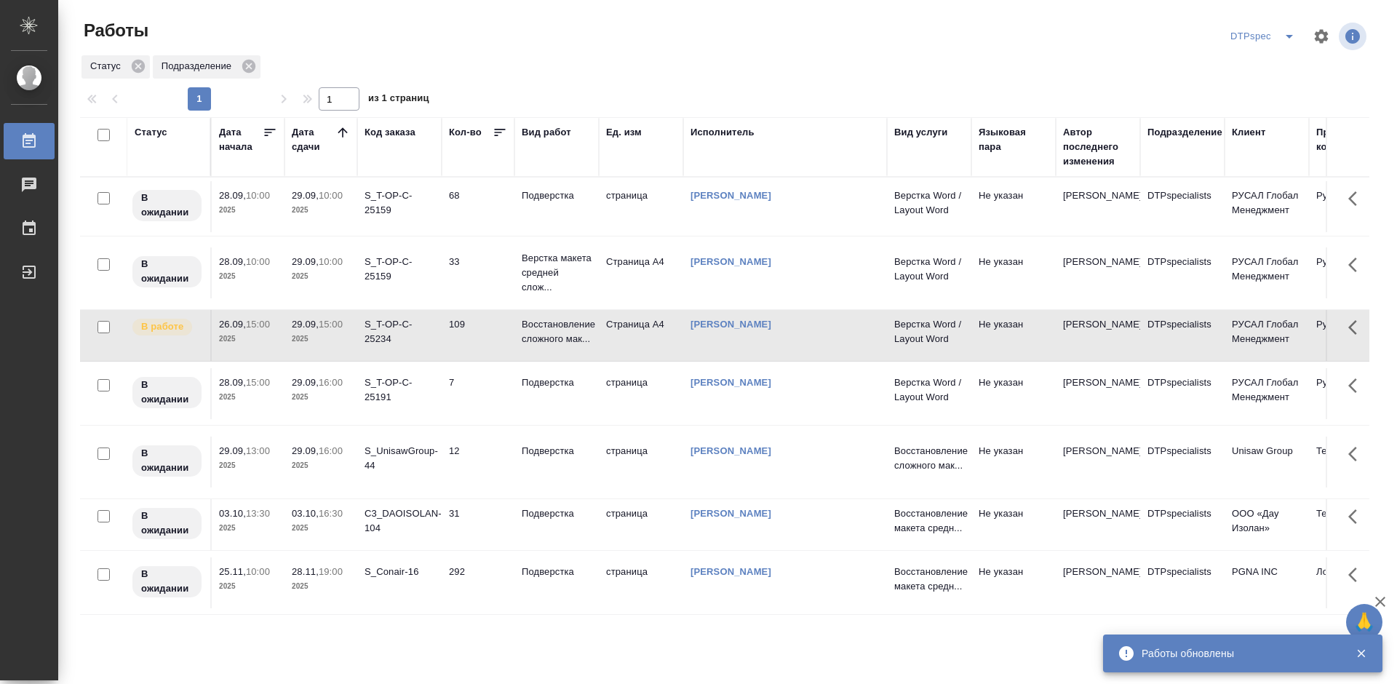
scroll to position [4, 0]
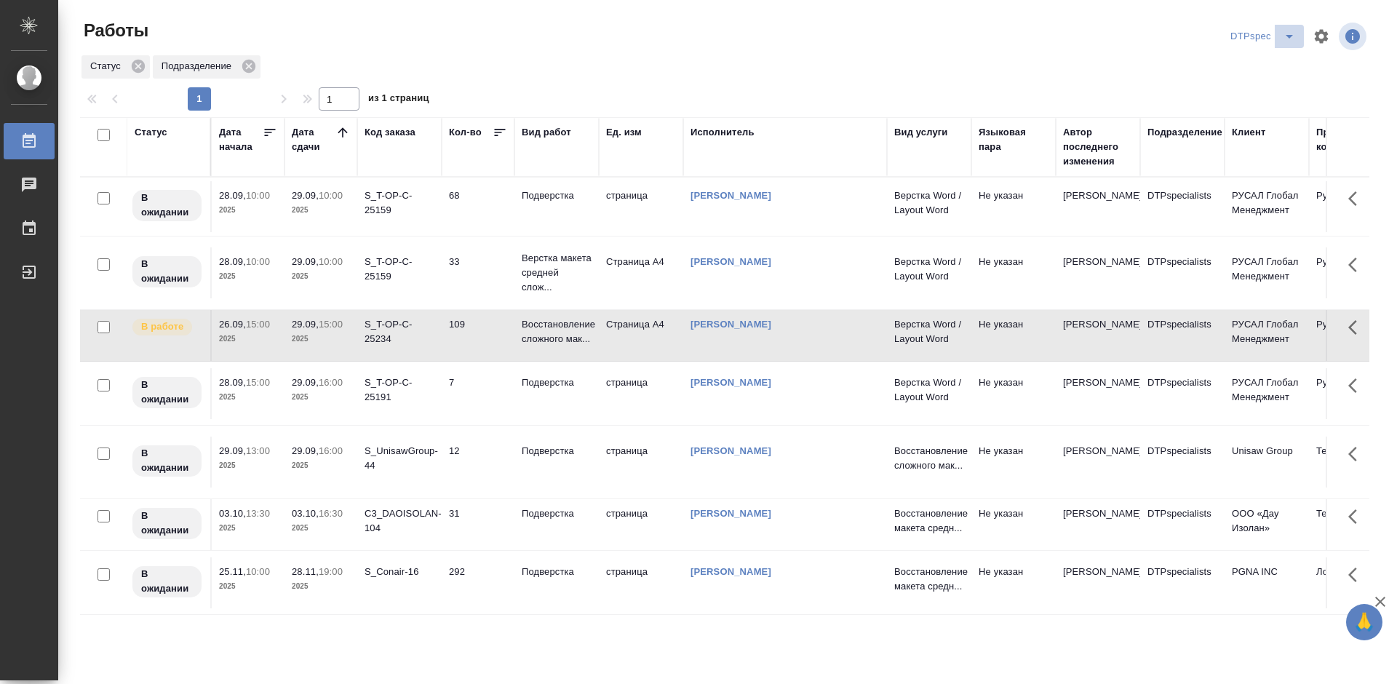
click at [1285, 35] on icon "split button" at bounding box center [1288, 36] width 17 height 17
click at [1261, 84] on li "Верстка_Дизайн" at bounding box center [1265, 88] width 102 height 23
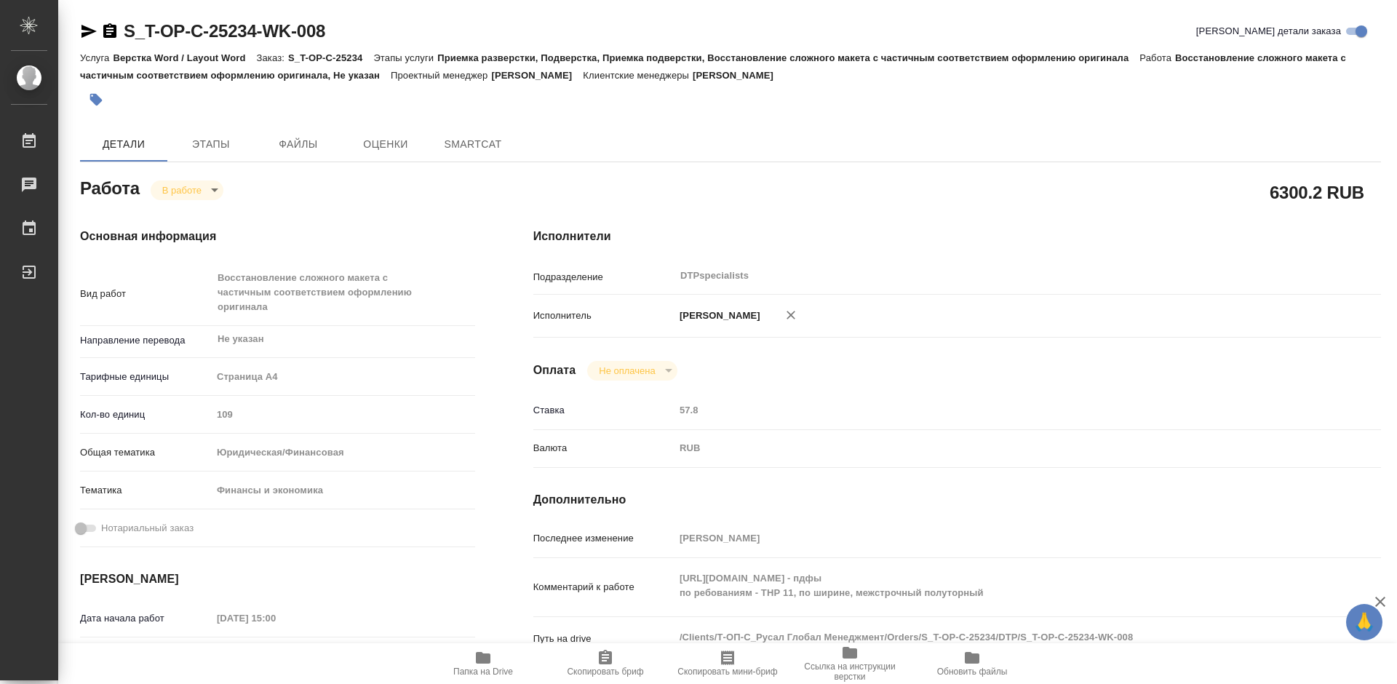
type textarea "x"
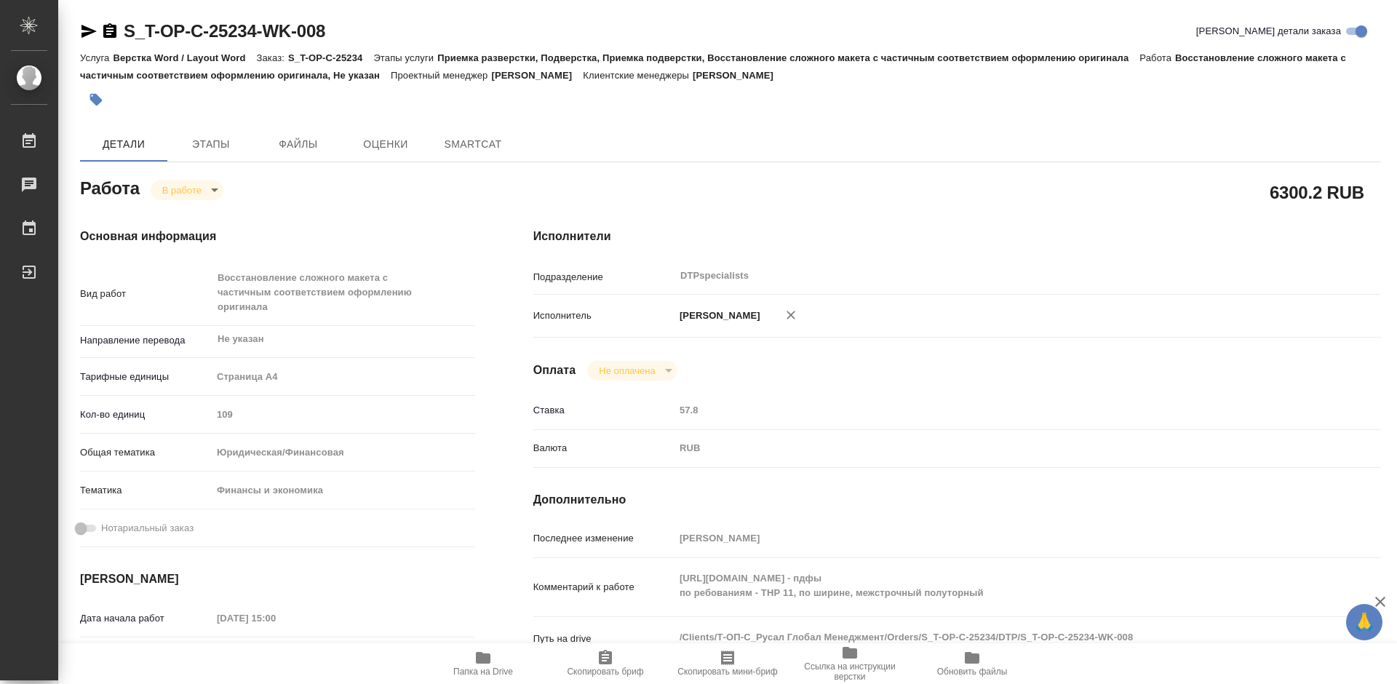
type textarea "x"
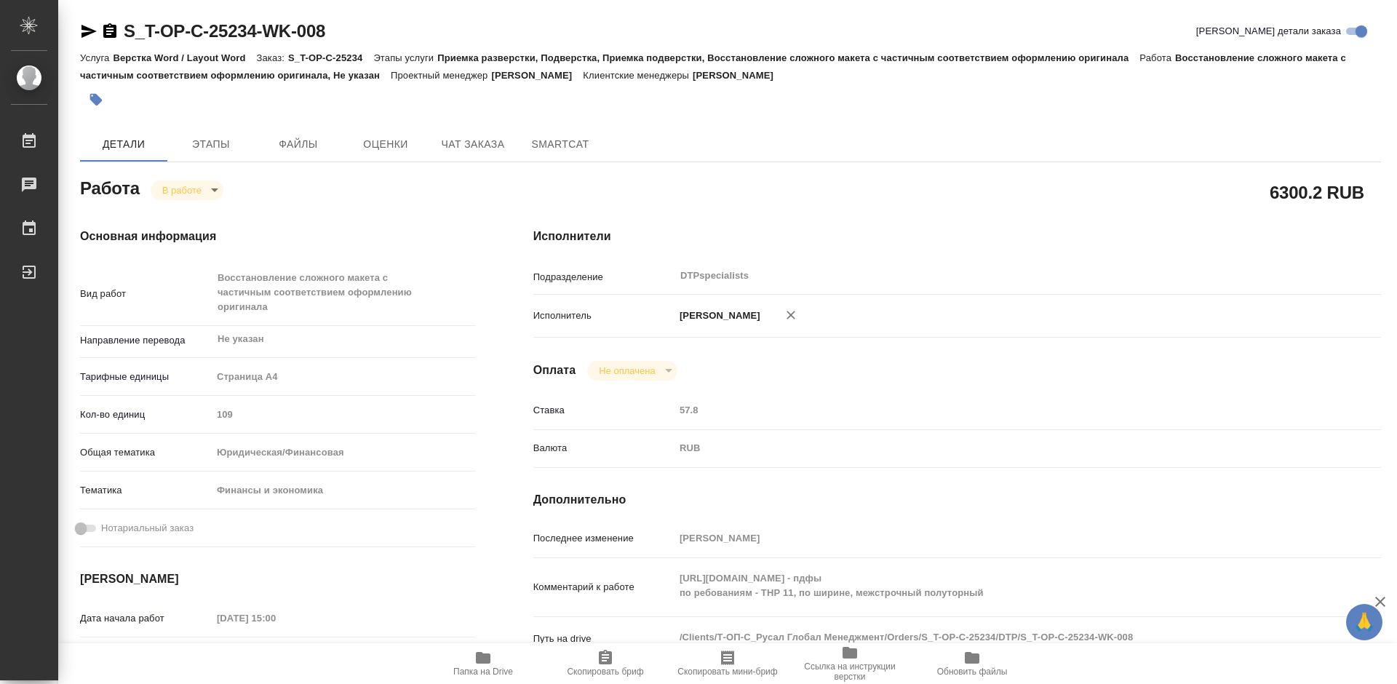
type textarea "x"
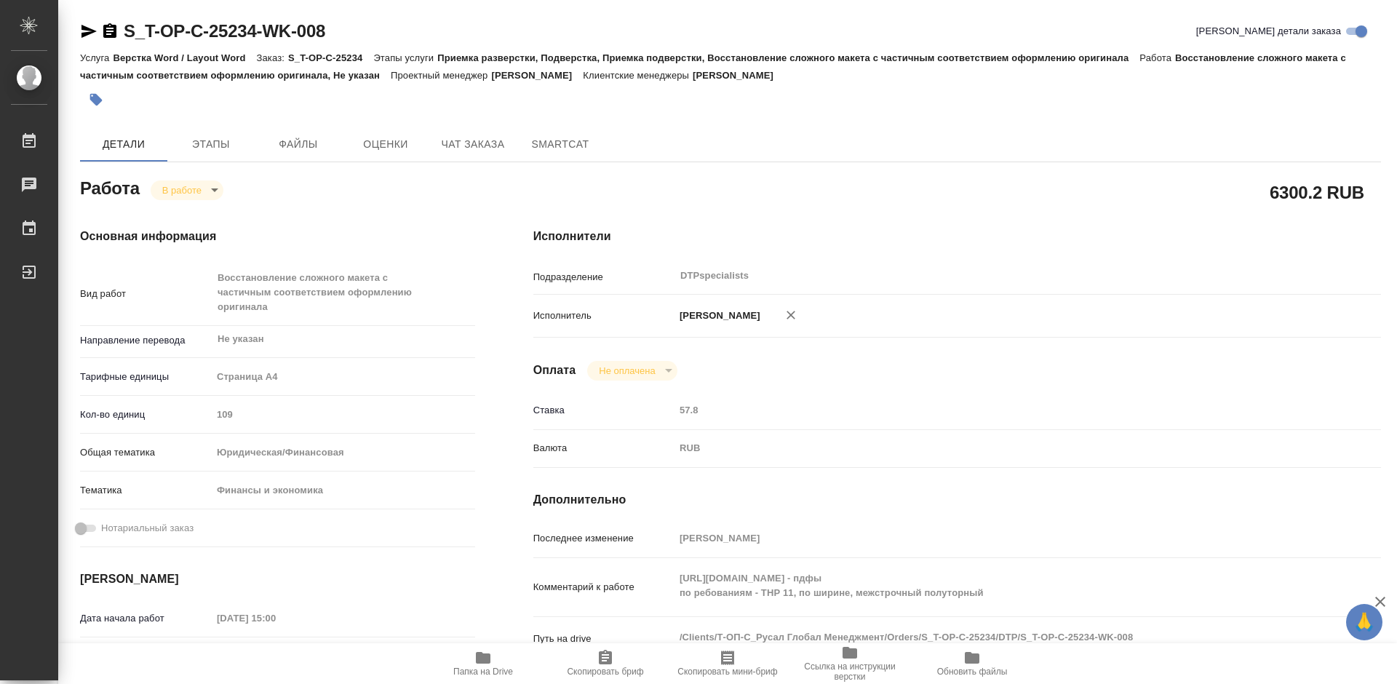
type textarea "x"
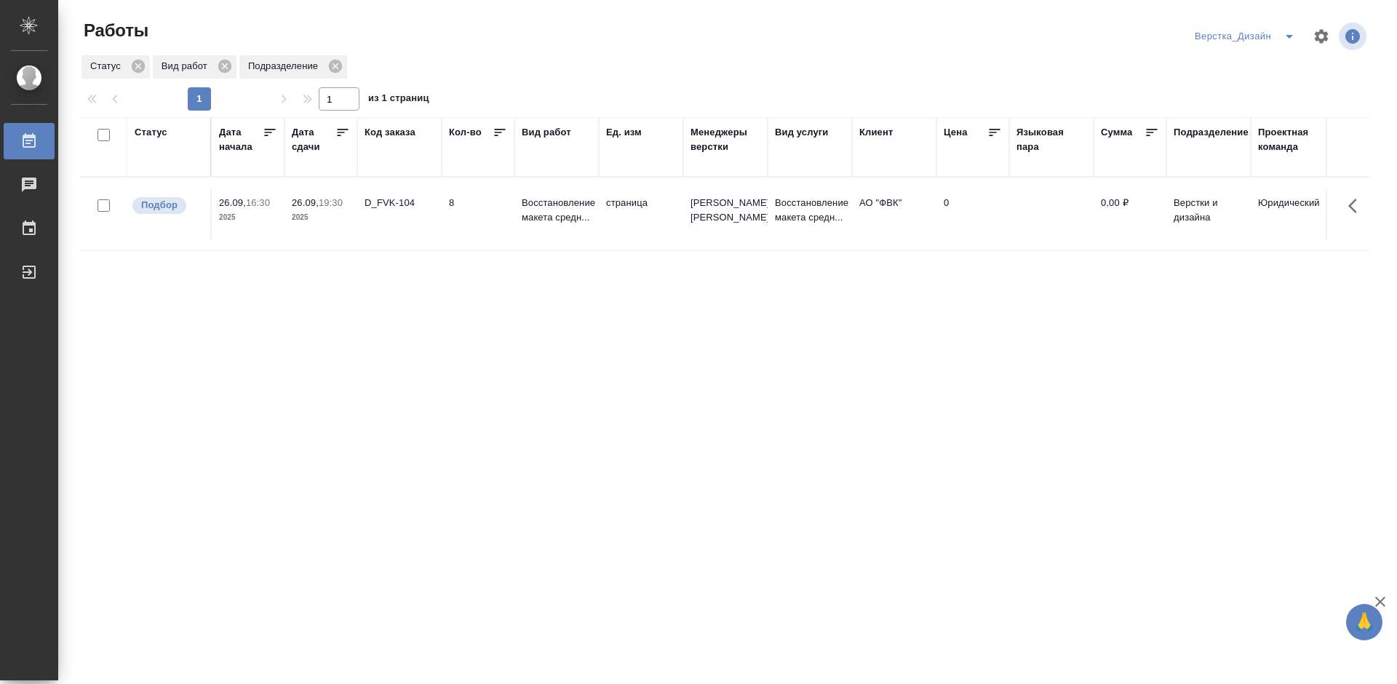
click at [1285, 30] on icon "split button" at bounding box center [1288, 36] width 17 height 17
click at [1215, 85] on li "DTPspec" at bounding box center [1246, 88] width 113 height 23
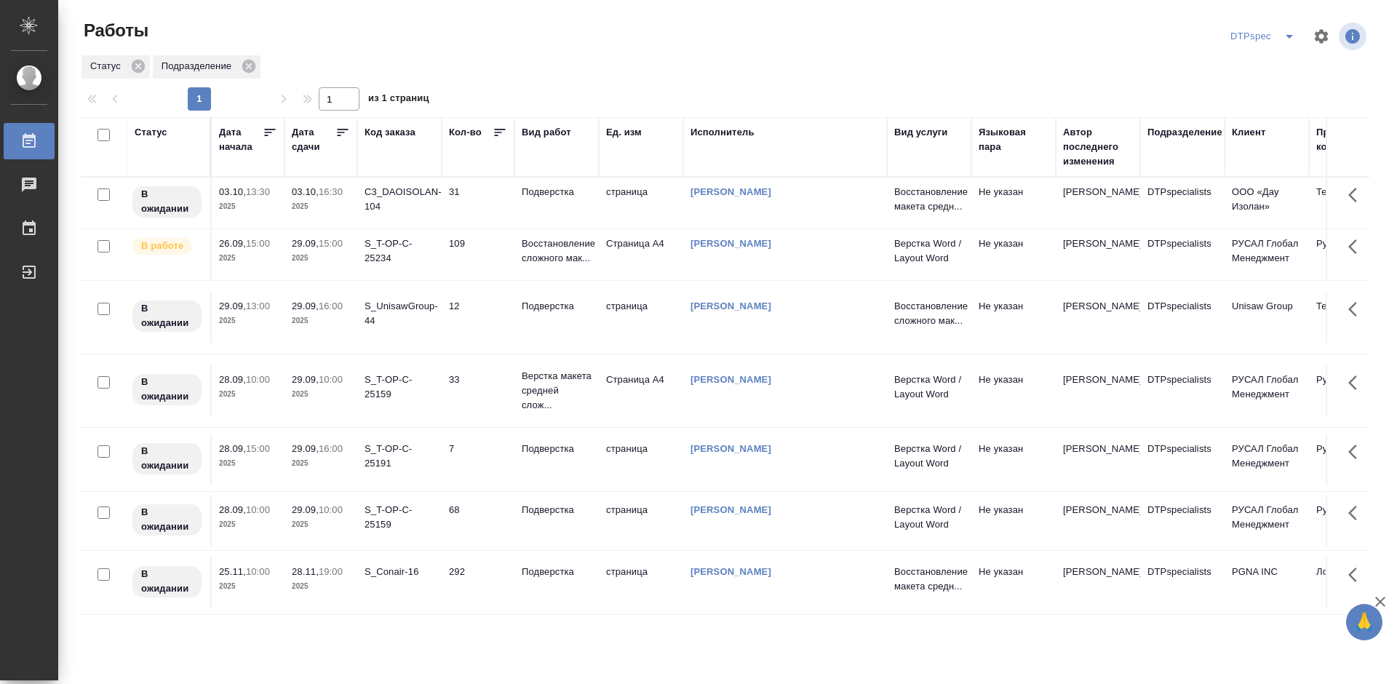
scroll to position [4, 0]
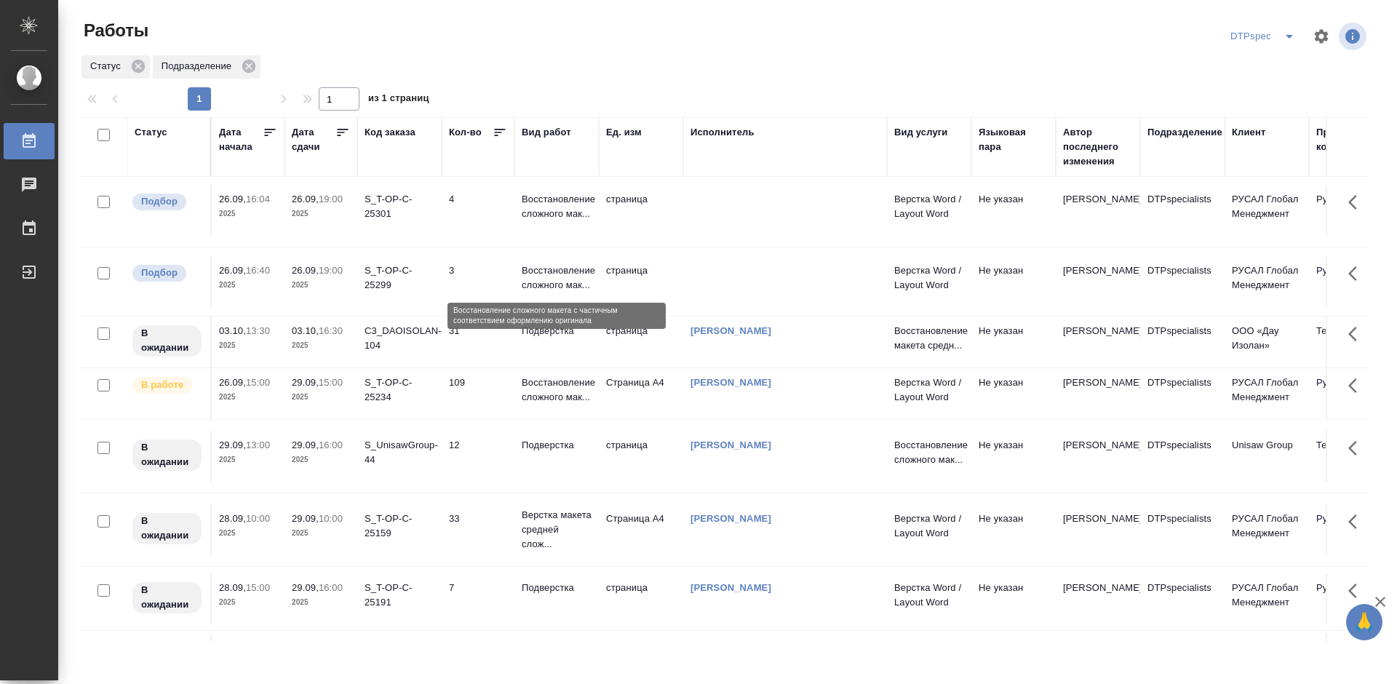
click at [557, 285] on p "Восстановление сложного мак..." at bounding box center [557, 277] width 70 height 29
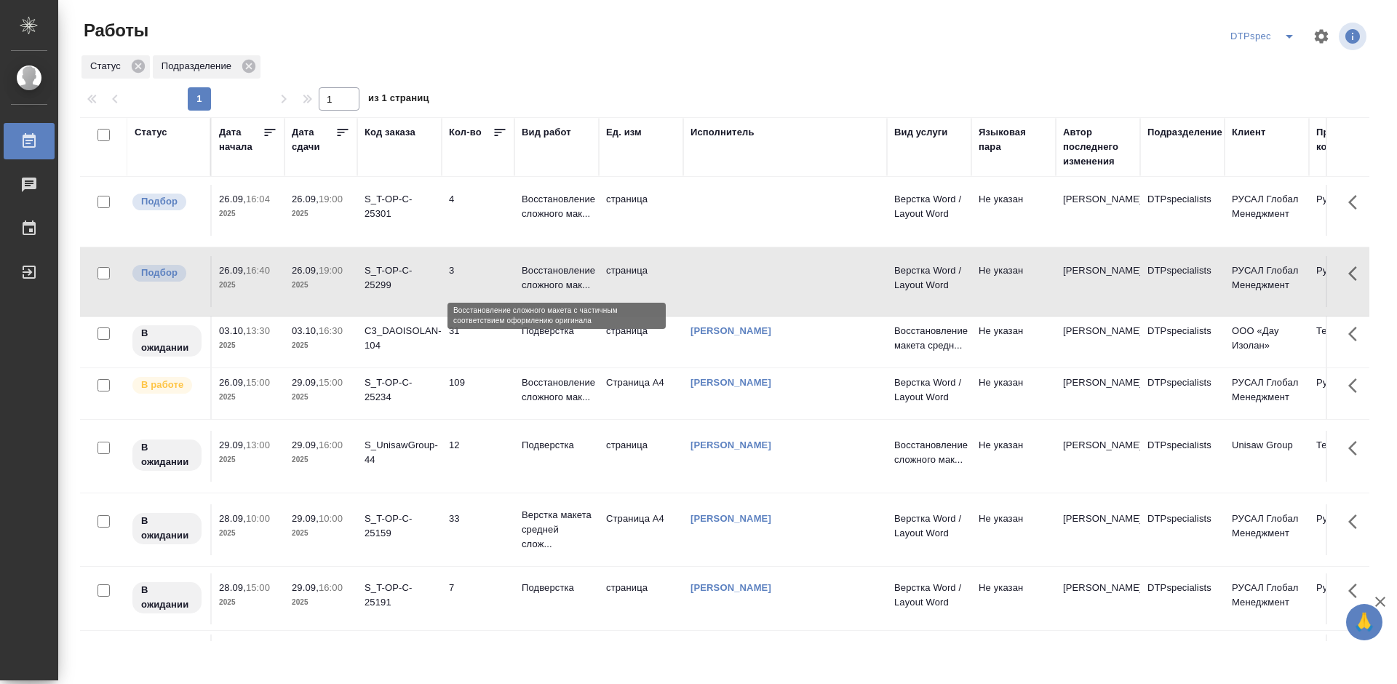
click at [557, 282] on p "Восстановление сложного мак..." at bounding box center [557, 277] width 70 height 29
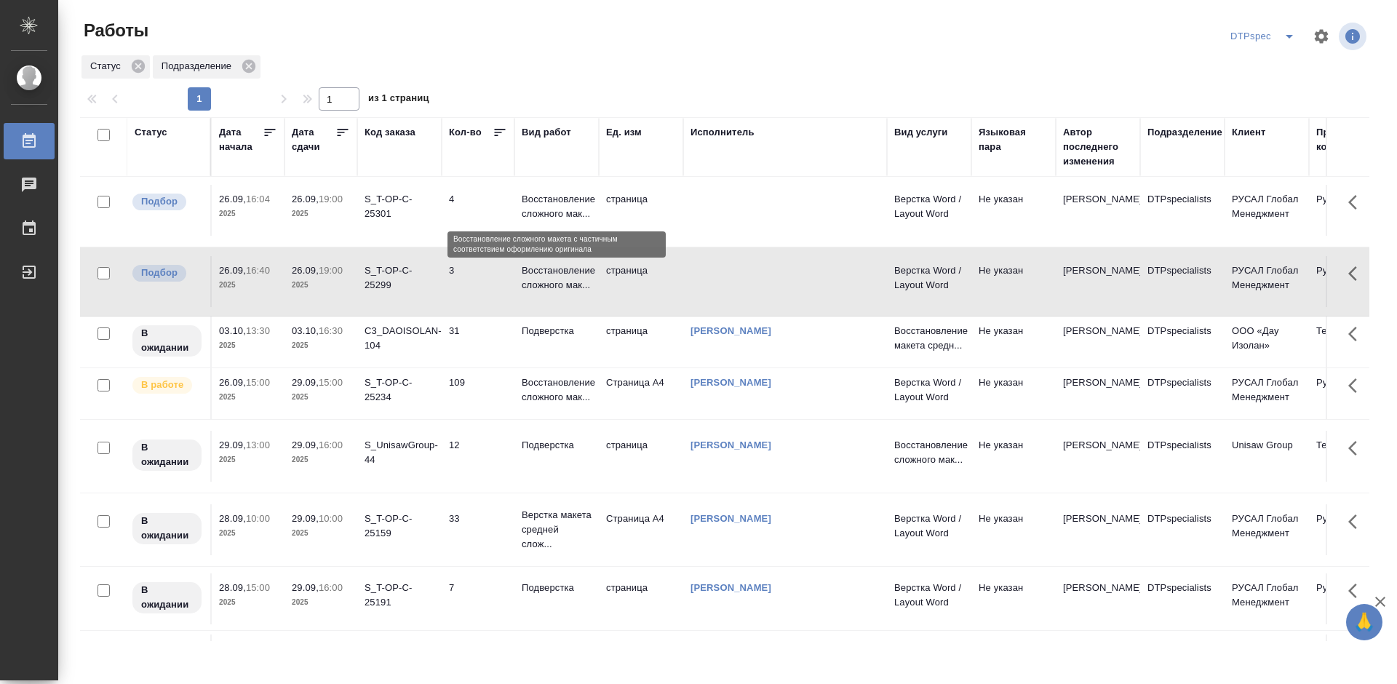
click at [551, 205] on p "Восстановление сложного мак..." at bounding box center [557, 206] width 70 height 29
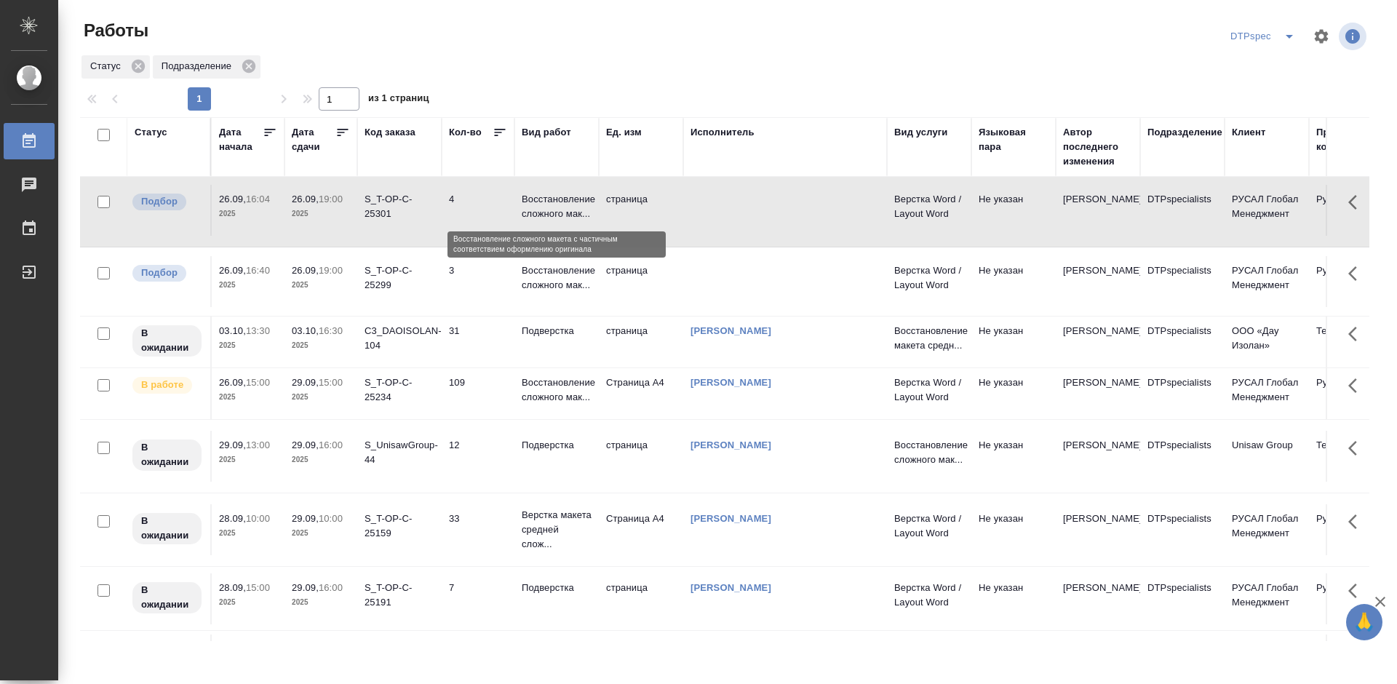
click at [551, 206] on p "Восстановление сложного мак..." at bounding box center [557, 206] width 70 height 29
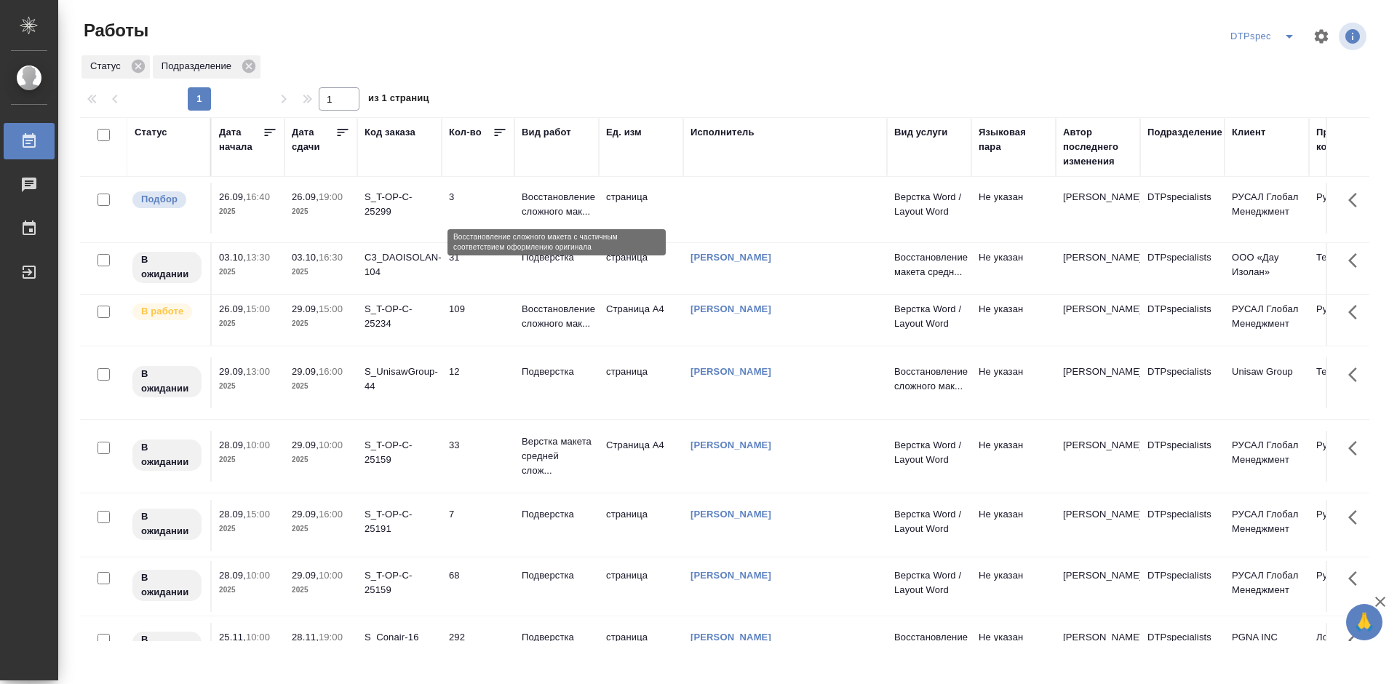
click at [548, 212] on p "Восстановление сложного мак..." at bounding box center [557, 204] width 70 height 29
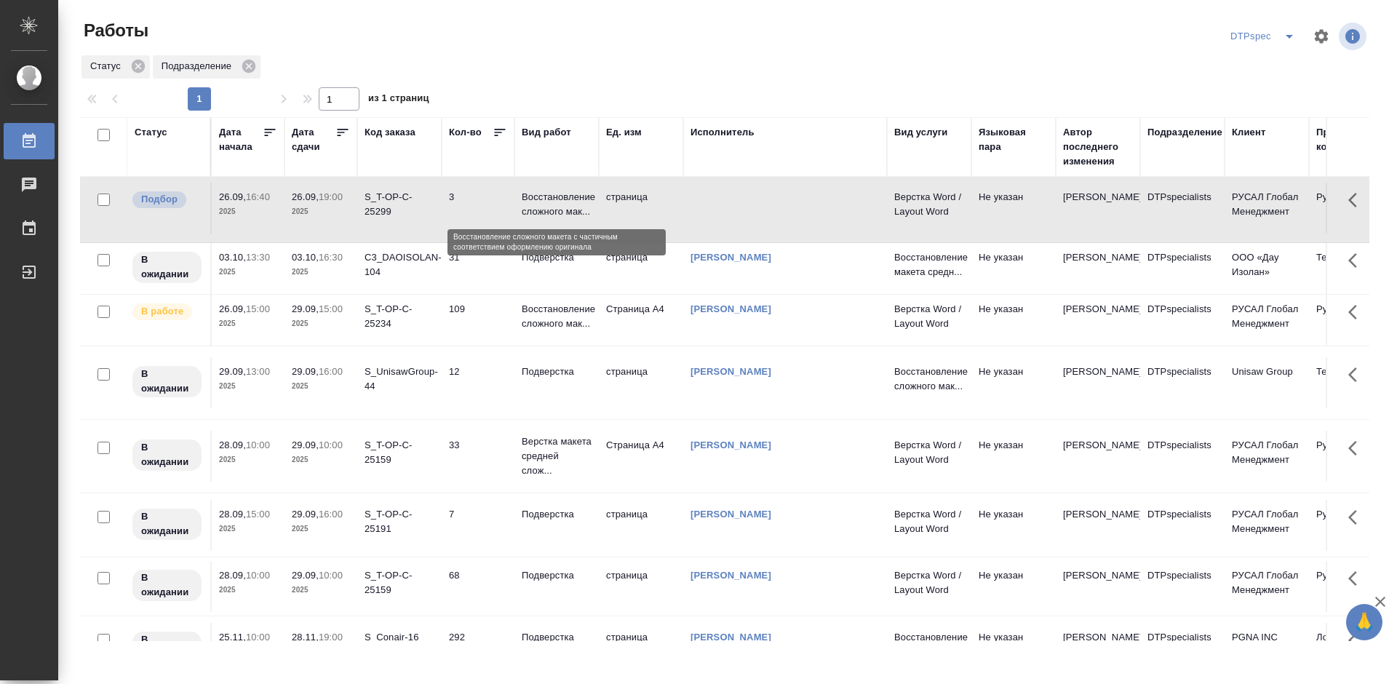
click at [559, 207] on p "Восстановление сложного мак..." at bounding box center [557, 204] width 70 height 29
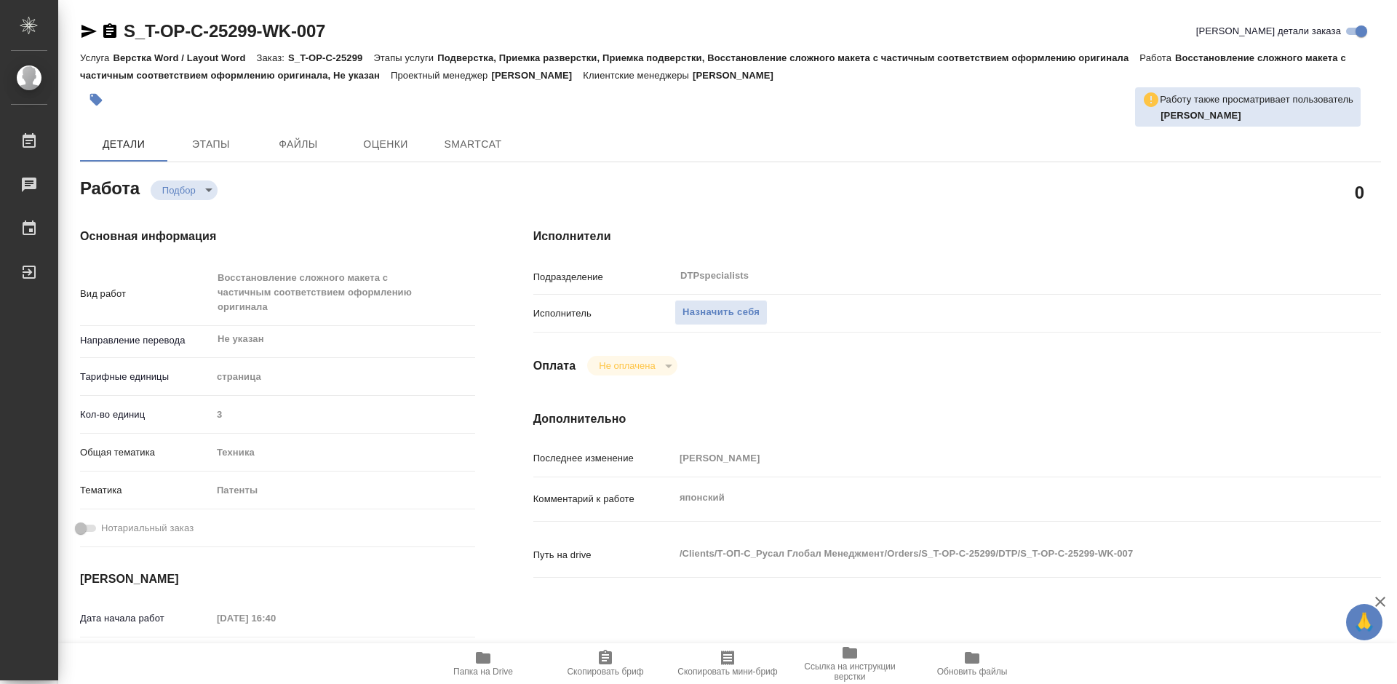
type textarea "x"
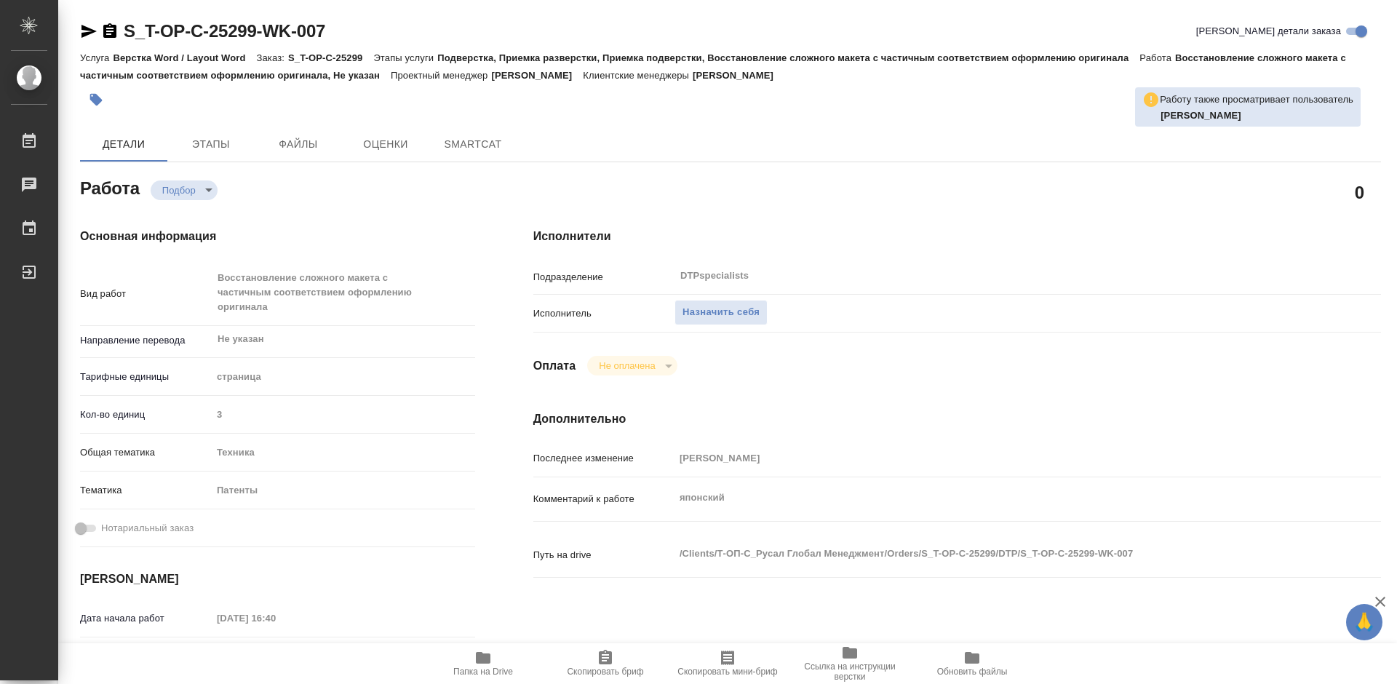
type textarea "x"
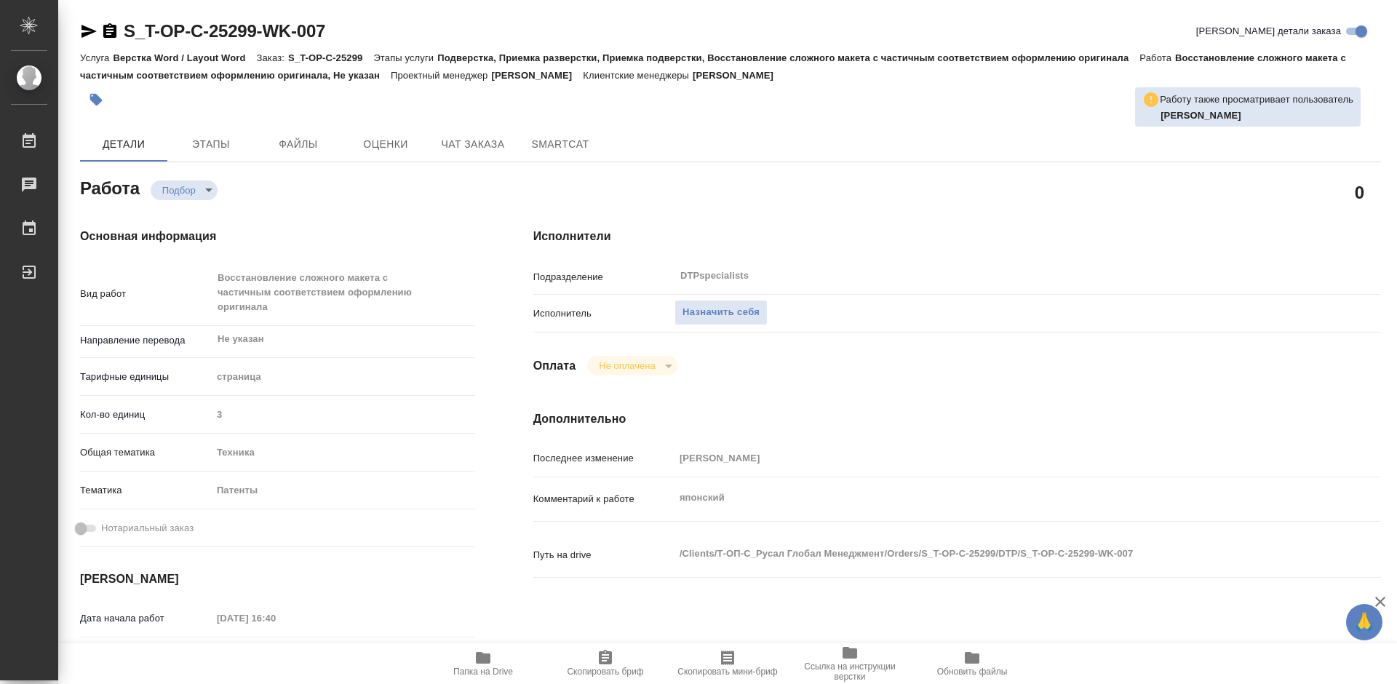
type textarea "x"
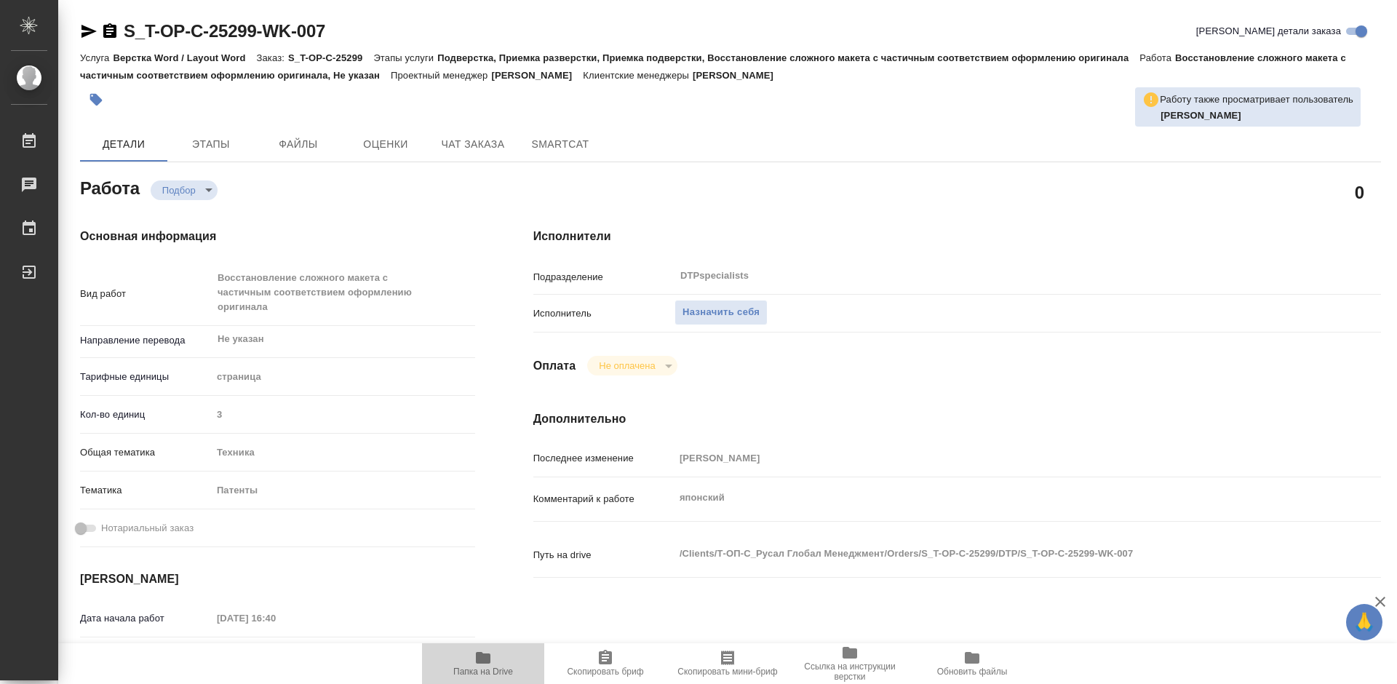
click at [479, 662] on icon "button" at bounding box center [483, 658] width 15 height 12
type textarea "x"
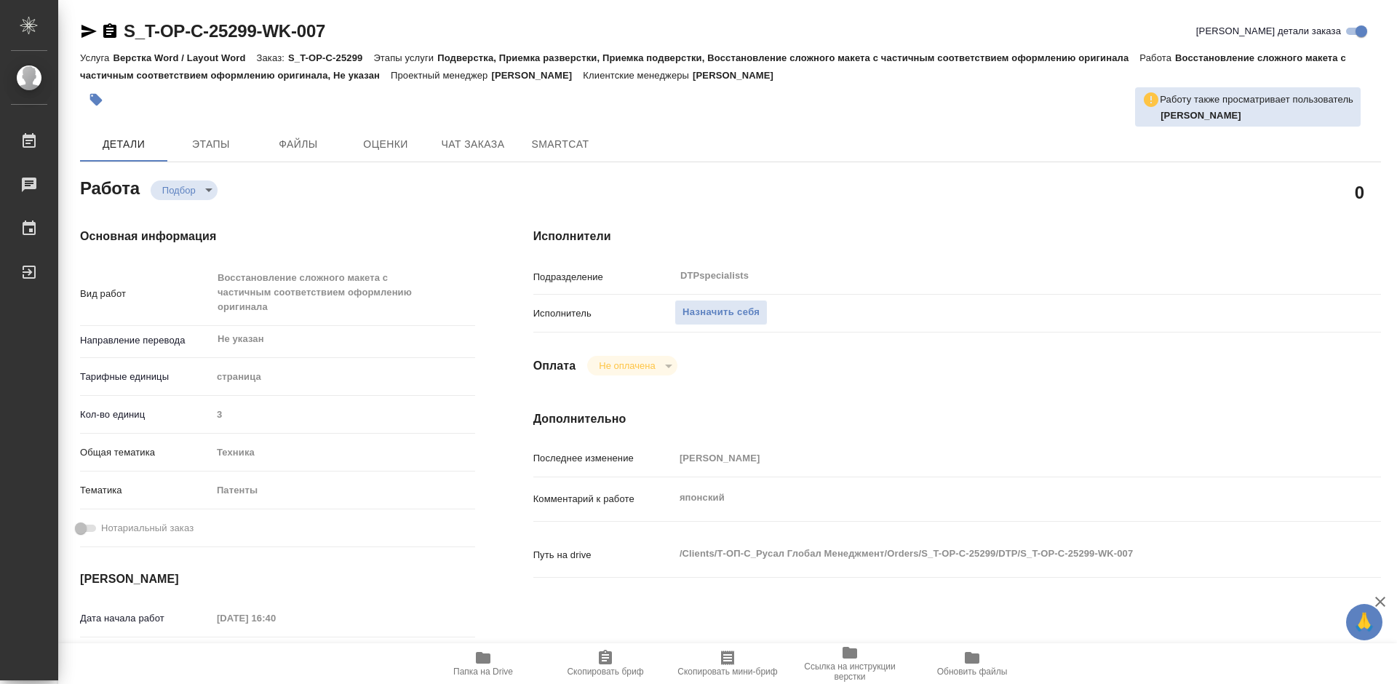
type textarea "x"
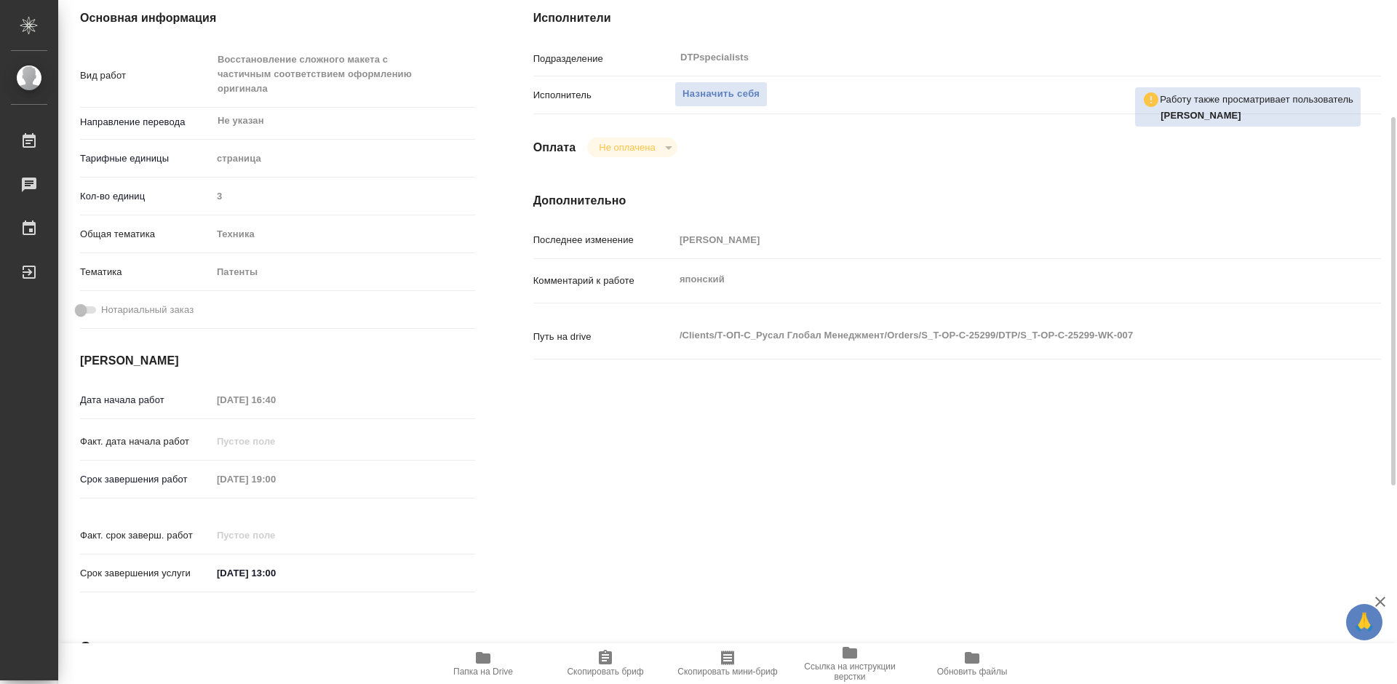
scroll to position [364, 0]
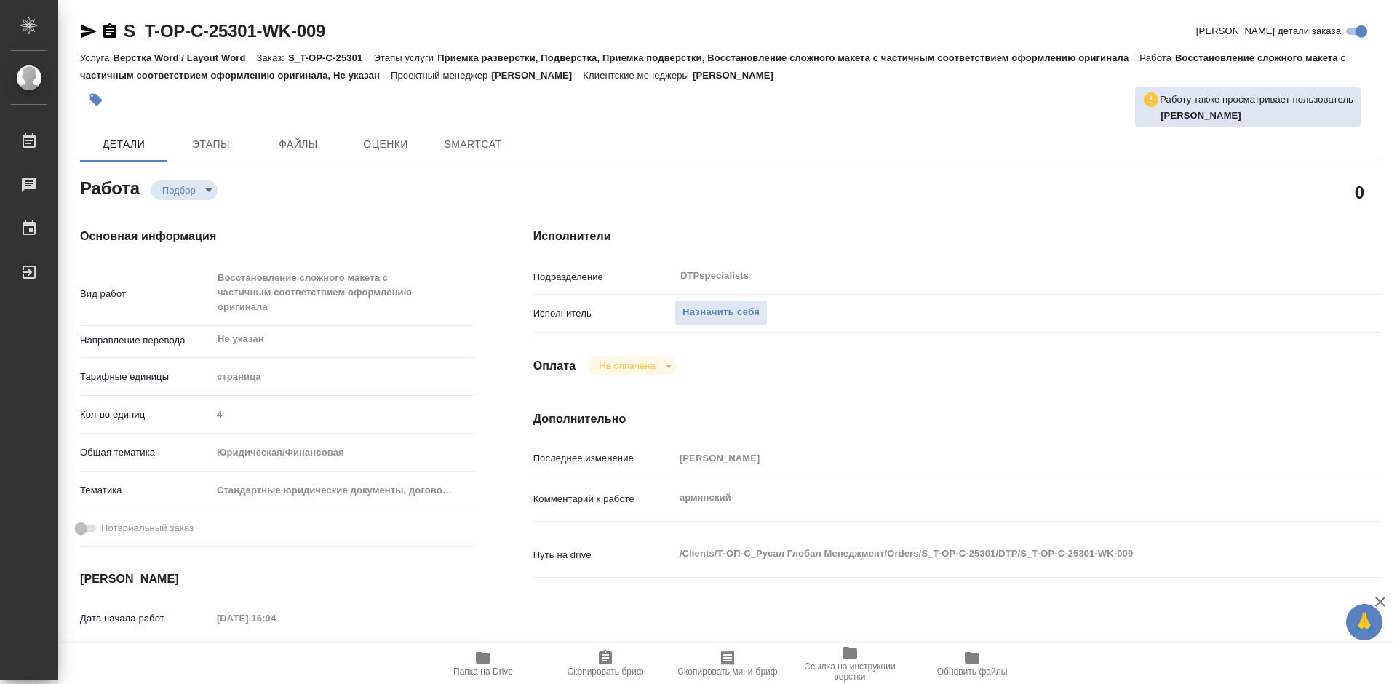
type textarea "x"
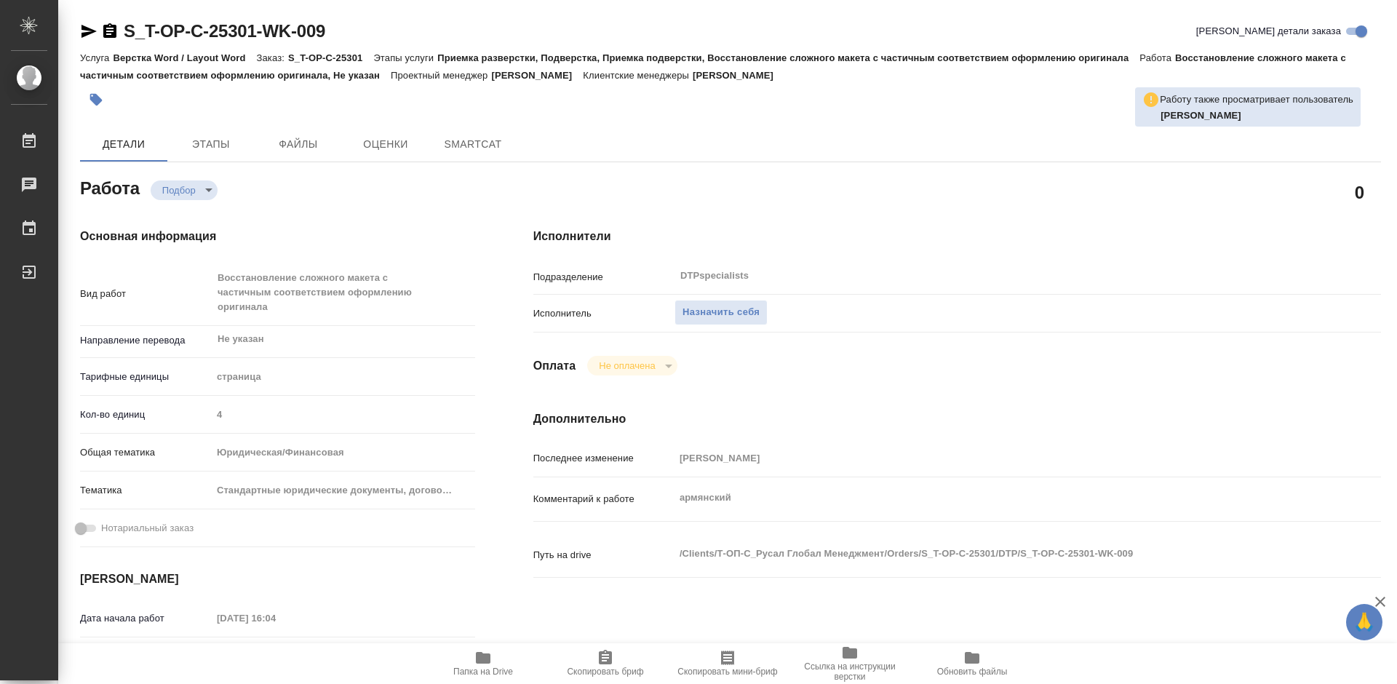
type textarea "x"
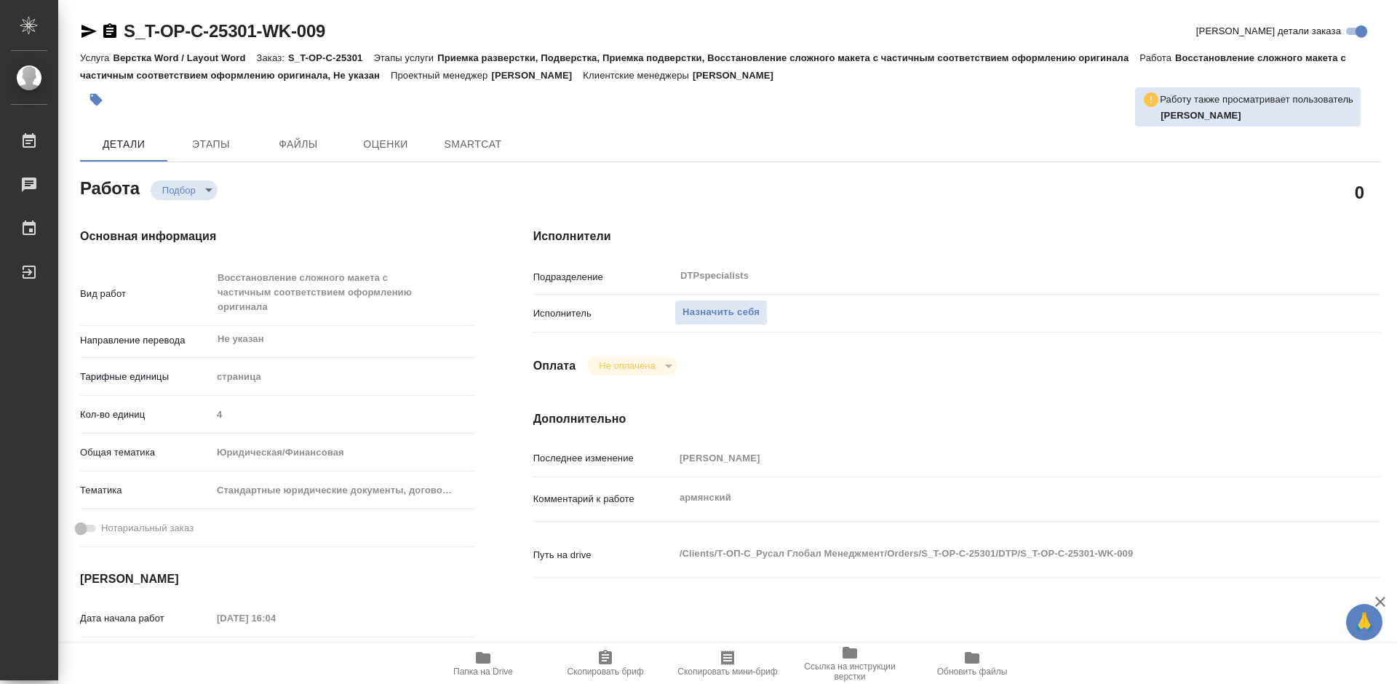
type textarea "x"
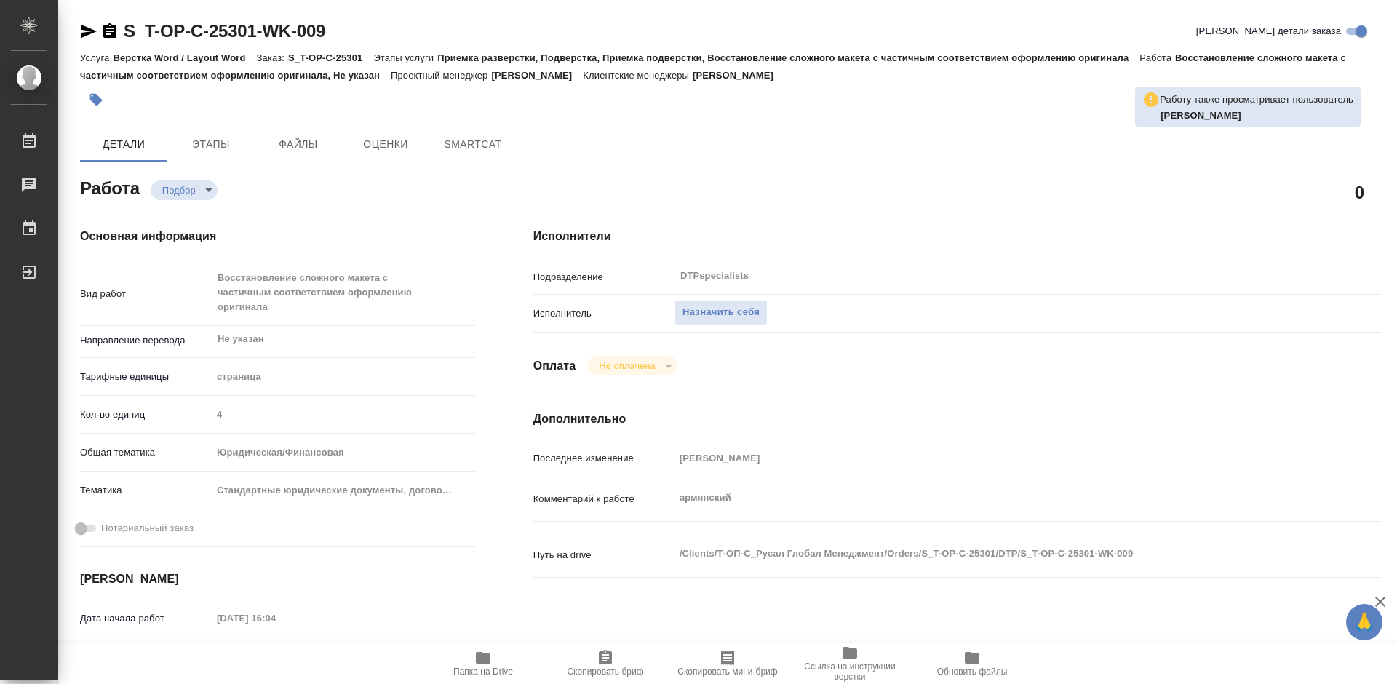
type textarea "x"
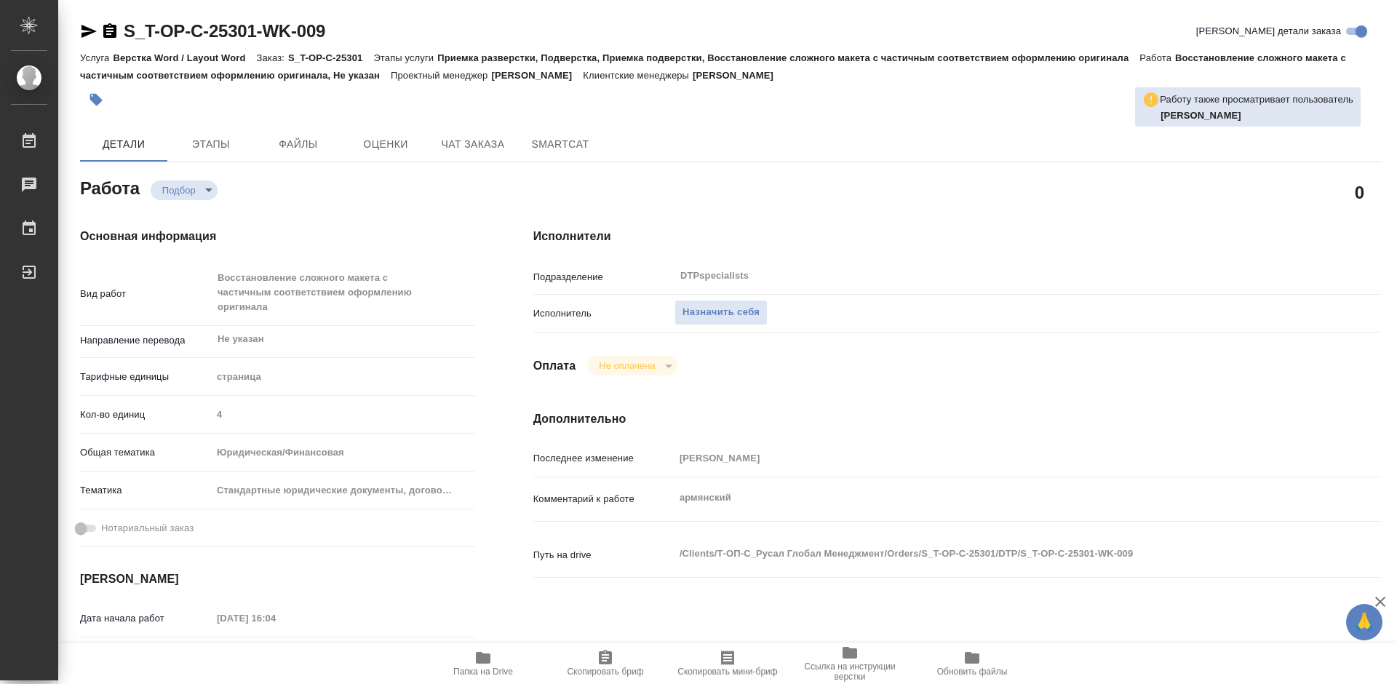
type textarea "x"
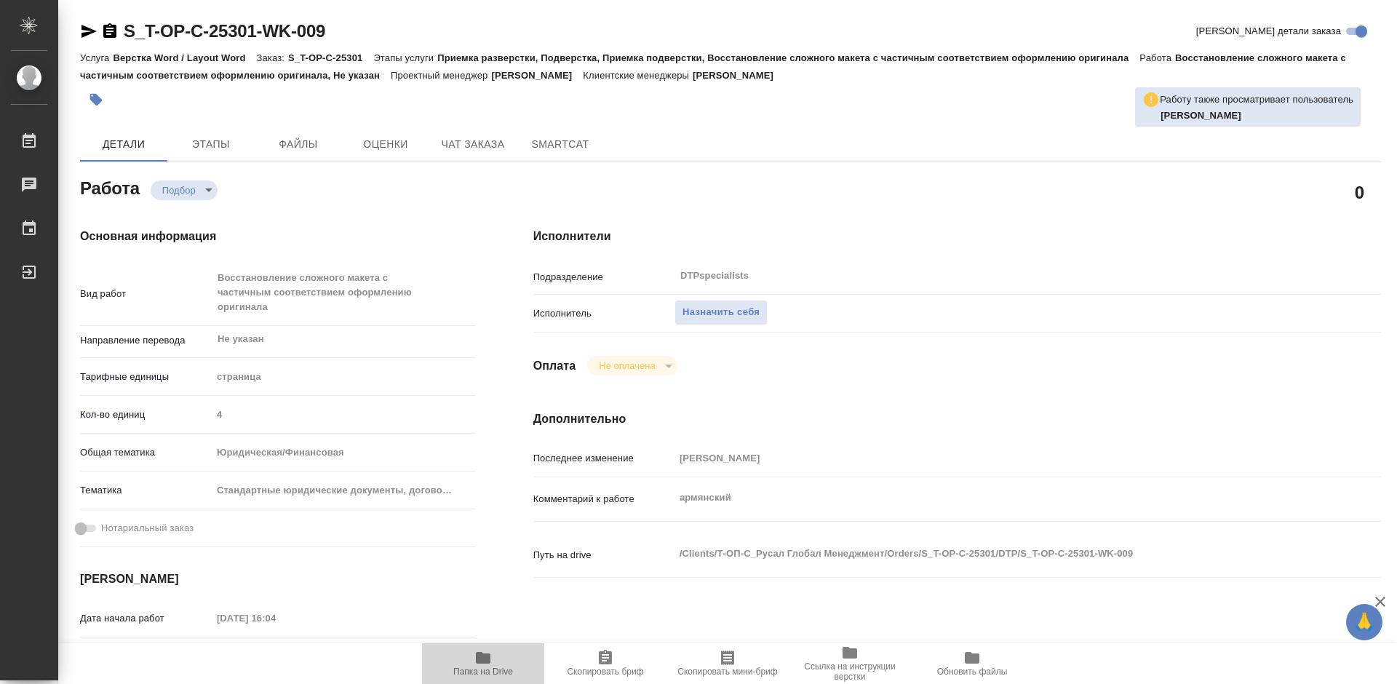
click at [488, 658] on icon "button" at bounding box center [483, 658] width 15 height 12
type textarea "x"
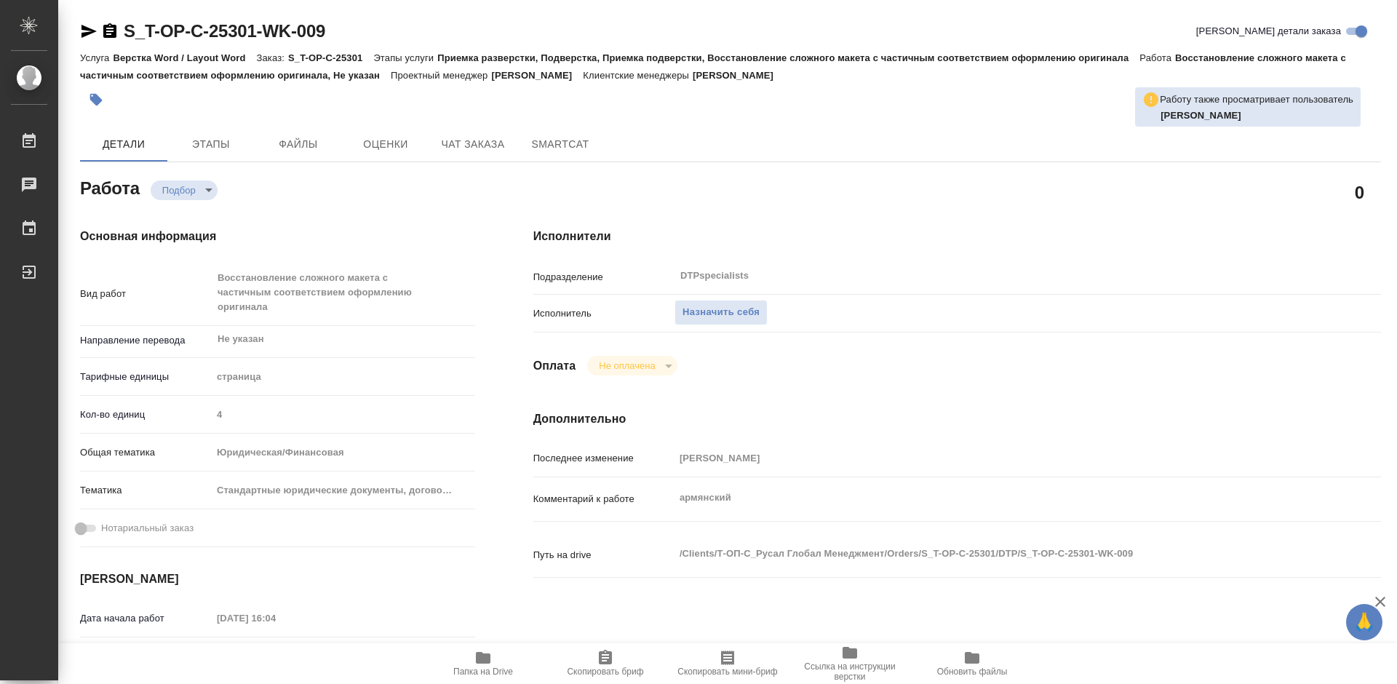
type textarea "x"
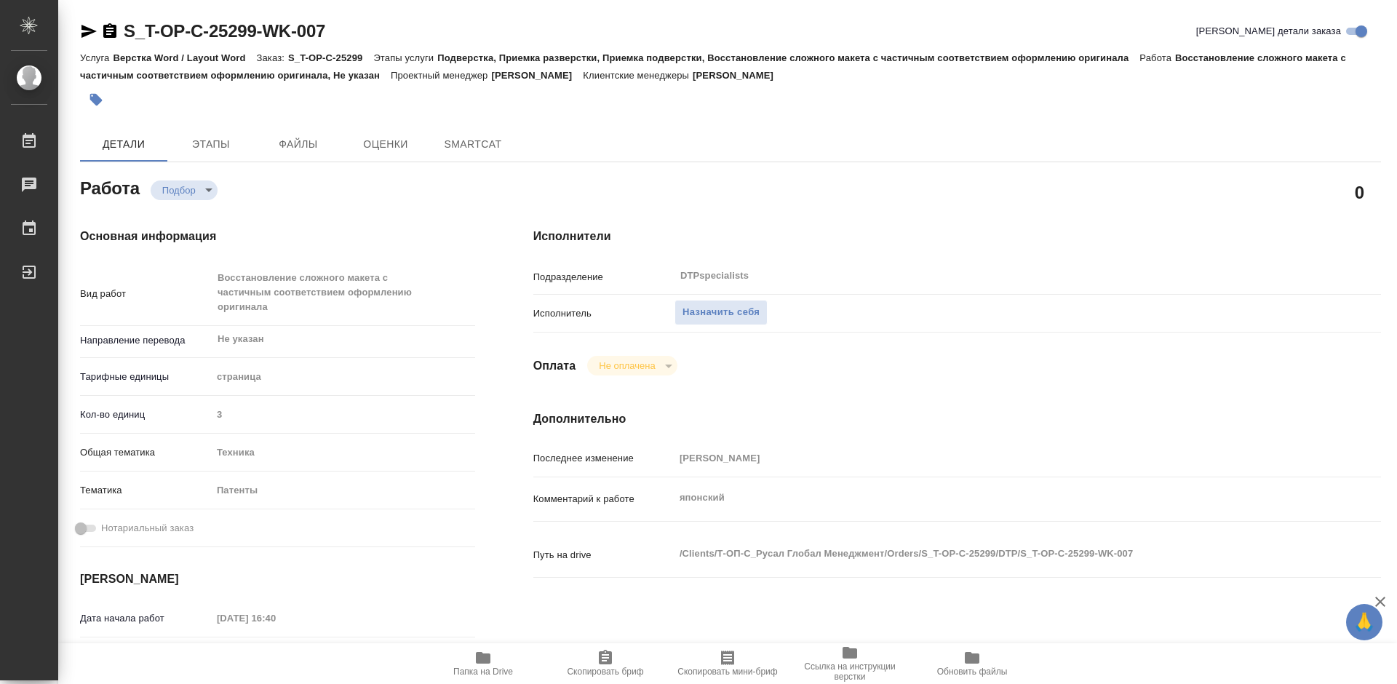
type textarea "x"
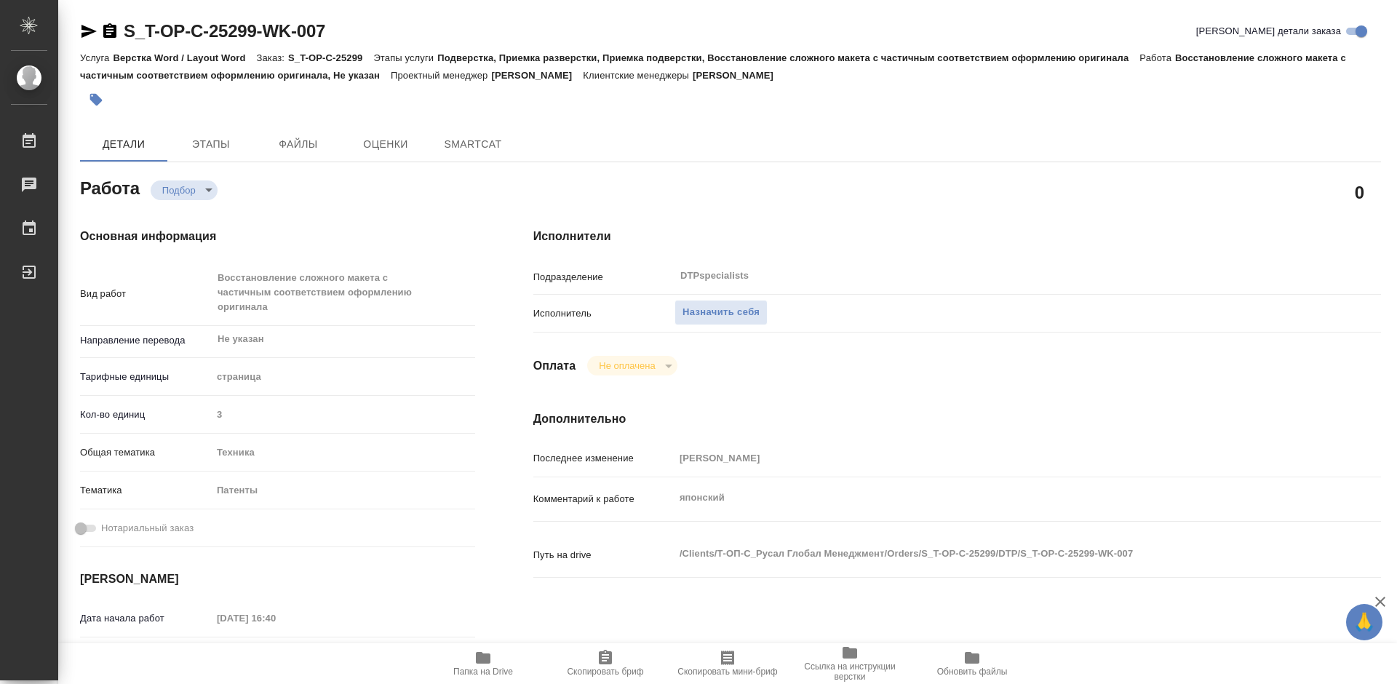
type textarea "x"
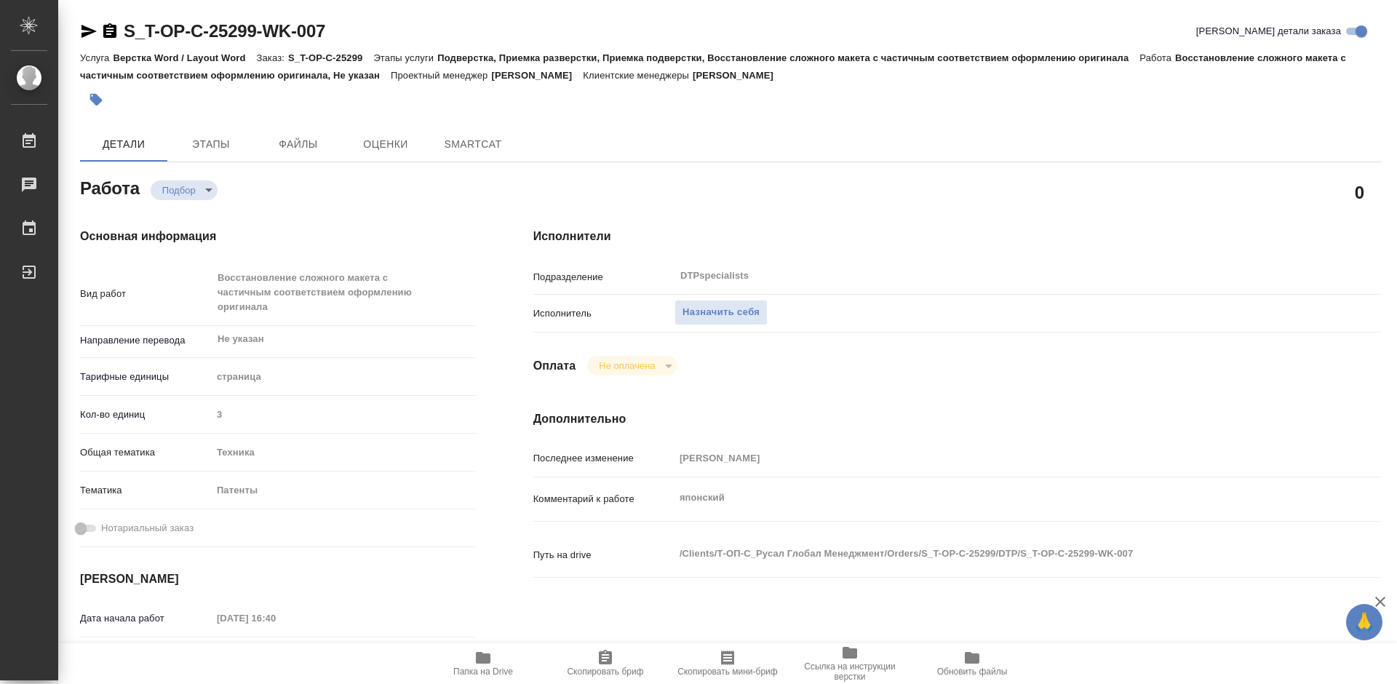
type textarea "x"
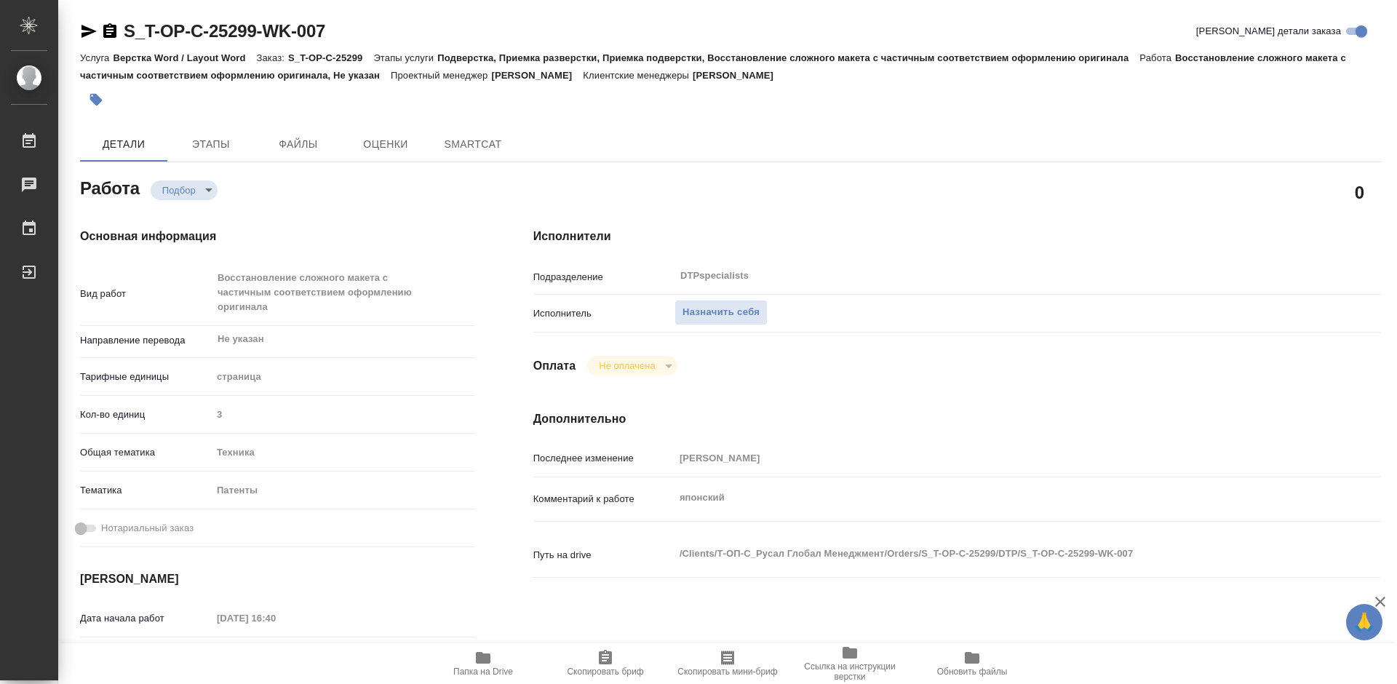
type textarea "x"
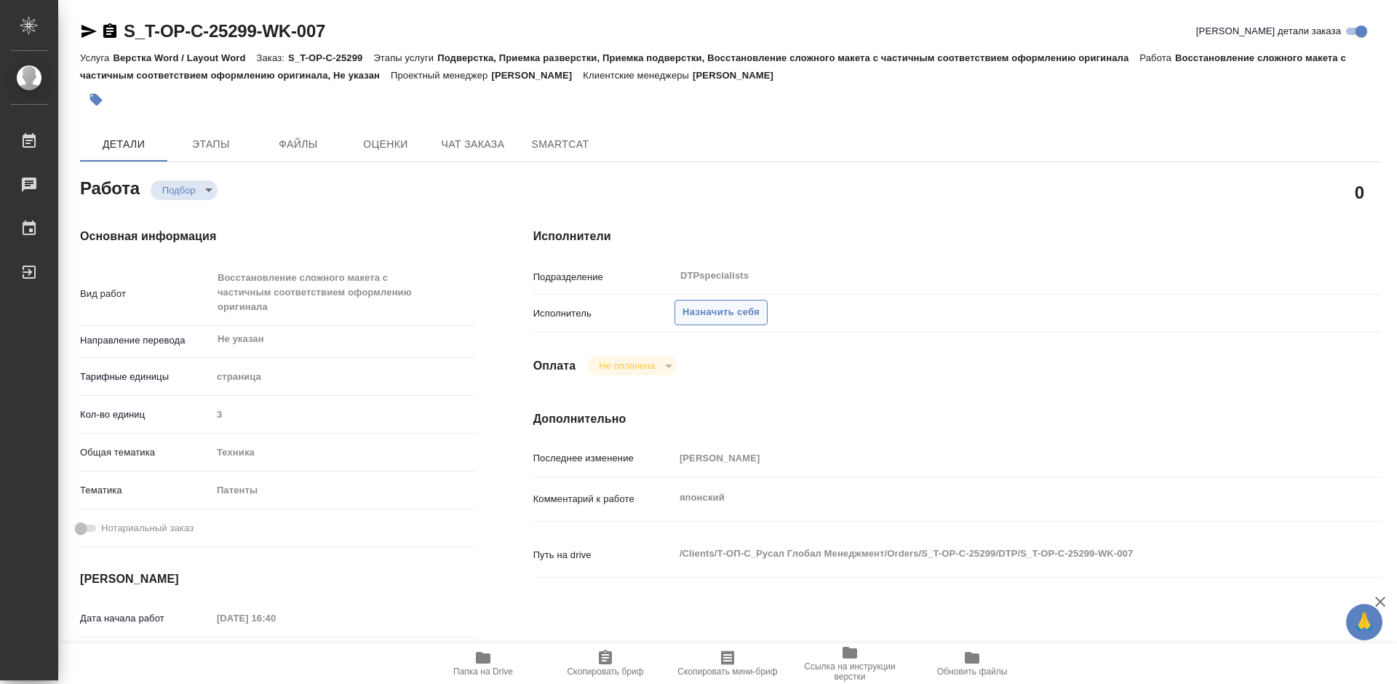
type textarea "x"
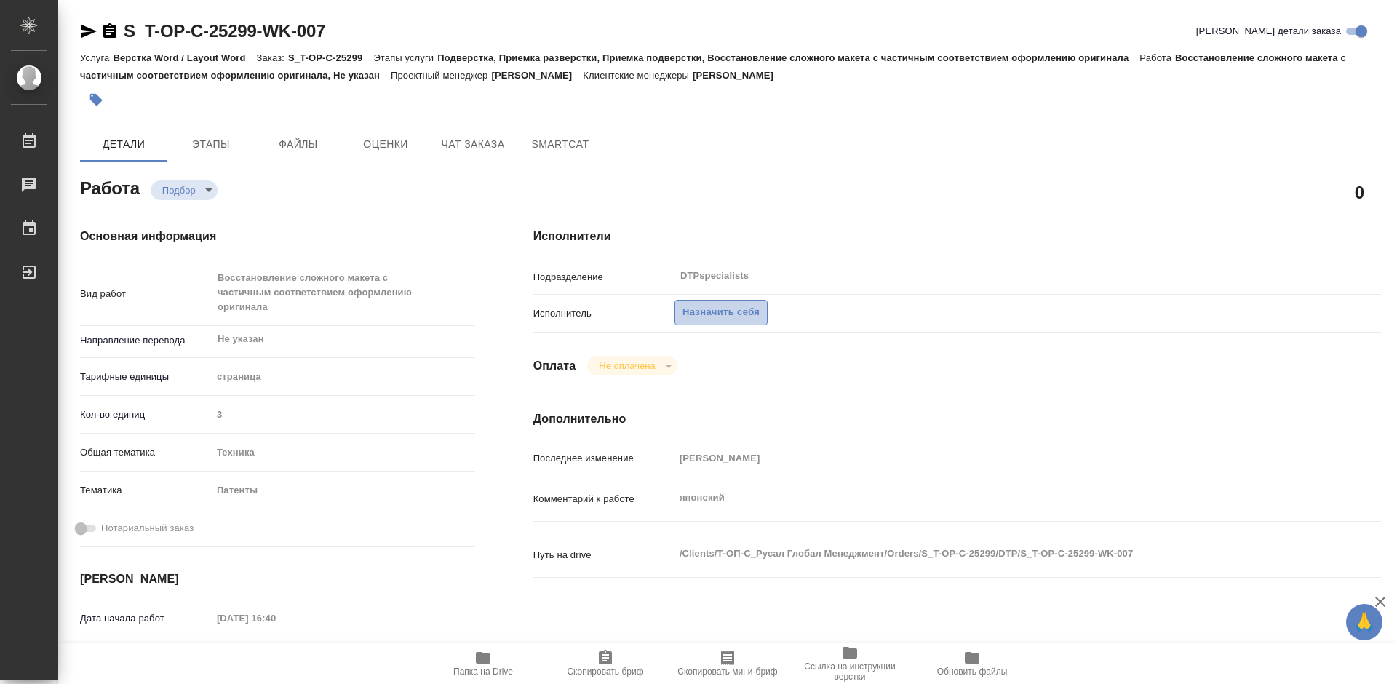
click at [736, 312] on span "Назначить себя" at bounding box center [720, 312] width 77 height 17
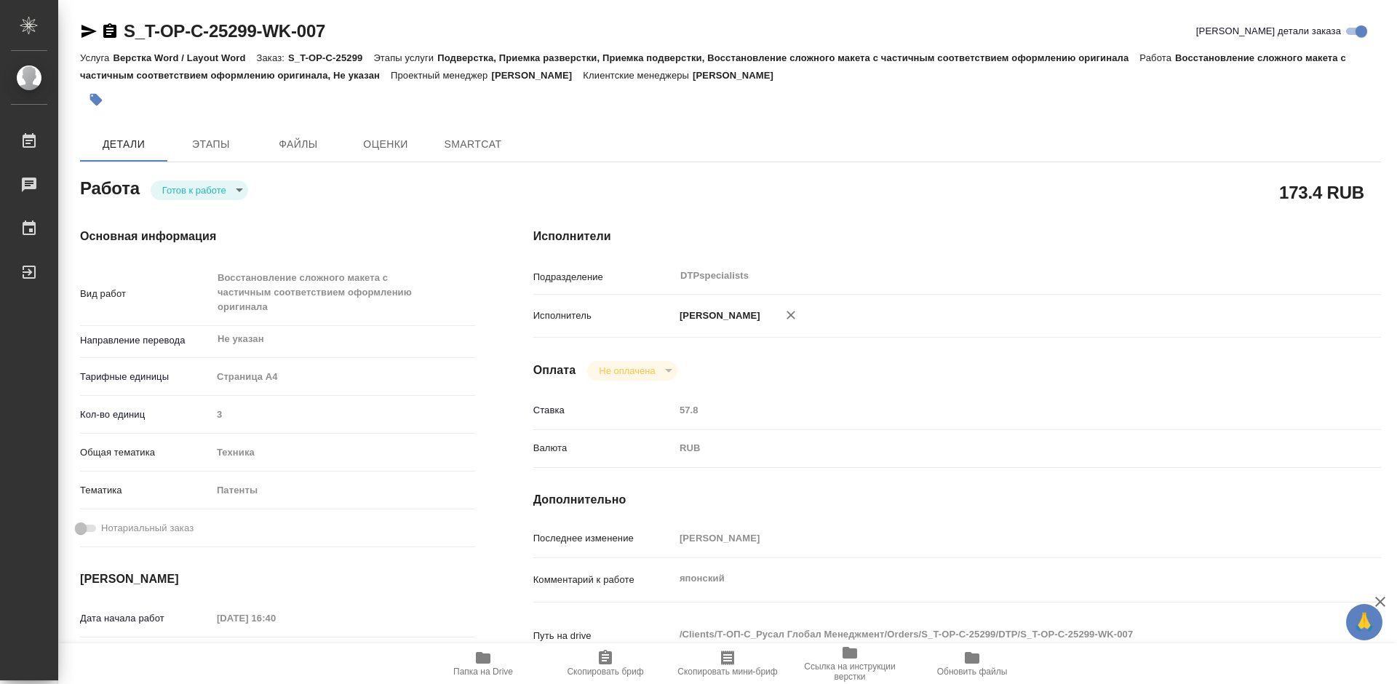
type textarea "x"
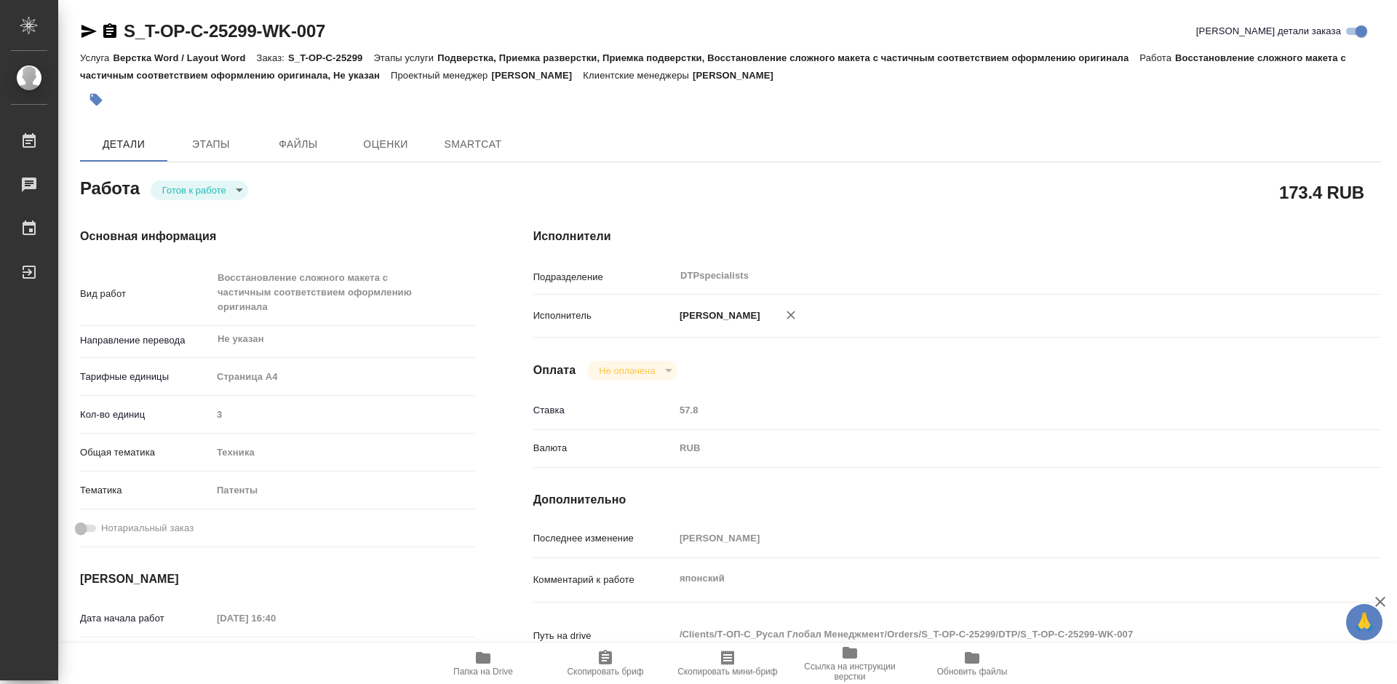
type textarea "x"
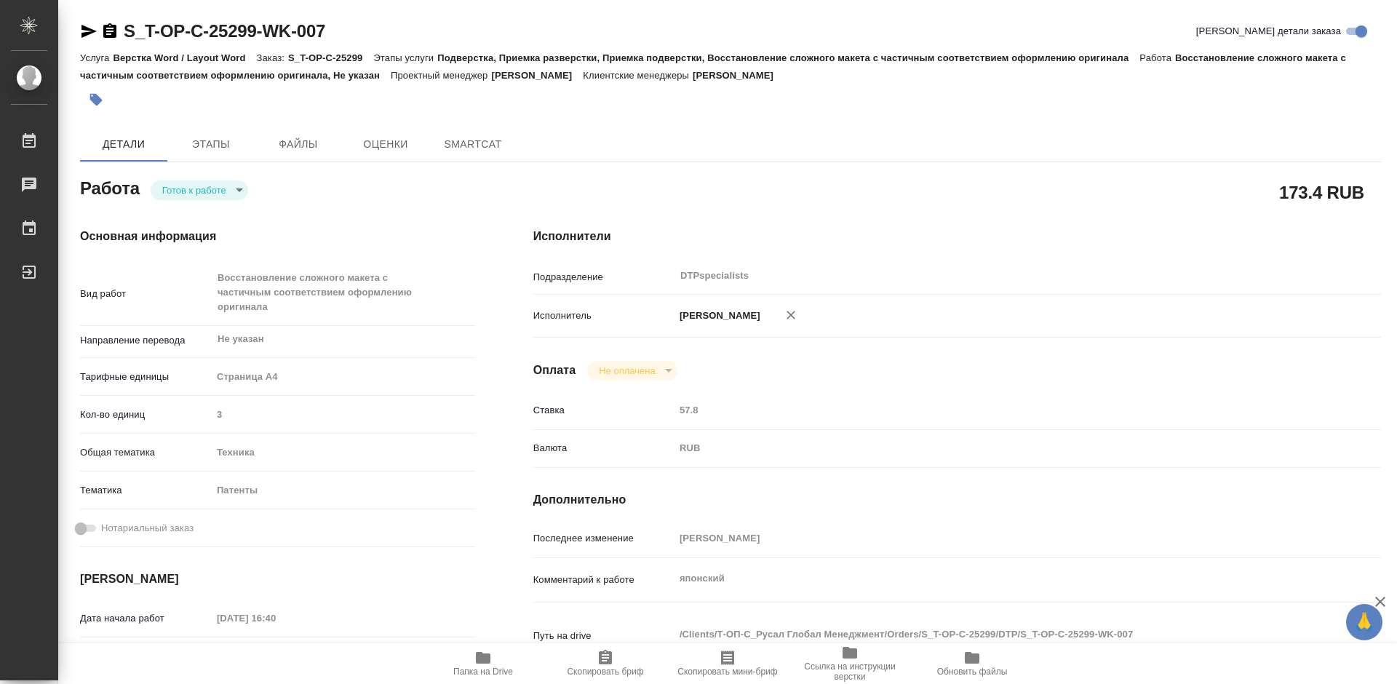
type textarea "x"
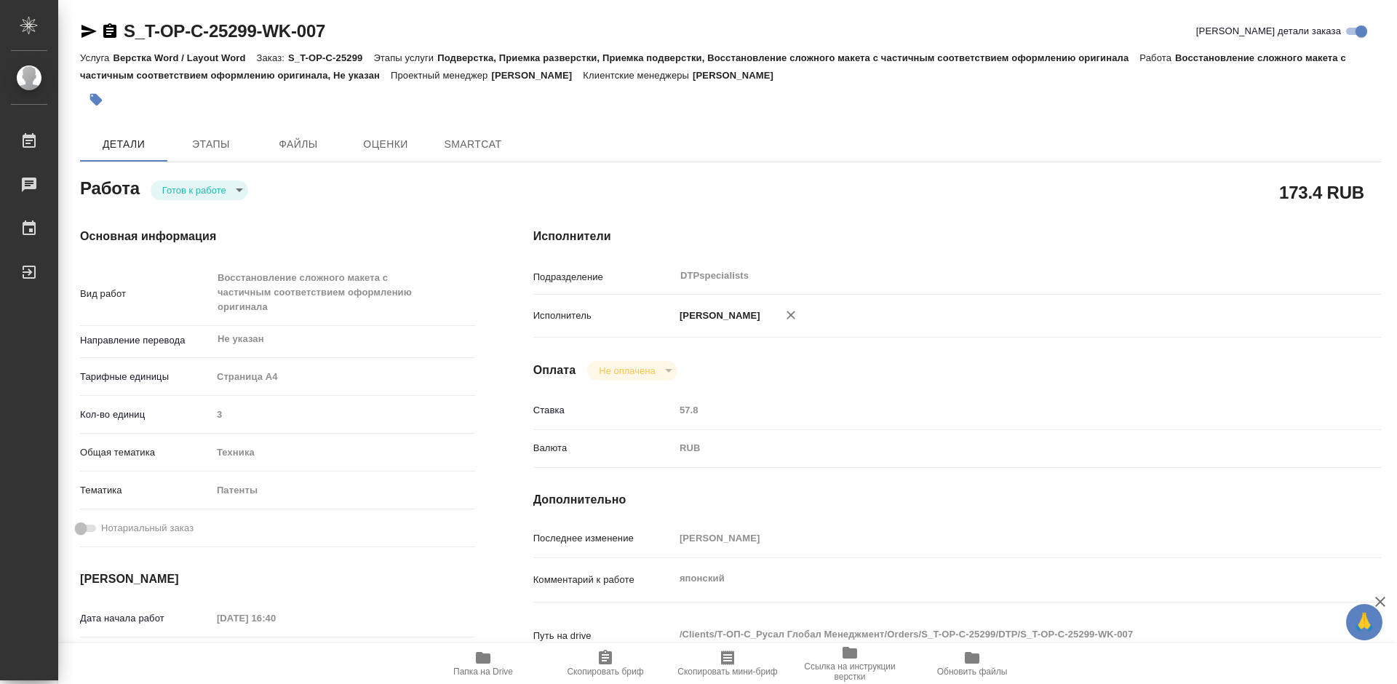
type textarea "x"
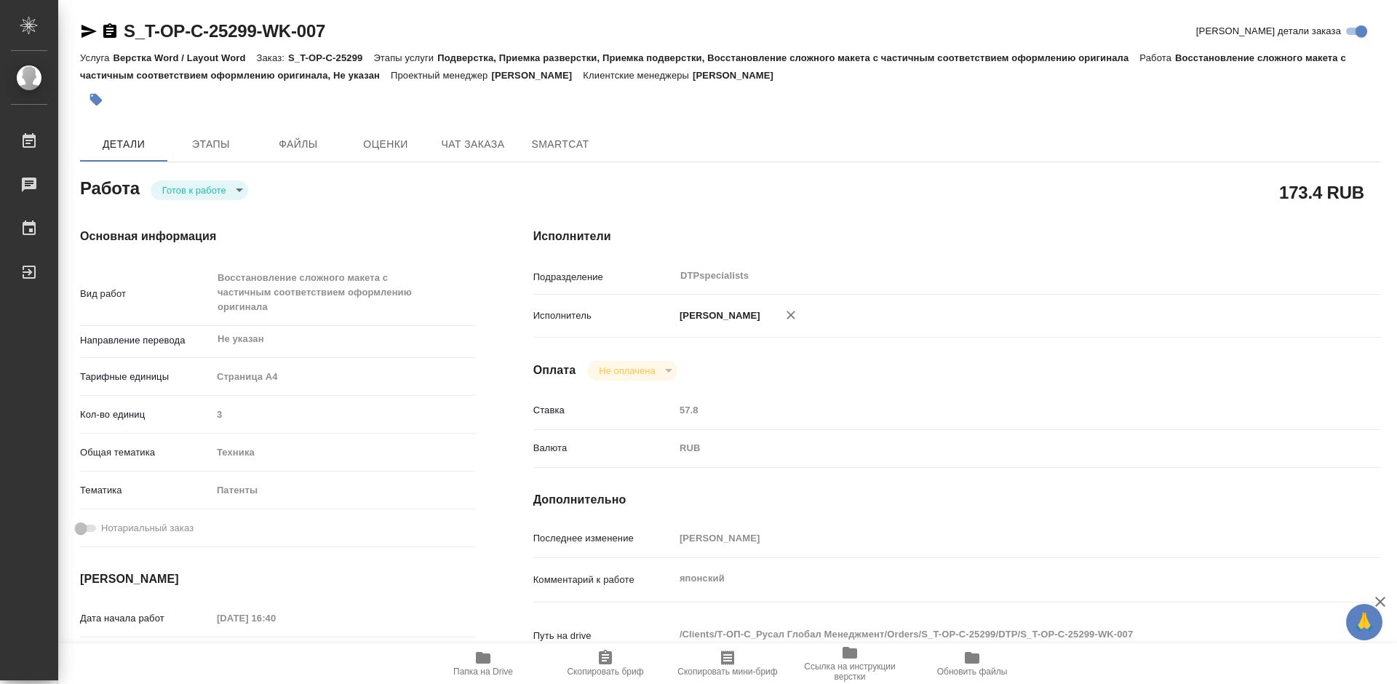
click at [202, 196] on body "🙏 .cls-1 fill:#fff; AWATERA Работы Чаты График Выйти S_T-OP-C-25299-WK-007 Крат…" at bounding box center [698, 342] width 1397 height 684
click at [199, 189] on button "В работе" at bounding box center [186, 190] width 48 height 16
type textarea "x"
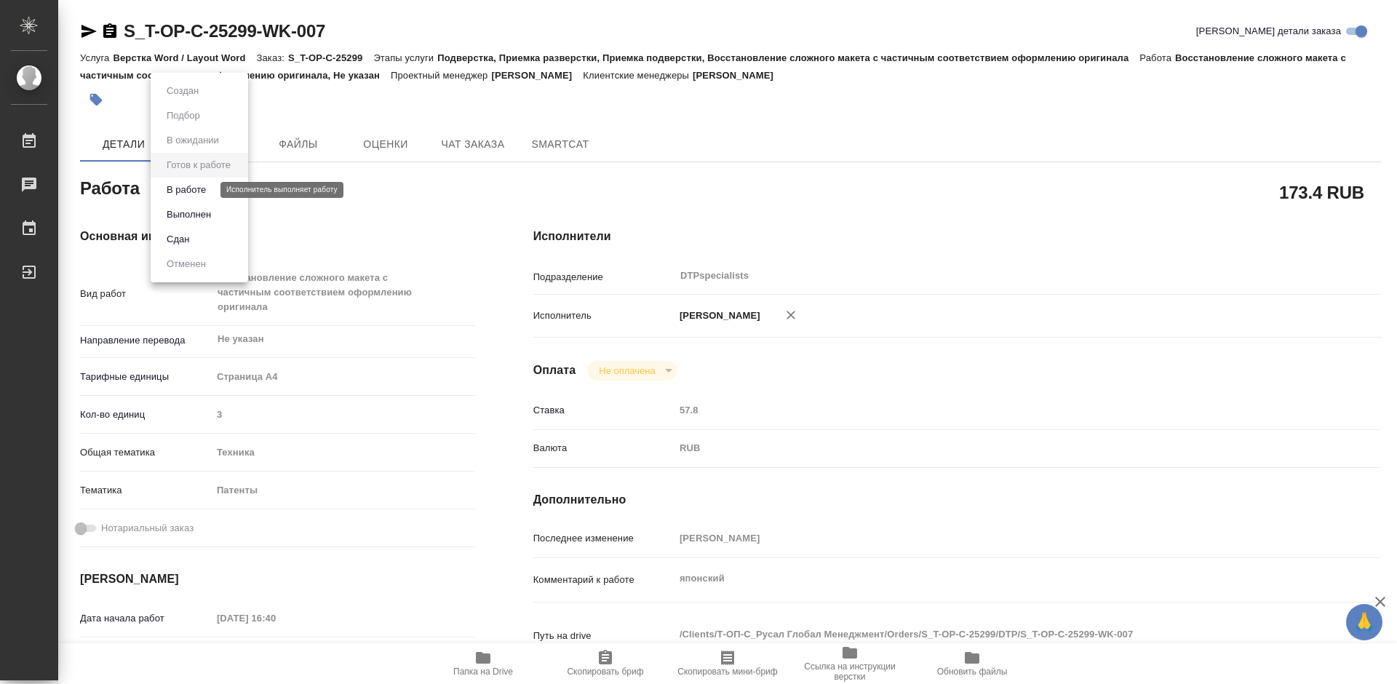
type textarea "x"
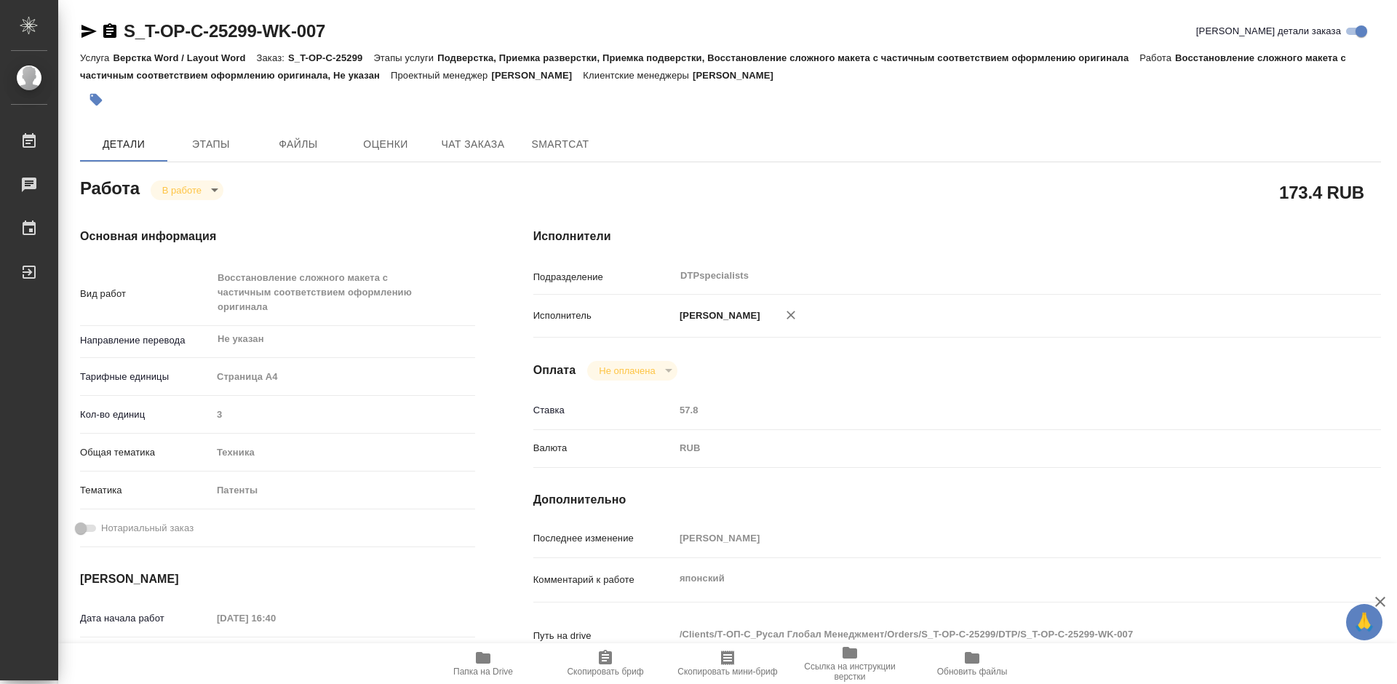
type textarea "x"
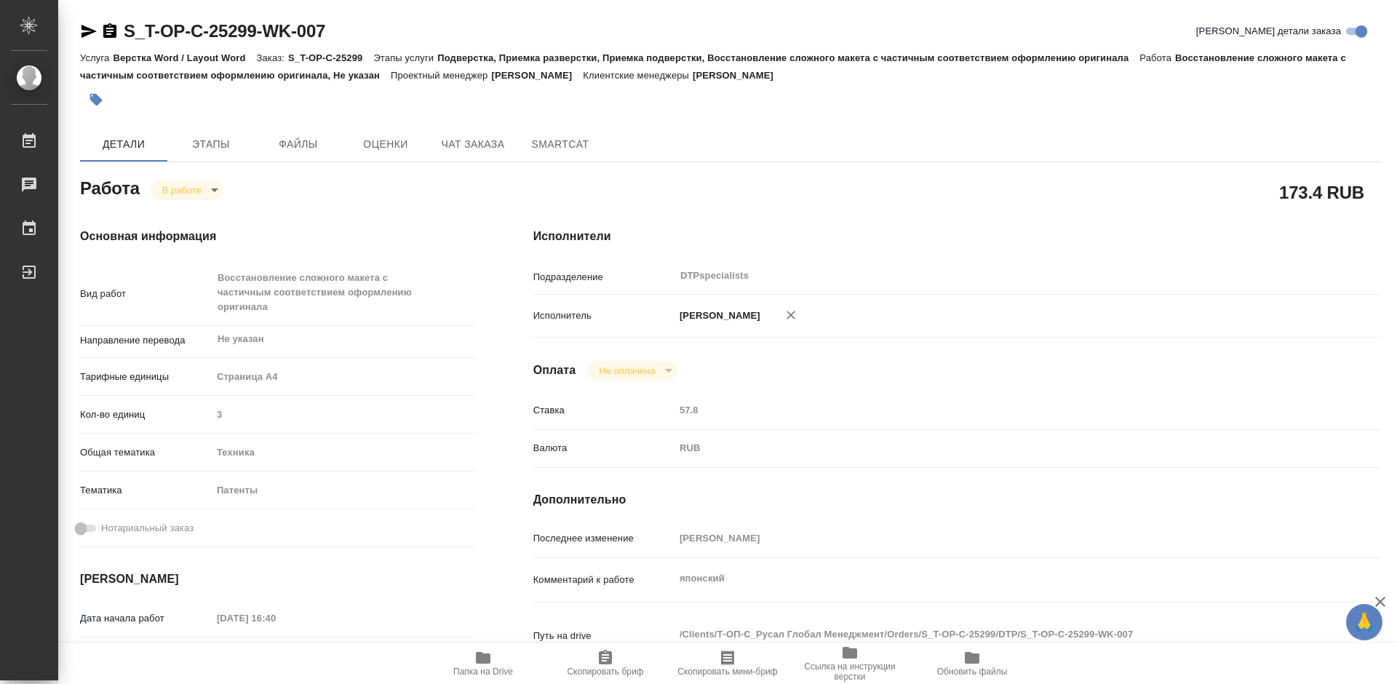
type textarea "x"
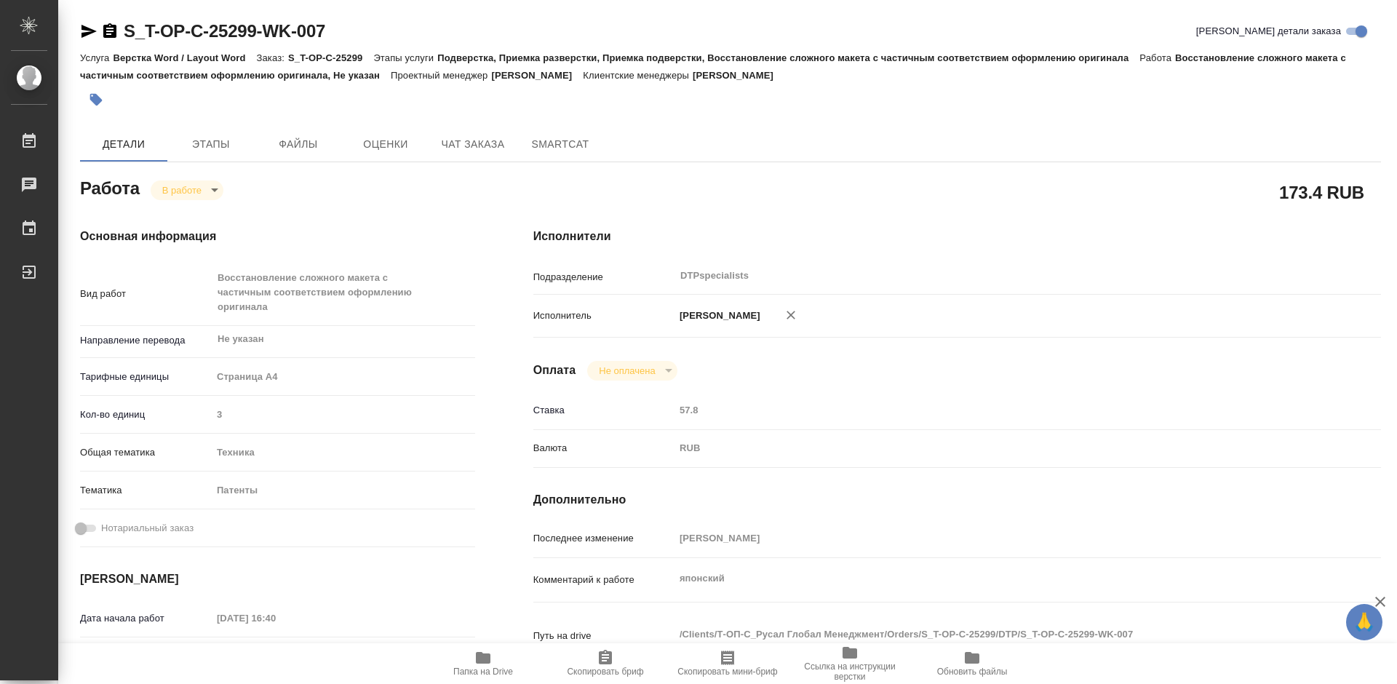
type textarea "x"
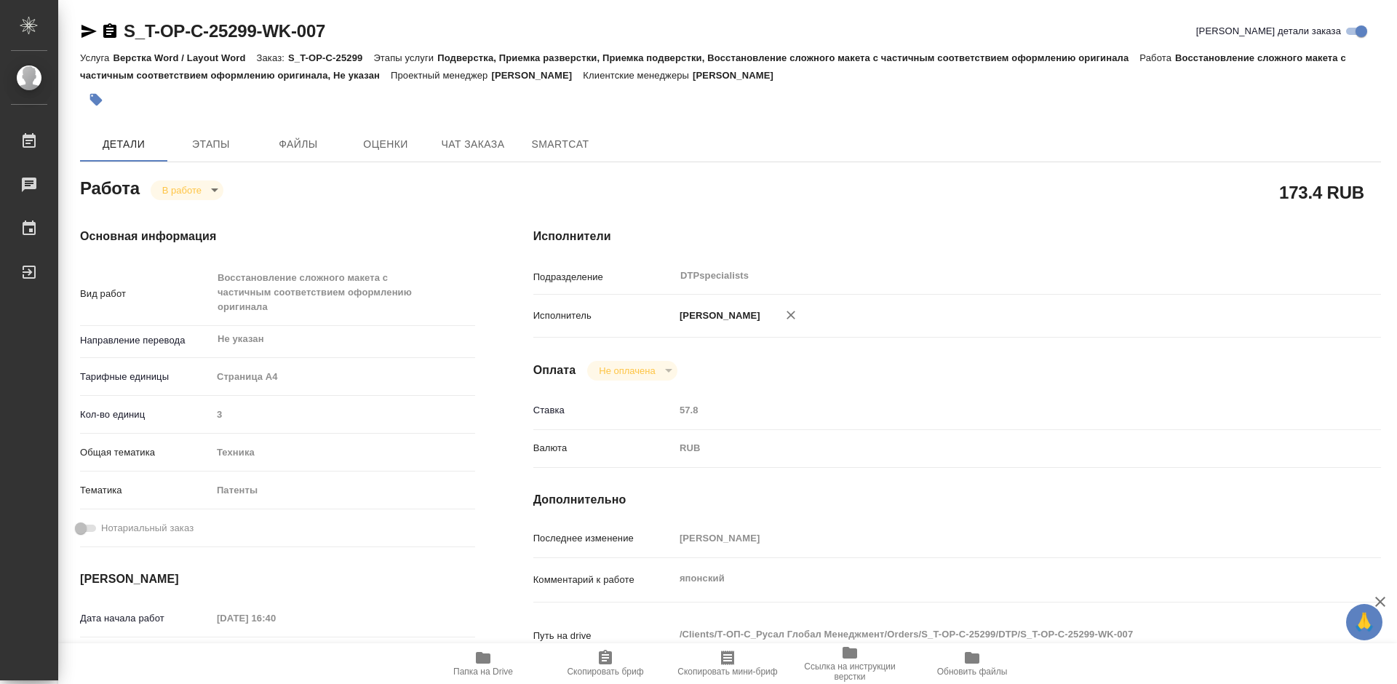
type textarea "x"
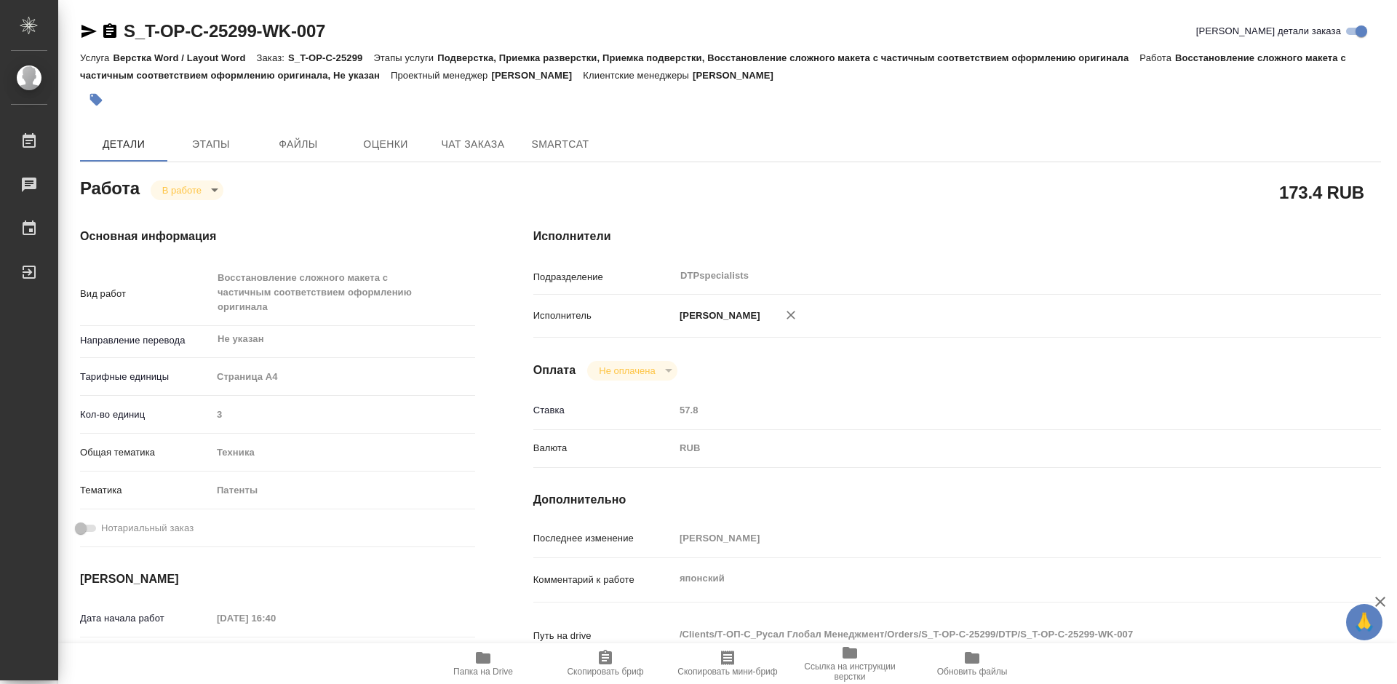
type textarea "x"
click at [106, 30] on icon "button" at bounding box center [109, 30] width 13 height 15
click at [86, 32] on icon "button" at bounding box center [88, 31] width 17 height 17
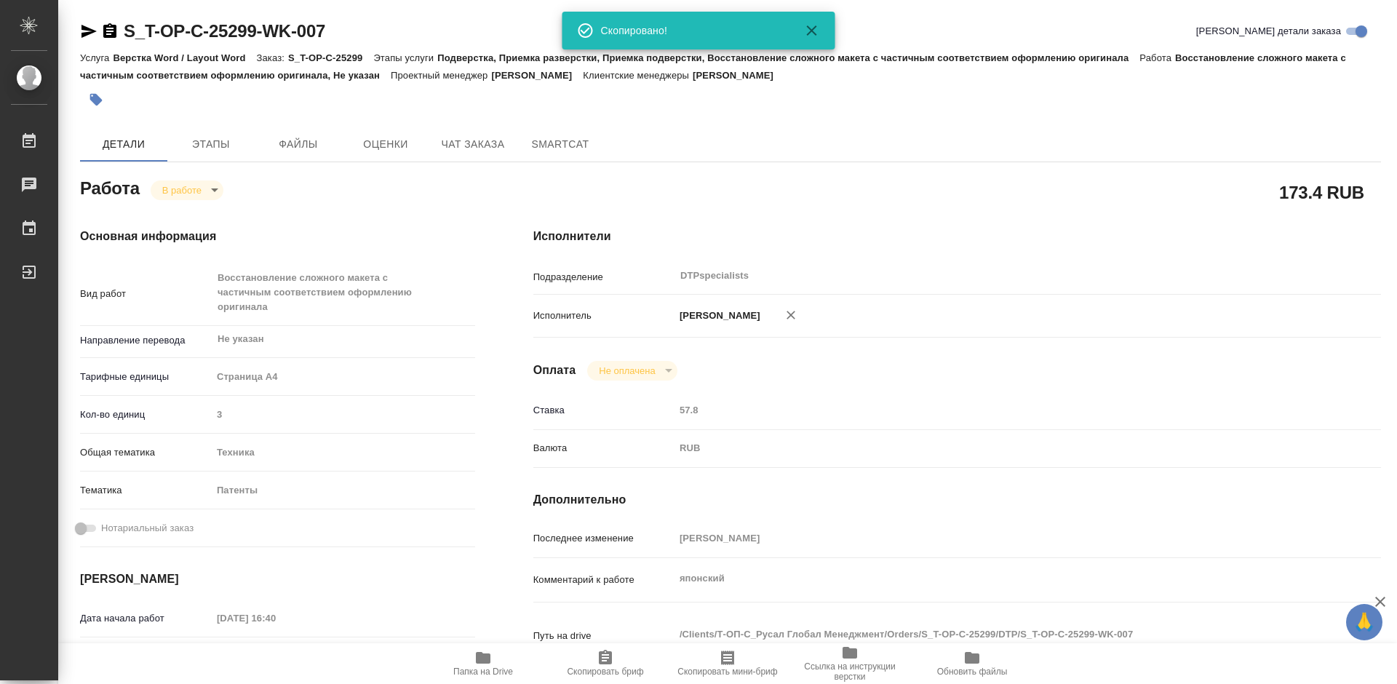
click at [99, 35] on div at bounding box center [99, 31] width 39 height 17
click at [112, 35] on icon "button" at bounding box center [109, 30] width 13 height 15
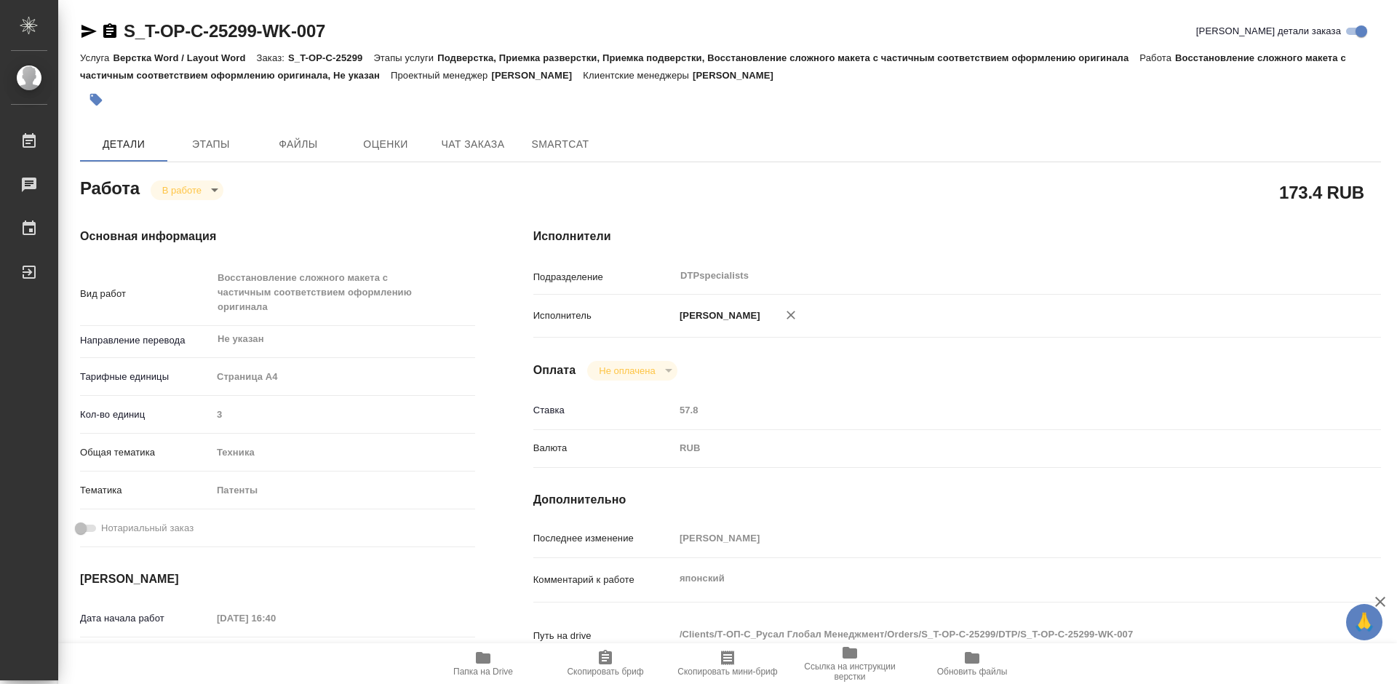
click at [484, 668] on span "Папка на Drive" at bounding box center [483, 671] width 60 height 10
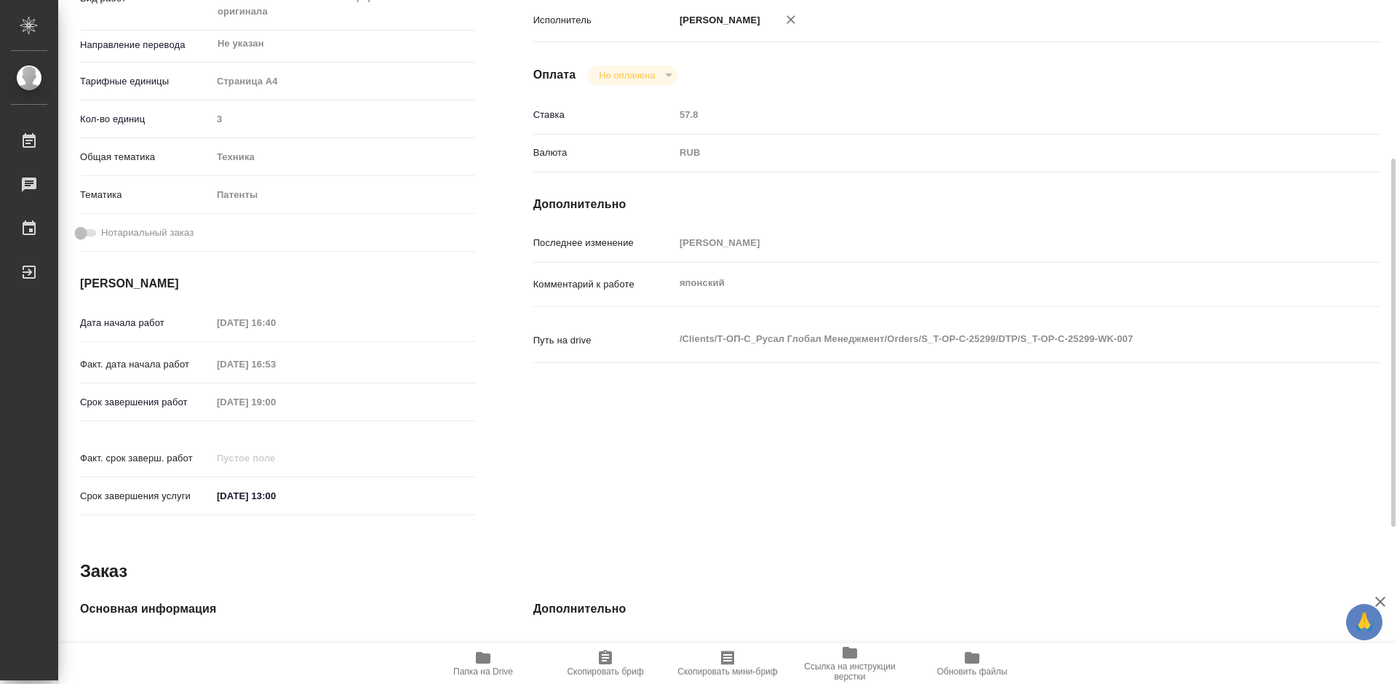
scroll to position [4, 0]
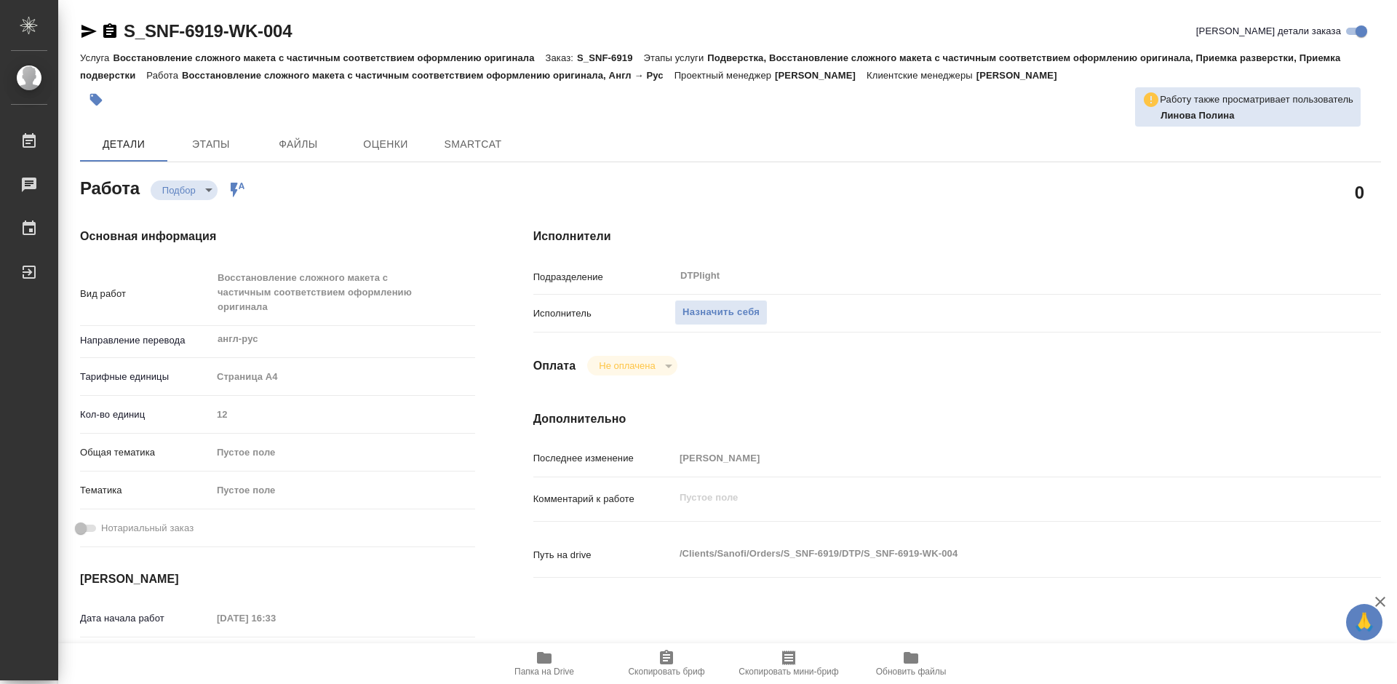
type textarea "x"
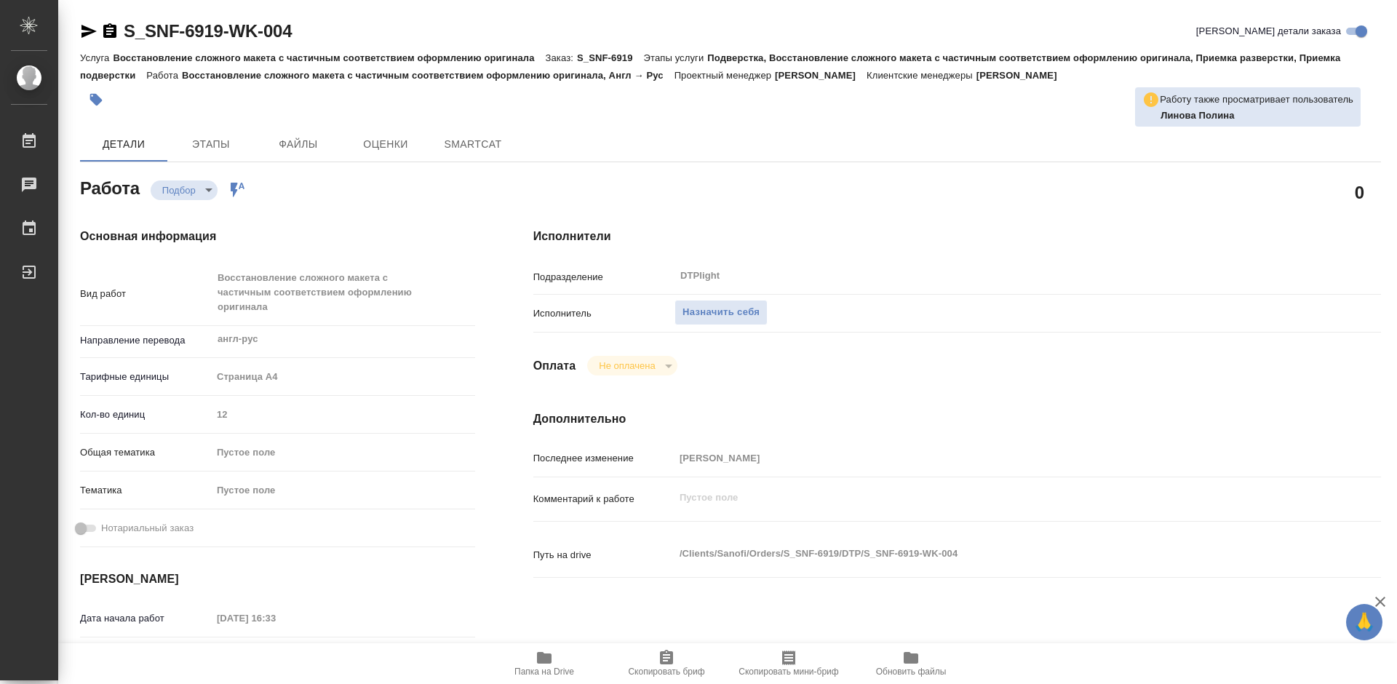
type textarea "x"
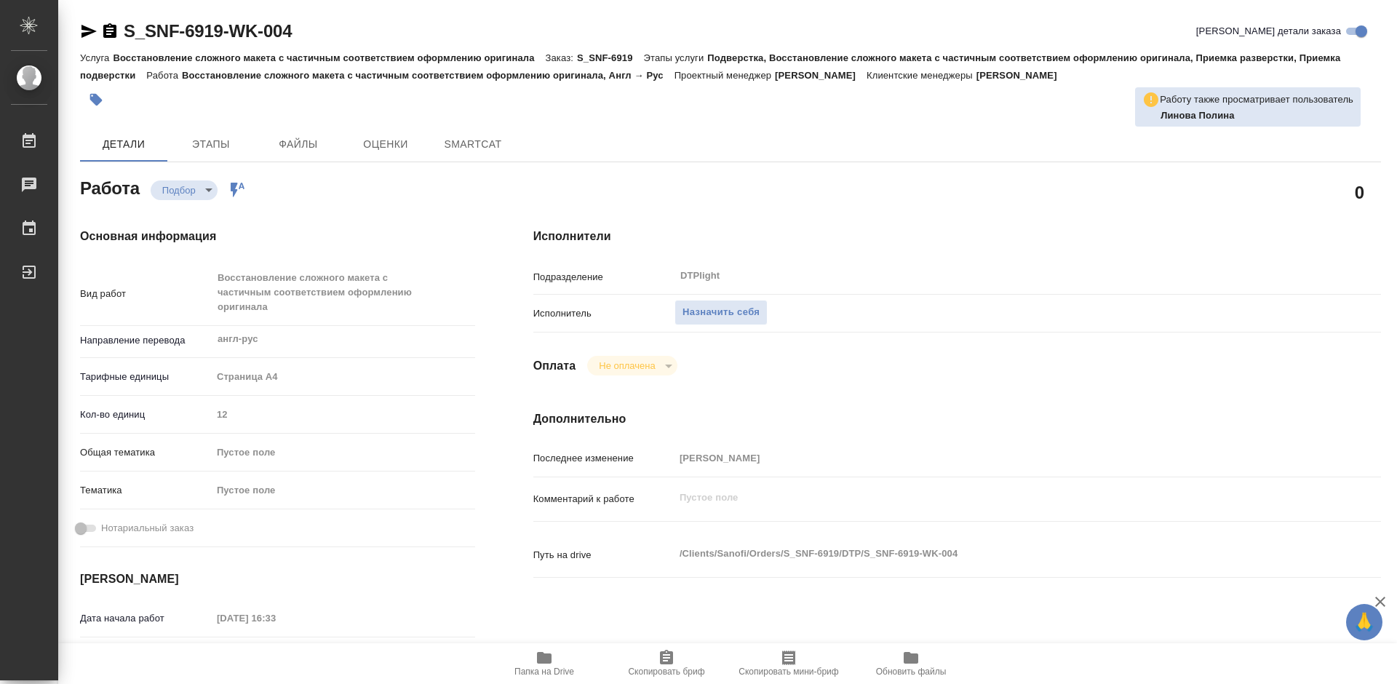
type textarea "x"
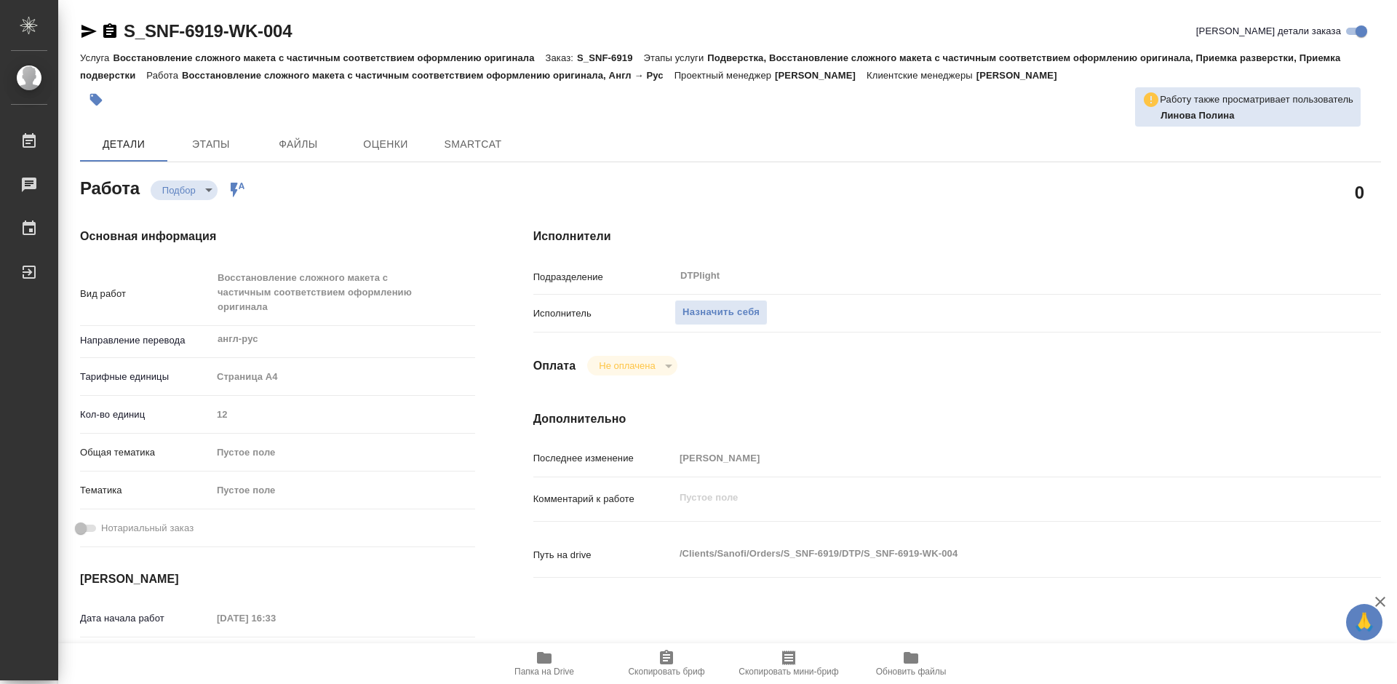
type textarea "x"
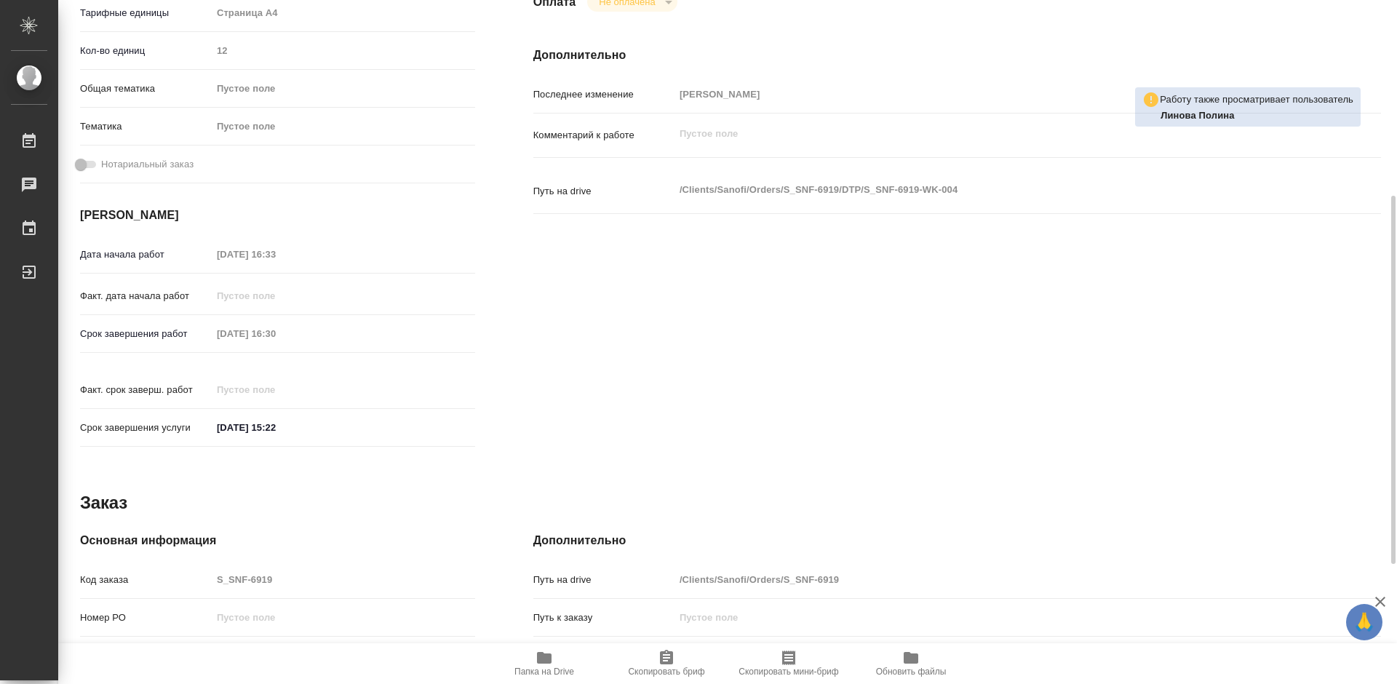
scroll to position [436, 0]
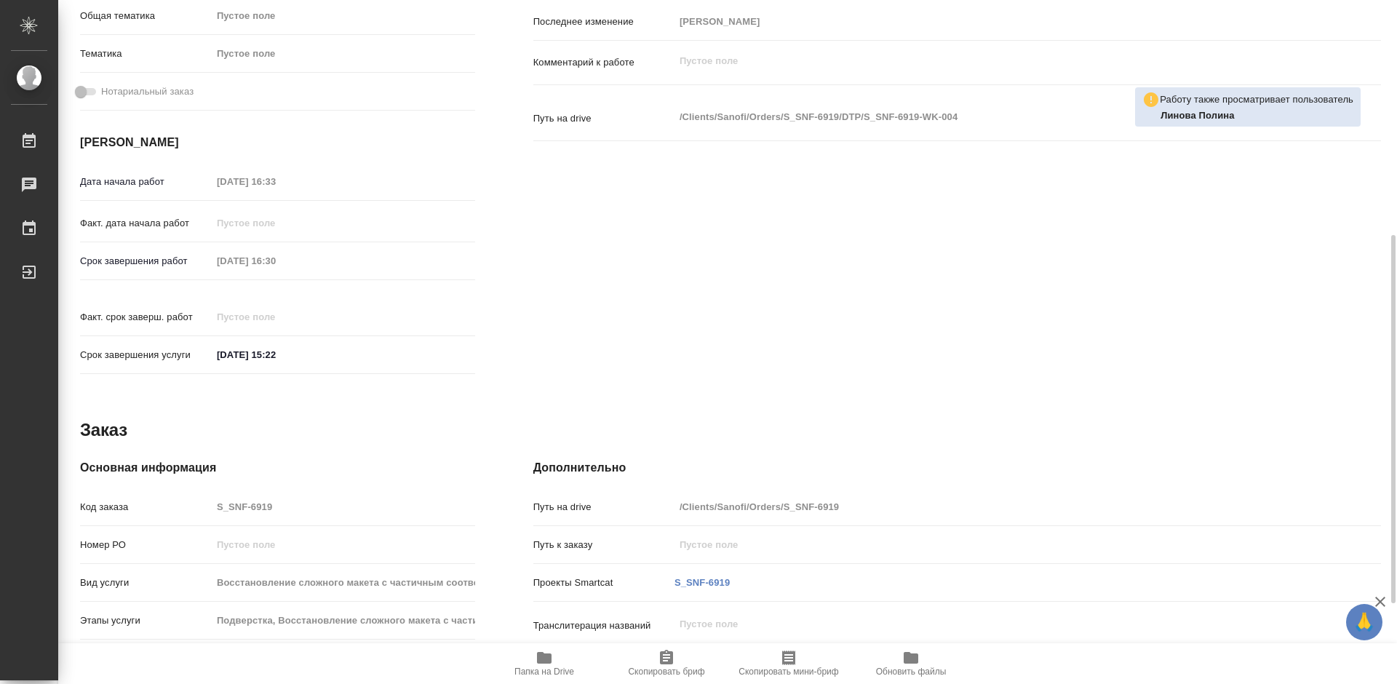
type textarea "x"
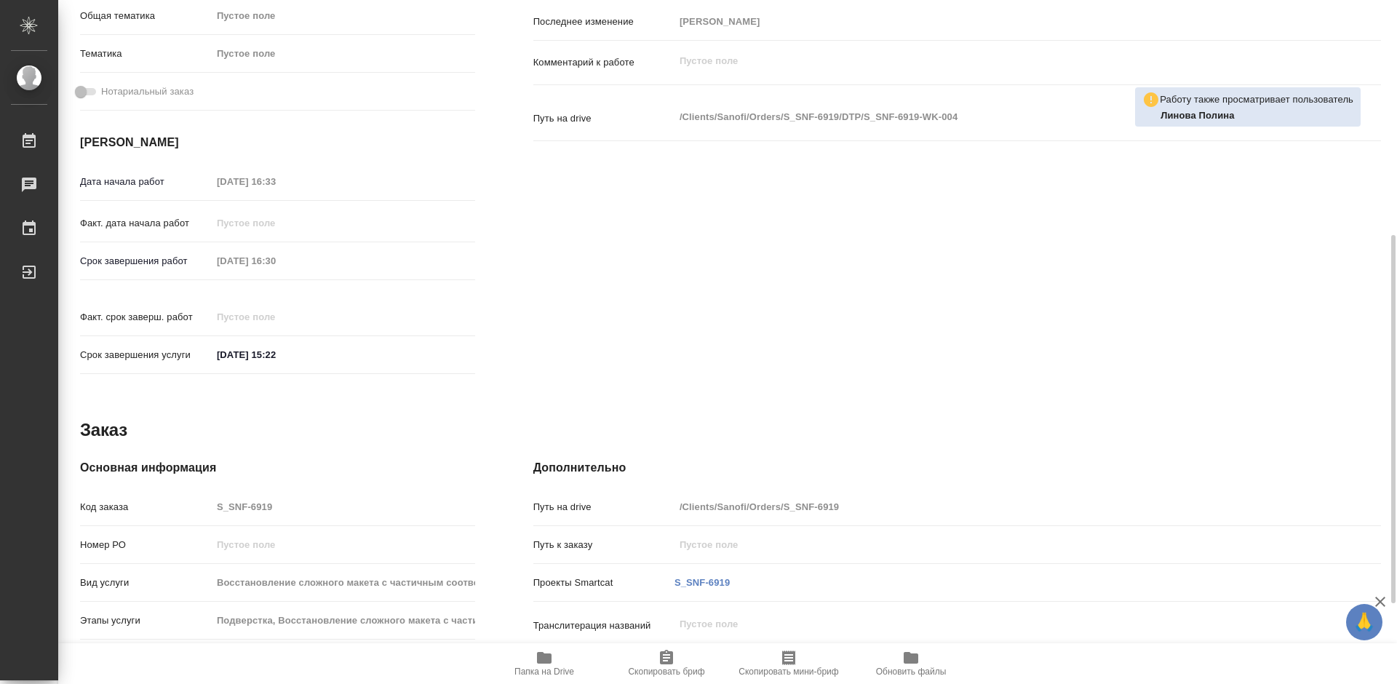
type textarea "x"
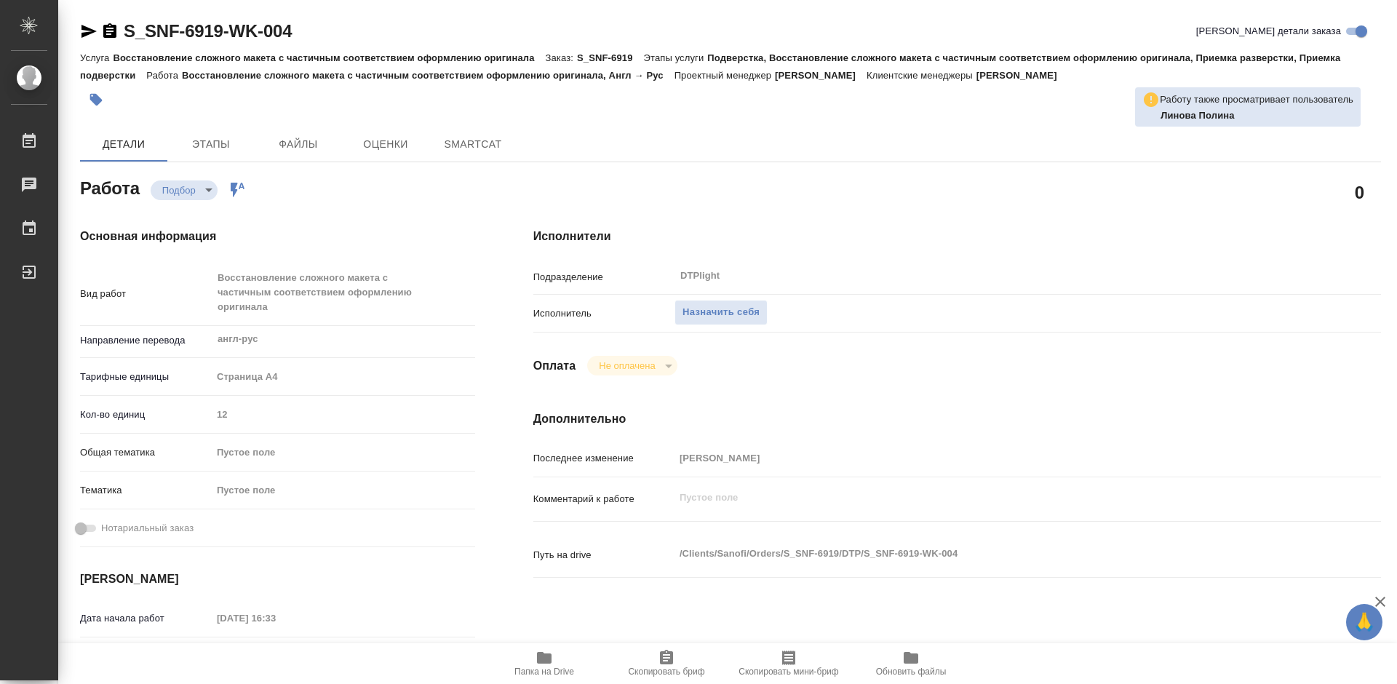
type textarea "x"
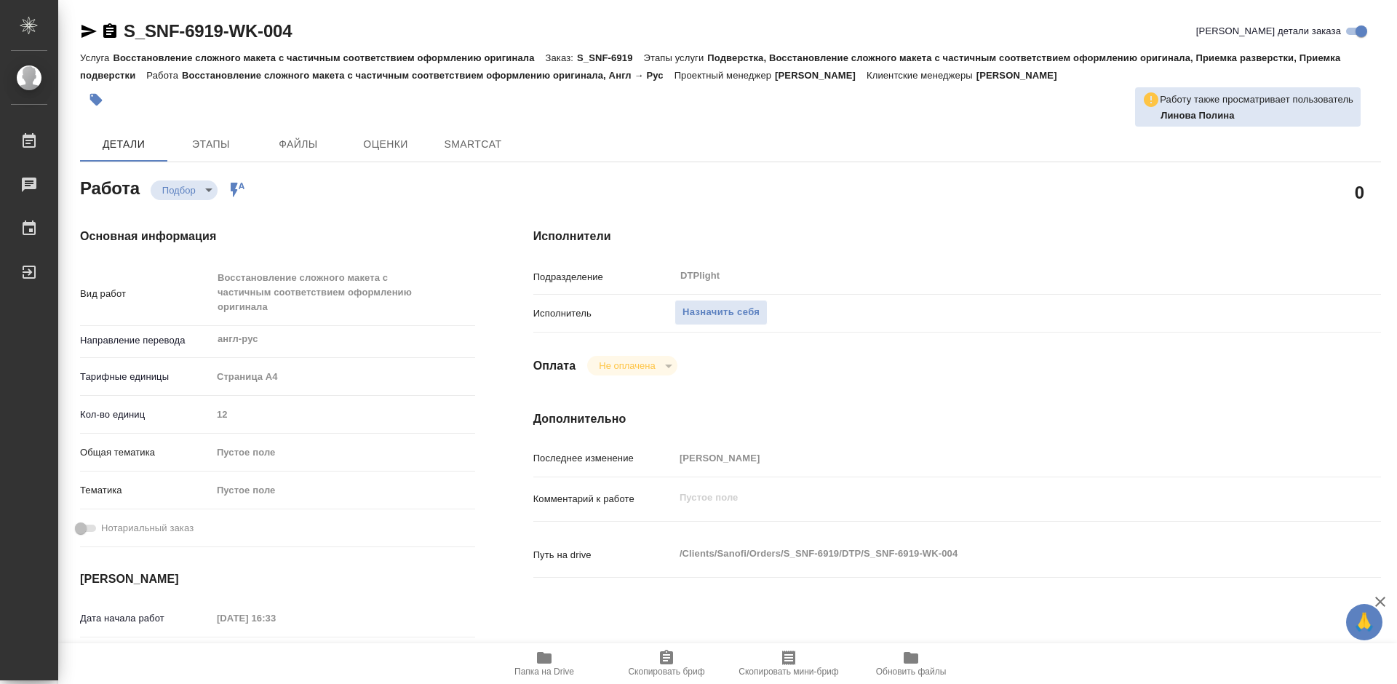
type textarea "x"
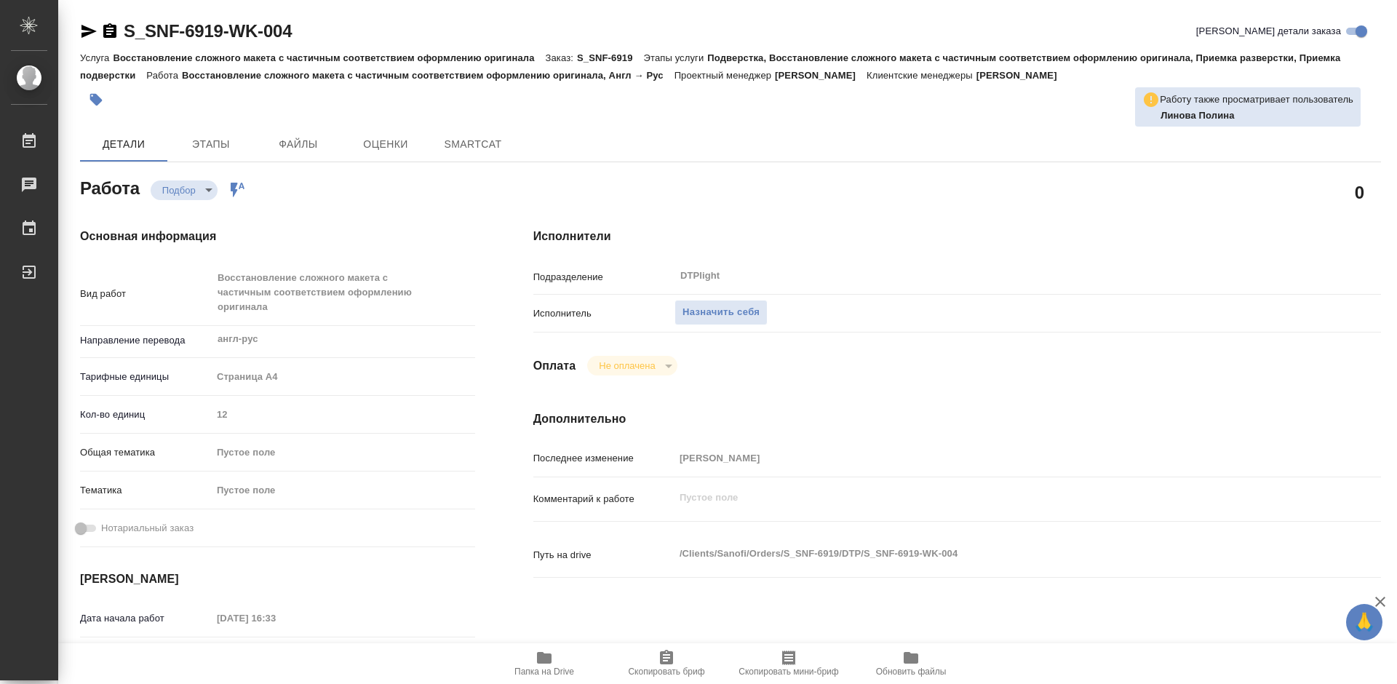
type textarea "x"
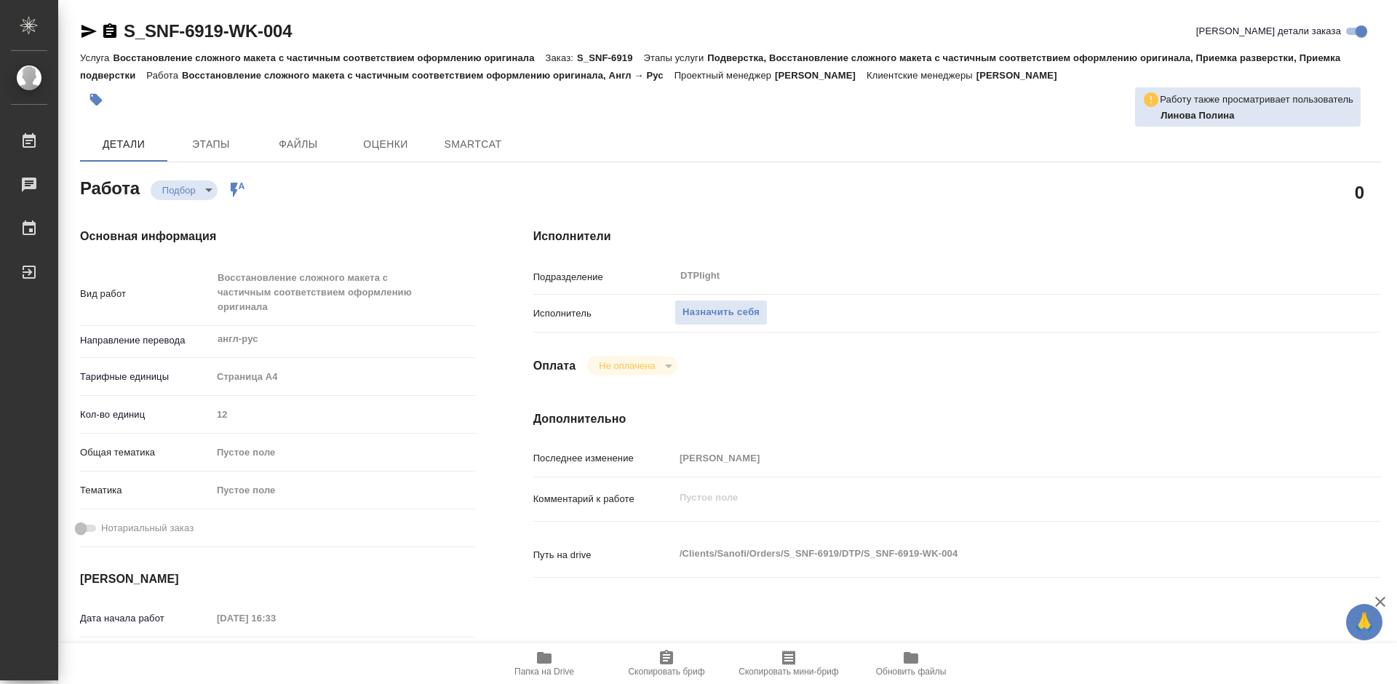
type textarea "x"
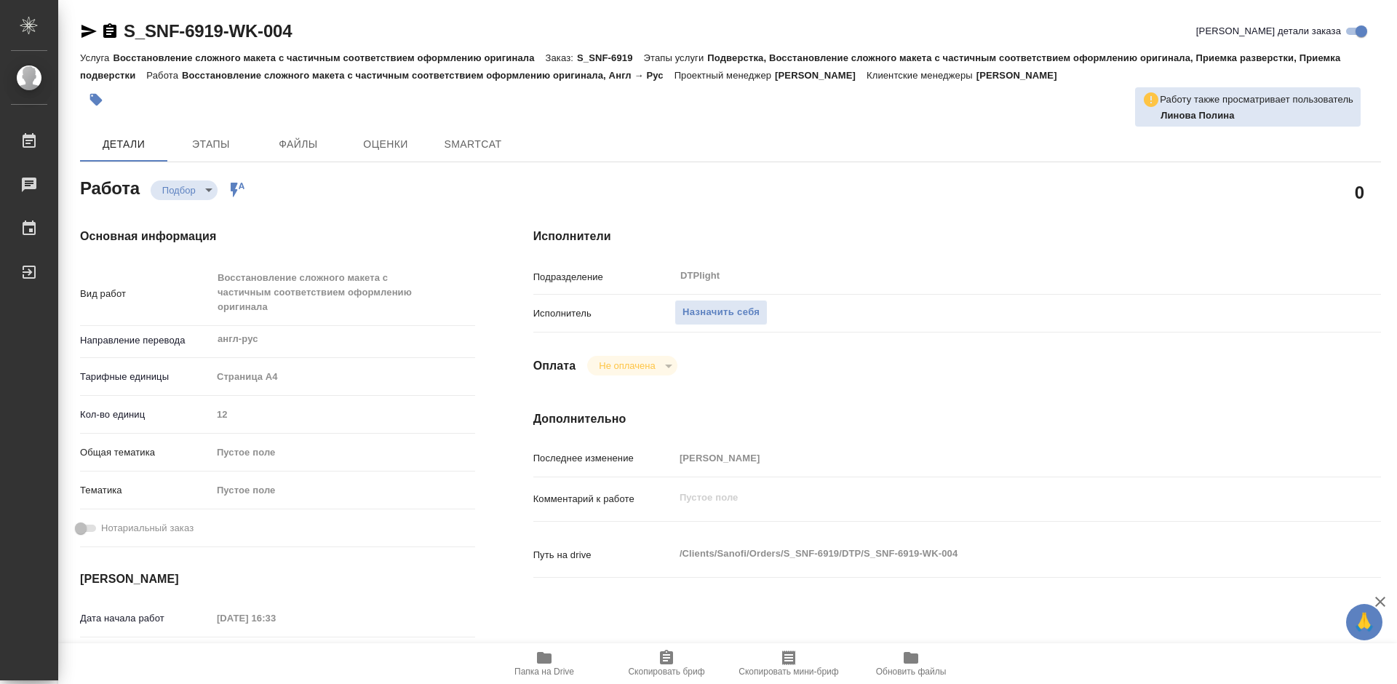
type textarea "x"
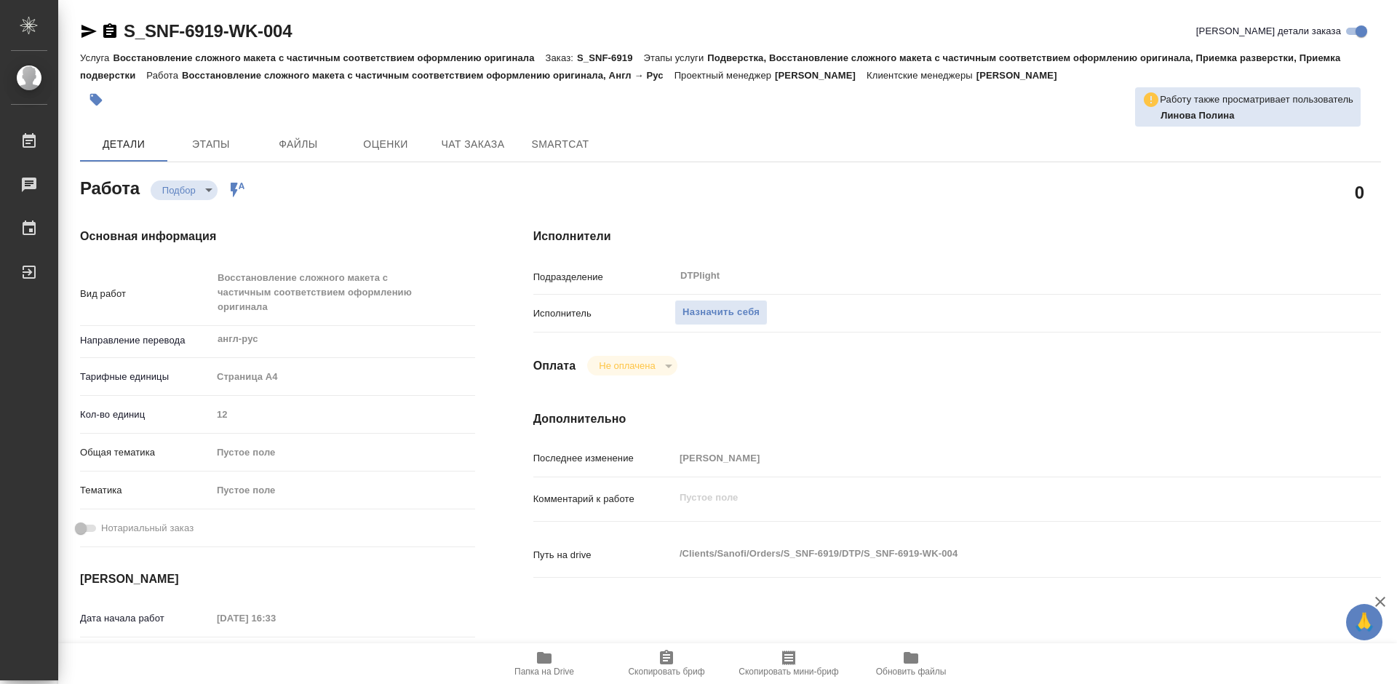
type textarea "x"
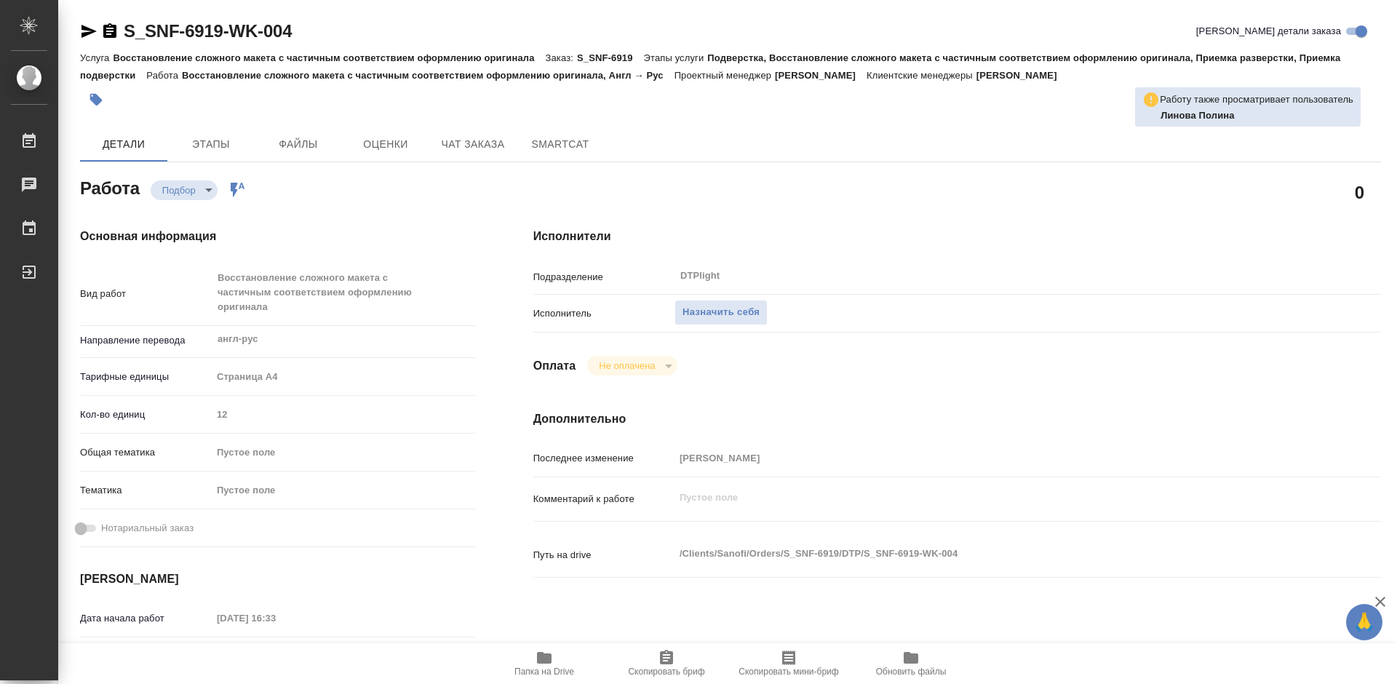
type textarea "x"
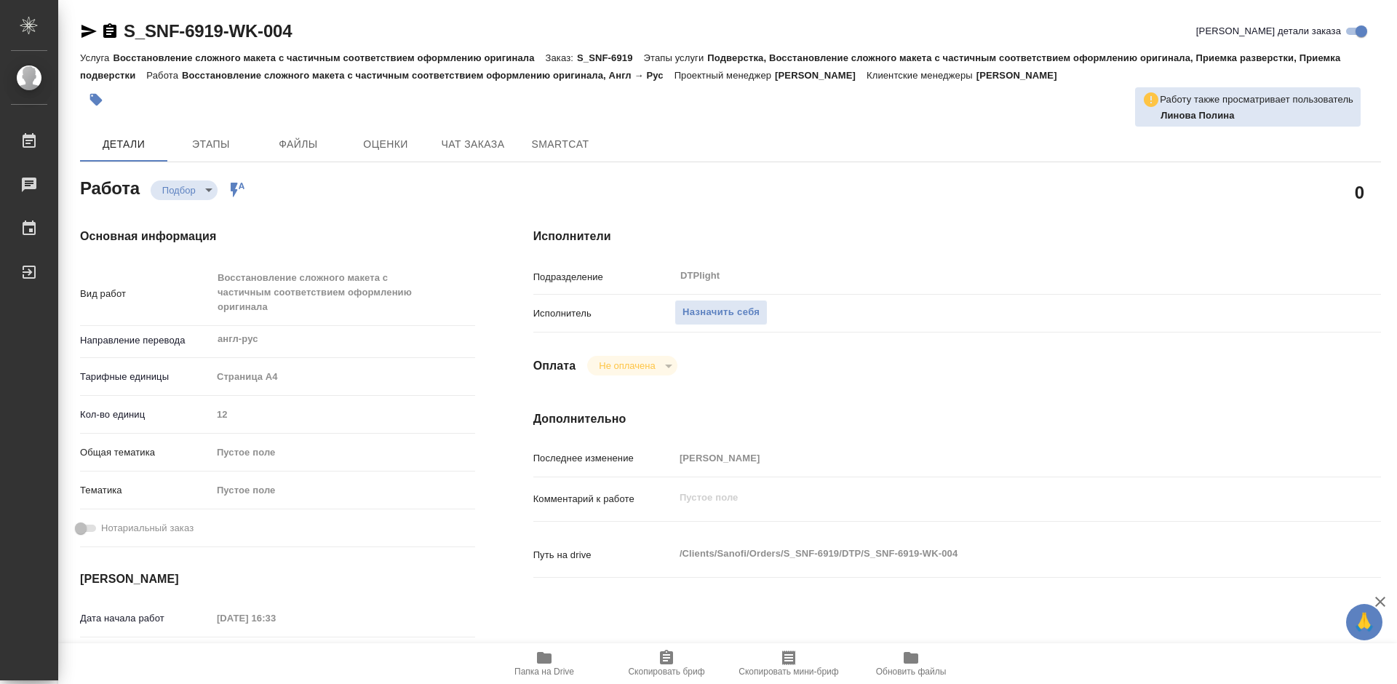
scroll to position [218, 0]
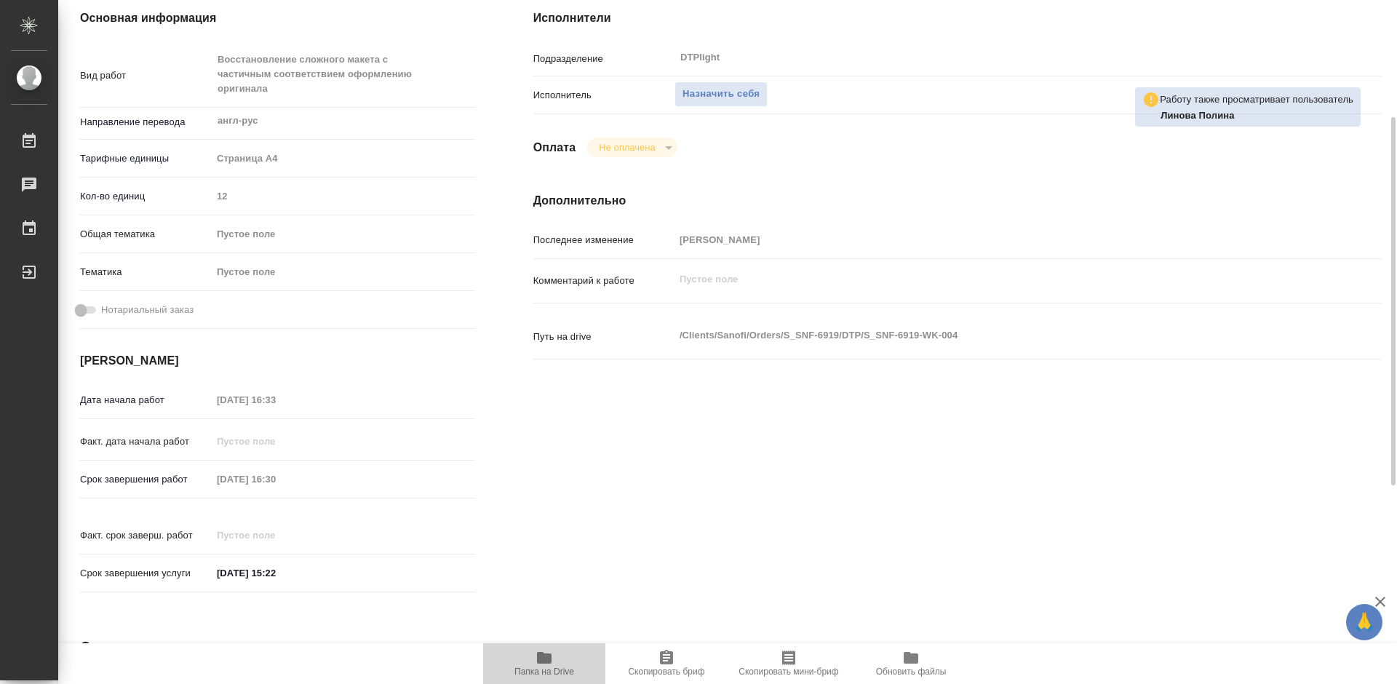
click at [552, 656] on icon "button" at bounding box center [543, 657] width 17 height 17
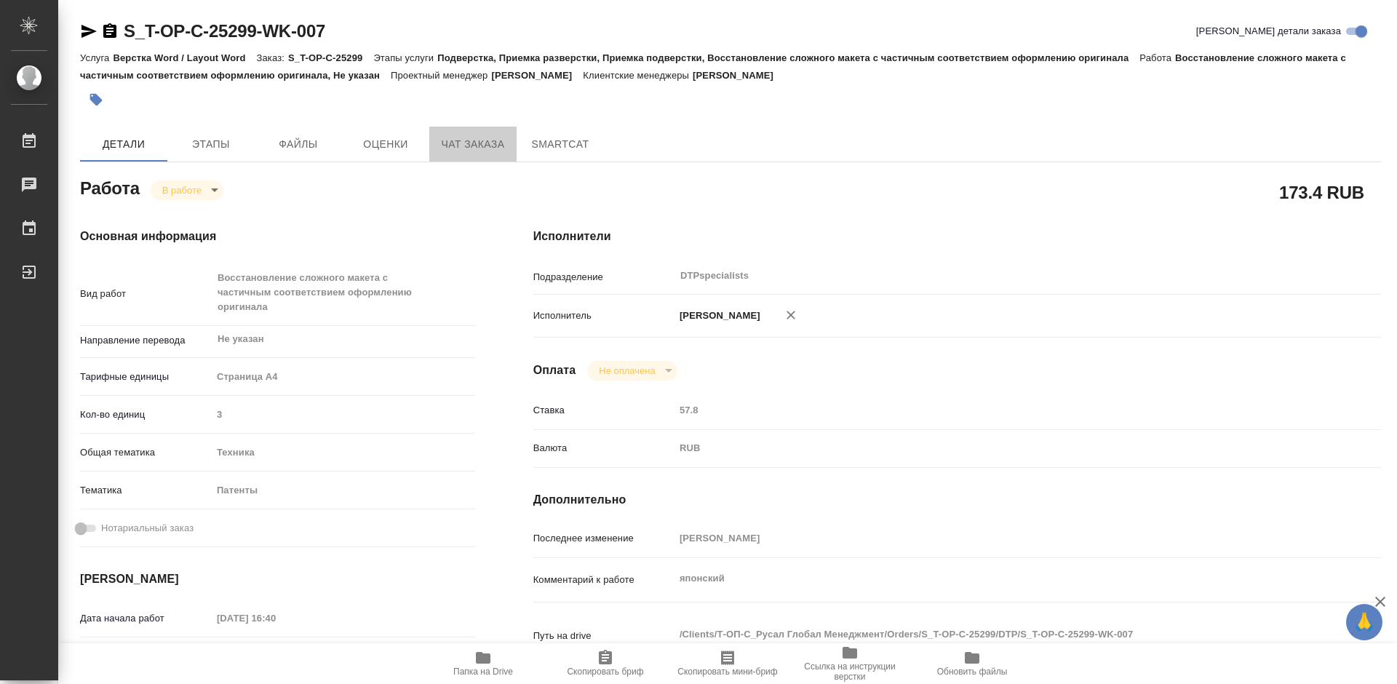
click at [466, 143] on span "Чат заказа" at bounding box center [473, 144] width 70 height 18
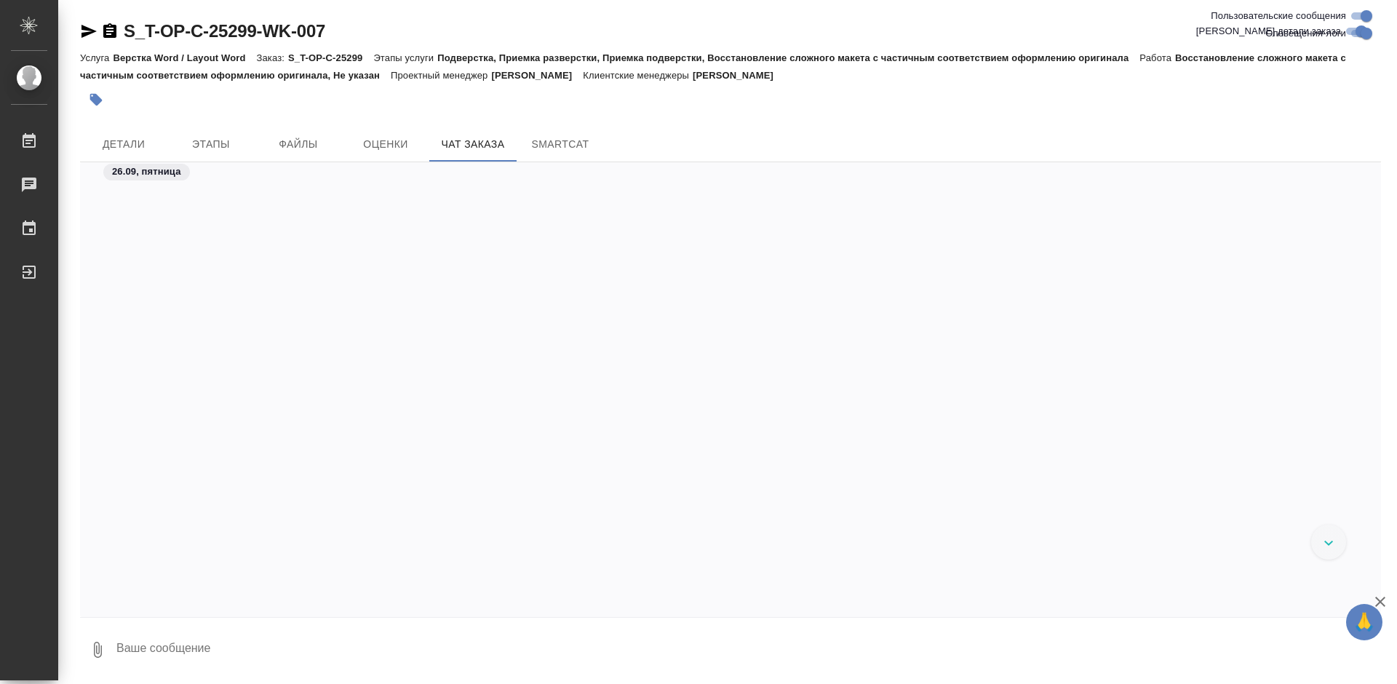
scroll to position [15, 0]
